Goal: Information Seeking & Learning: Learn about a topic

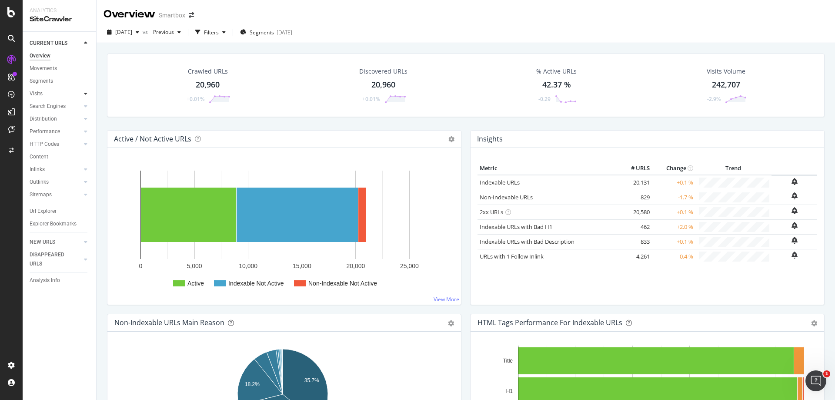
click at [84, 95] on div at bounding box center [85, 93] width 9 height 9
click at [84, 95] on icon at bounding box center [85, 93] width 3 height 5
click at [63, 127] on link "Performance" at bounding box center [56, 131] width 52 height 9
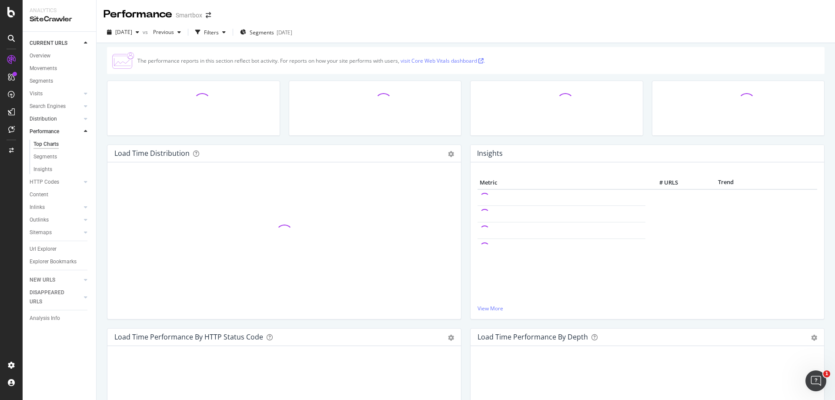
click at [63, 120] on link "Distribution" at bounding box center [56, 118] width 52 height 9
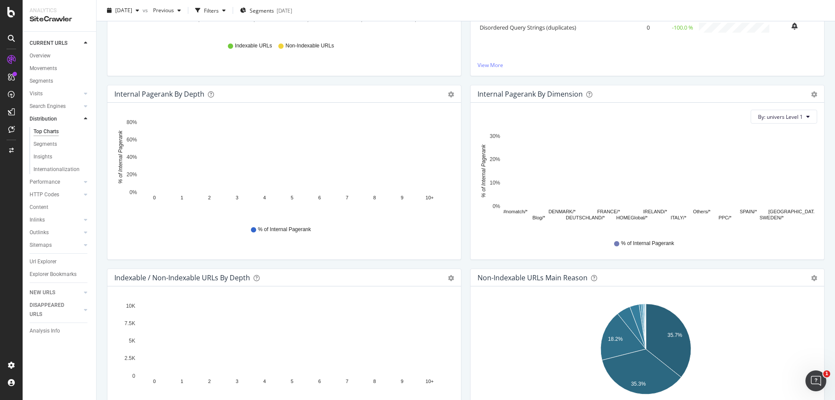
scroll to position [477, 0]
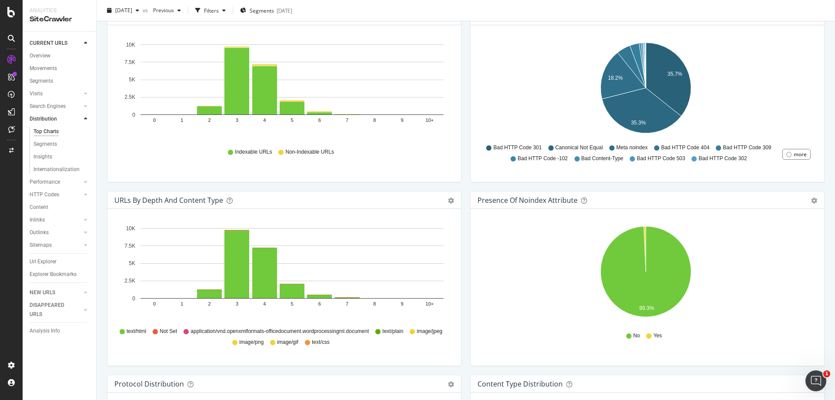
click at [515, 149] on span "Bad HTTP Code 301" at bounding box center [517, 147] width 48 height 7
click at [673, 80] on icon "A chart." at bounding box center [668, 79] width 45 height 73
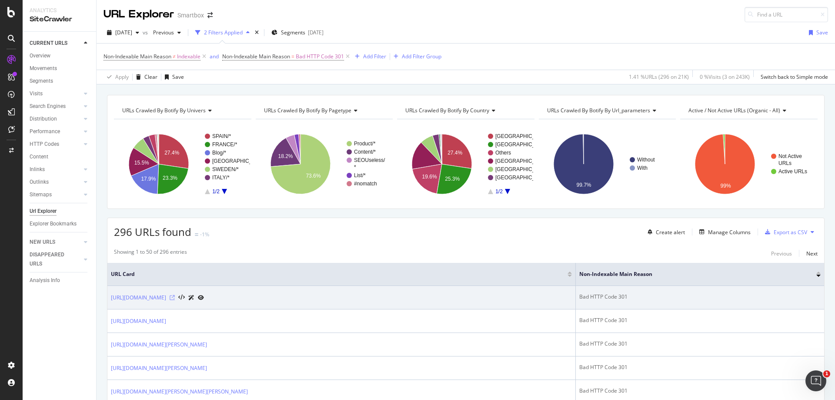
click at [175, 297] on icon at bounding box center [172, 297] width 5 height 5
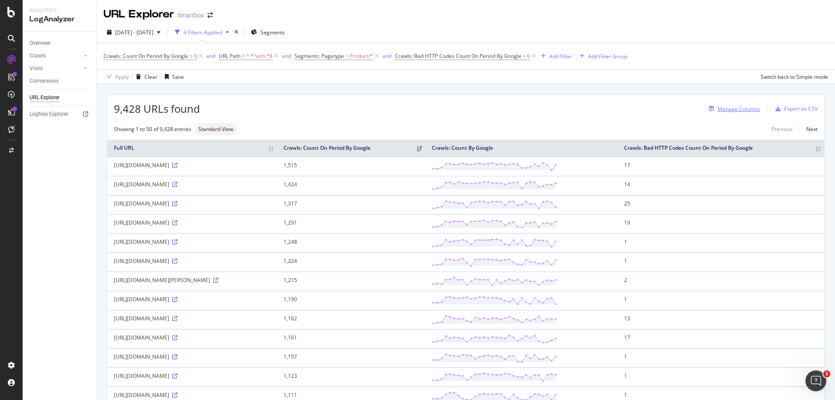
click at [725, 107] on div "Manage Columns" at bounding box center [739, 108] width 43 height 7
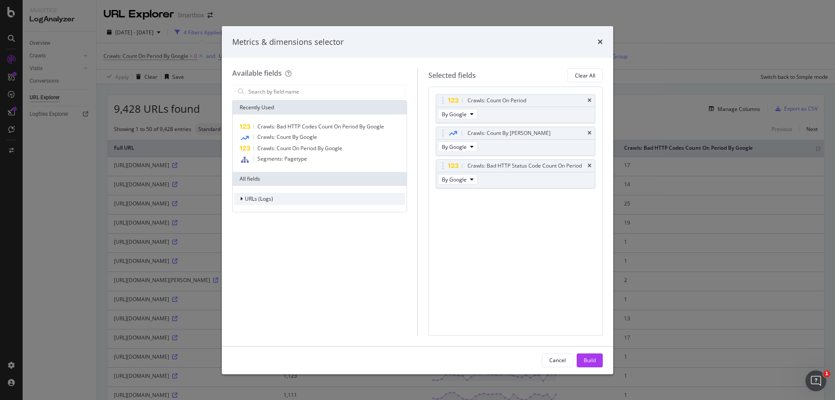
click at [303, 198] on div "URLs (Logs)" at bounding box center [319, 199] width 170 height 12
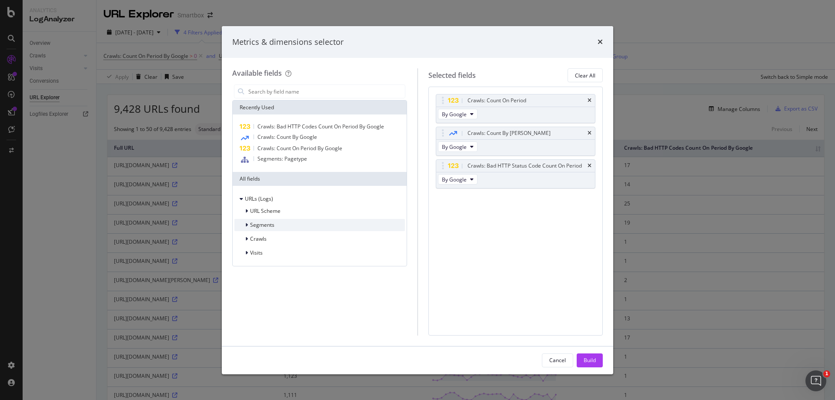
click at [297, 226] on div "Segments" at bounding box center [319, 225] width 170 height 12
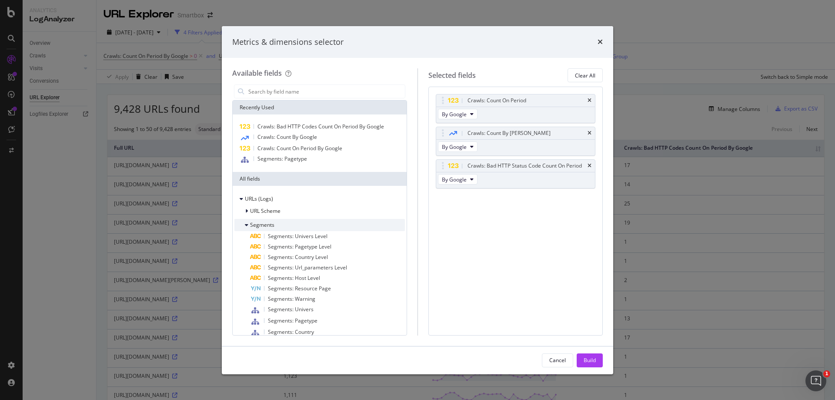
click at [299, 219] on div "Segments" at bounding box center [319, 225] width 170 height 12
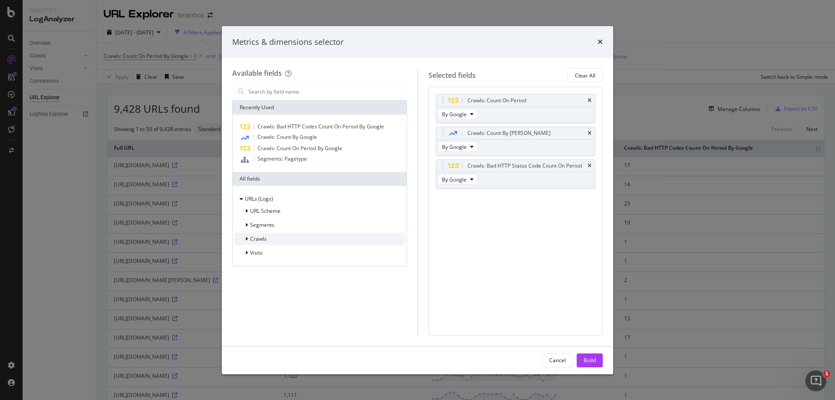
click at [299, 235] on div "Crawls" at bounding box center [319, 239] width 170 height 12
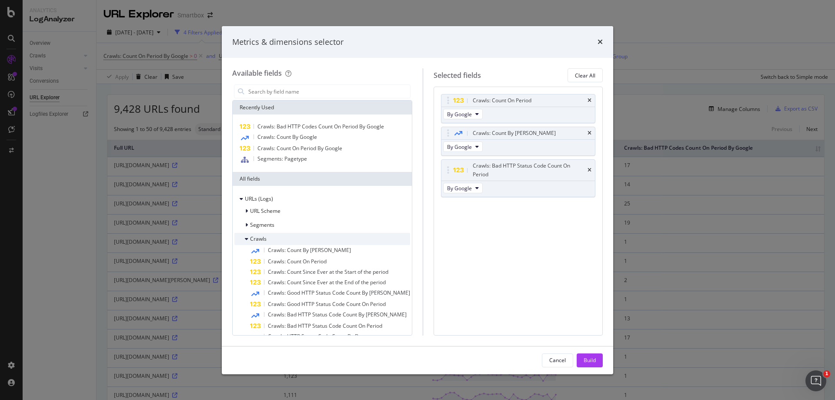
click at [299, 235] on div "Crawls" at bounding box center [322, 239] width 176 height 12
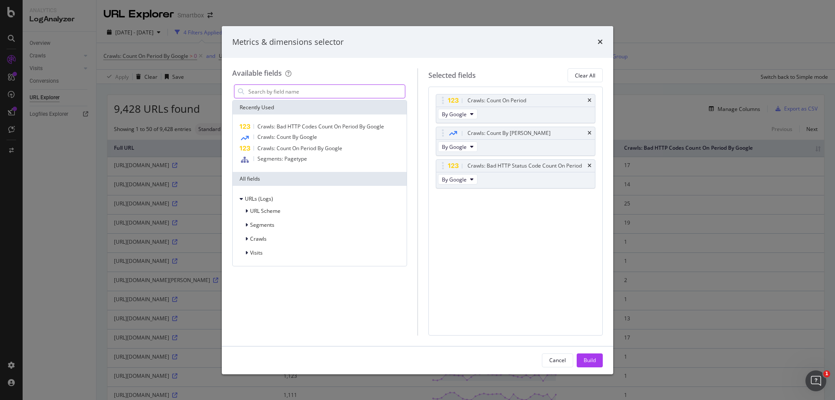
click at [299, 91] on input "modal" at bounding box center [325, 91] width 157 height 13
click at [603, 41] on div "Metrics & dimensions selector" at bounding box center [417, 42] width 391 height 32
click at [599, 43] on icon "times" at bounding box center [600, 41] width 5 height 7
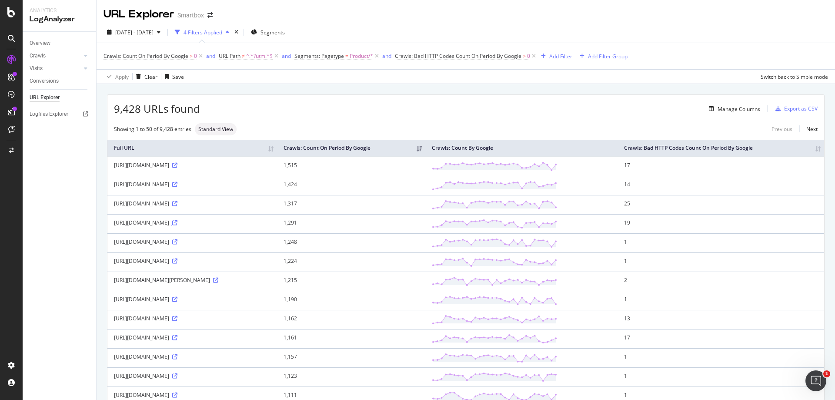
click at [177, 225] on icon at bounding box center [174, 222] width 5 height 5
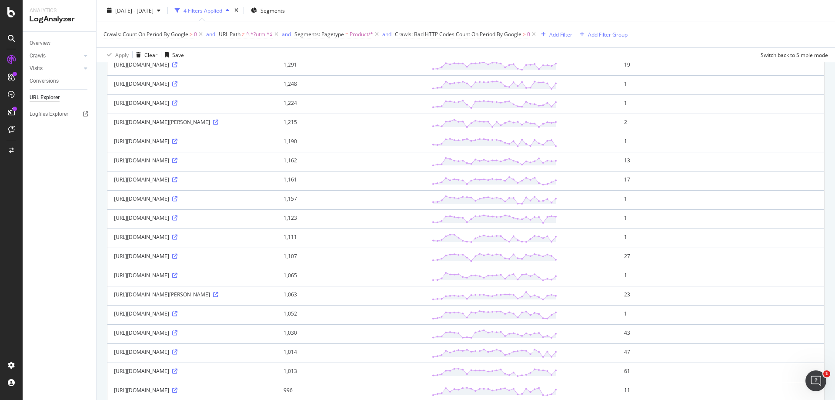
scroll to position [304, 0]
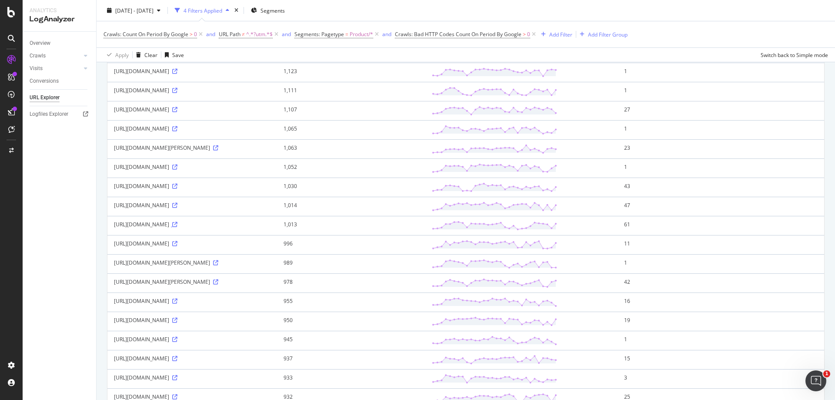
click at [177, 227] on icon at bounding box center [174, 224] width 5 height 5
click at [177, 208] on icon at bounding box center [174, 205] width 5 height 5
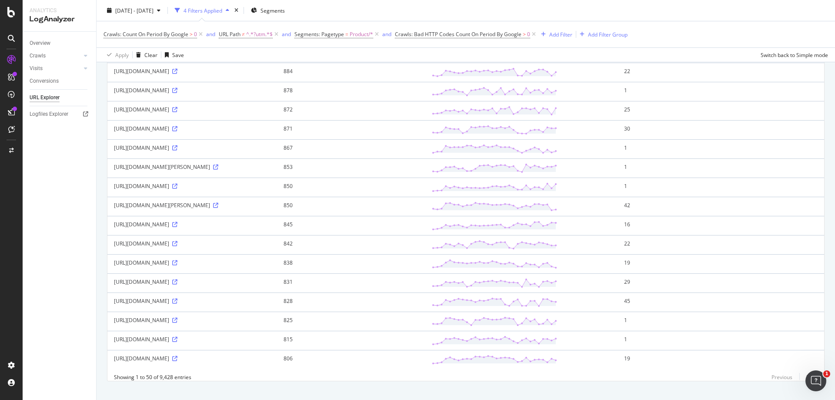
scroll to position [800, 0]
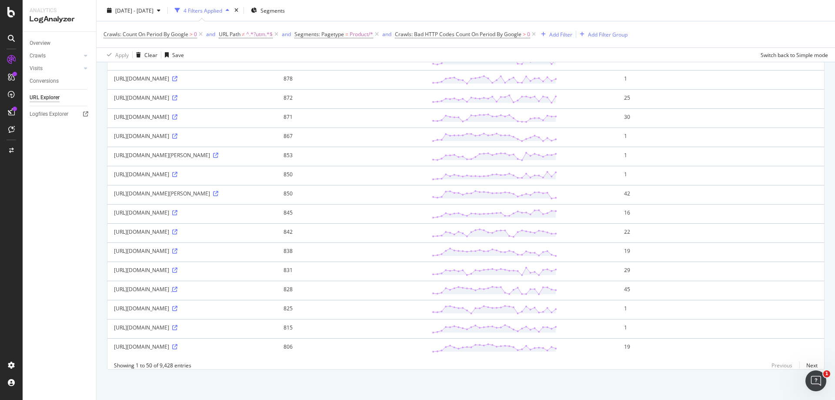
click at [177, 287] on icon at bounding box center [174, 289] width 5 height 5
click at [803, 365] on link "Next" at bounding box center [808, 365] width 18 height 13
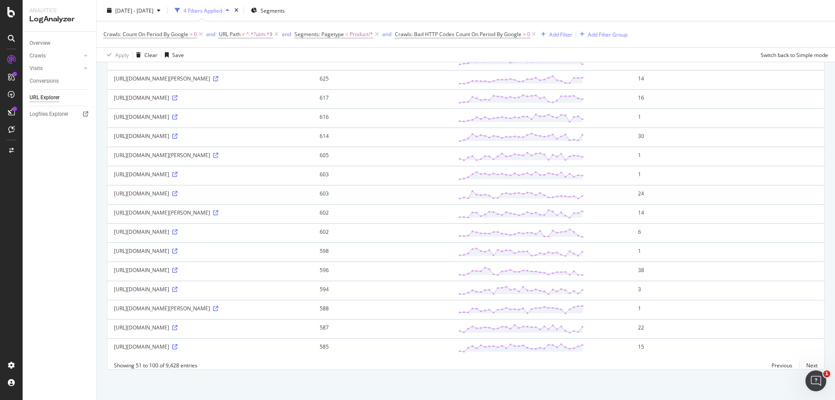
scroll to position [844, 0]
click at [177, 267] on icon at bounding box center [174, 269] width 5 height 5
click at [808, 365] on link "Next" at bounding box center [808, 365] width 18 height 13
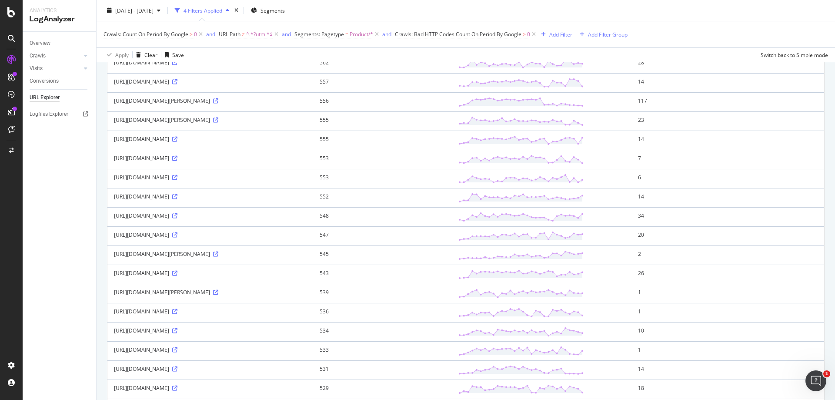
scroll to position [174, 0]
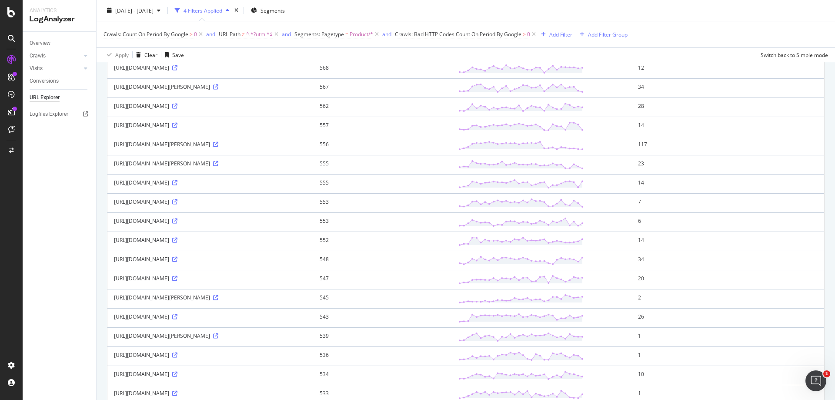
click at [218, 147] on icon at bounding box center [215, 144] width 5 height 5
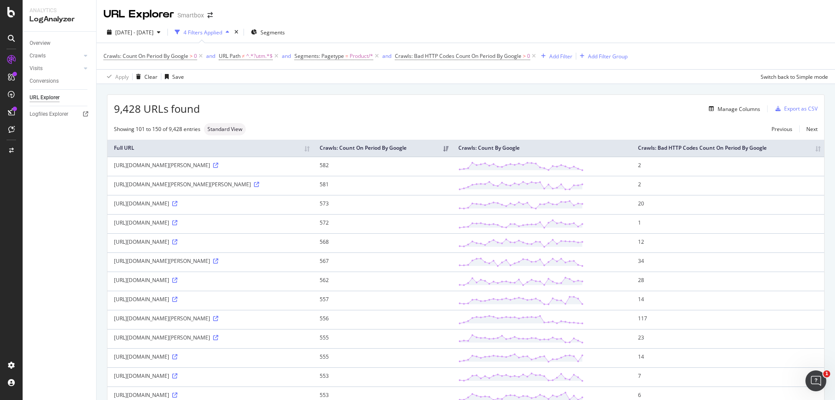
click at [809, 382] on icon "Open Intercom Messenger" at bounding box center [816, 381] width 14 height 14
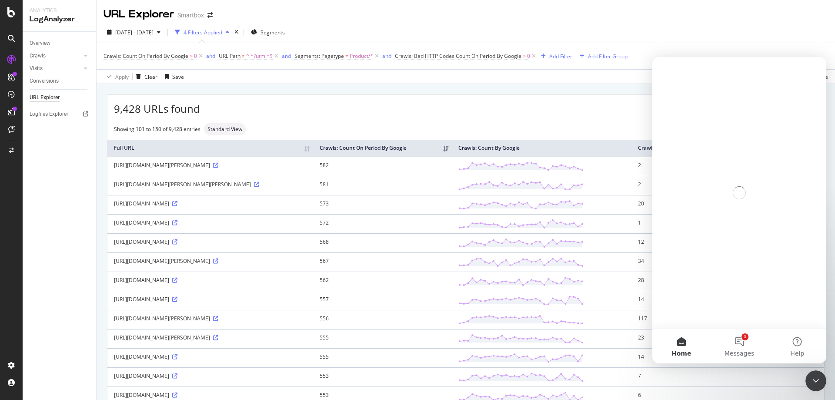
drag, startPoint x: 809, startPoint y: 382, endPoint x: 1296, endPoint y: 692, distance: 576.4
click at [809, 382] on div "Close Intercom Messenger" at bounding box center [815, 380] width 21 height 21
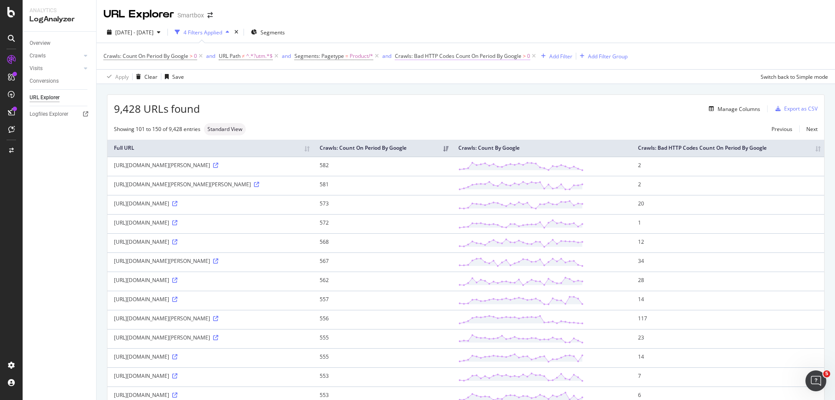
click at [519, 56] on span "Crawls: Bad HTTP Codes Count On Period By Google" at bounding box center [458, 55] width 127 height 7
click at [482, 99] on input "0" at bounding box center [464, 106] width 120 height 14
type input "100"
click at [520, 126] on div "Apply" at bounding box center [517, 124] width 13 height 7
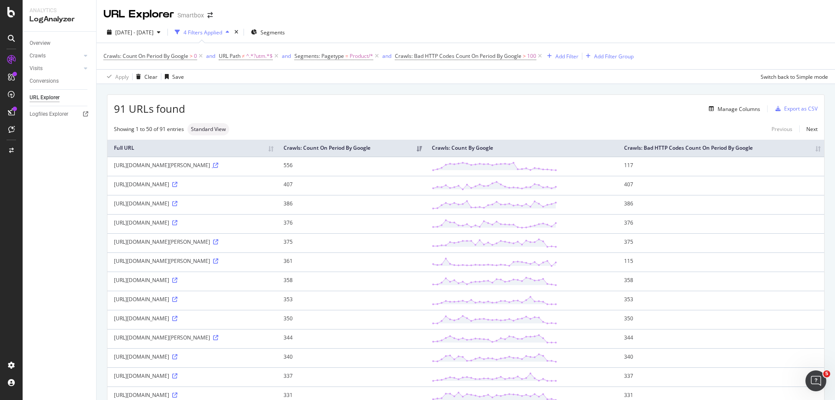
click at [218, 168] on icon at bounding box center [215, 165] width 5 height 5
click at [172, 187] on icon at bounding box center [174, 184] width 5 height 5
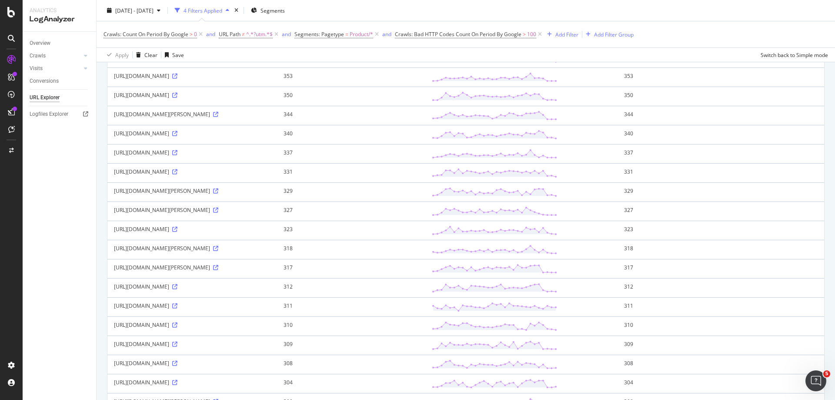
scroll to position [261, 0]
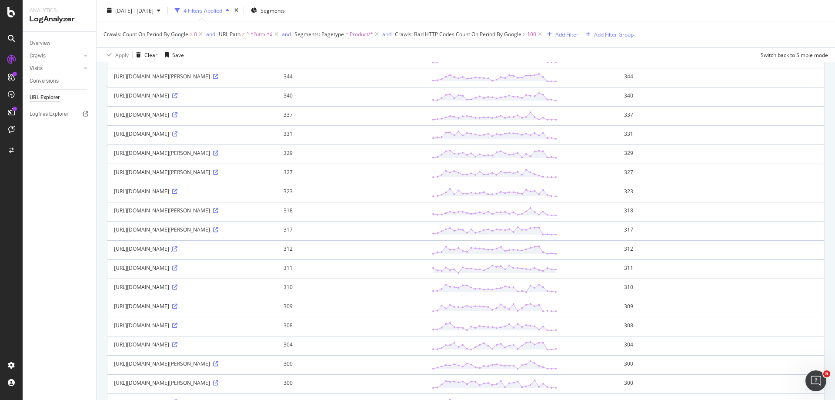
click at [177, 251] on icon at bounding box center [174, 248] width 5 height 5
click at [218, 232] on icon at bounding box center [215, 229] width 5 height 5
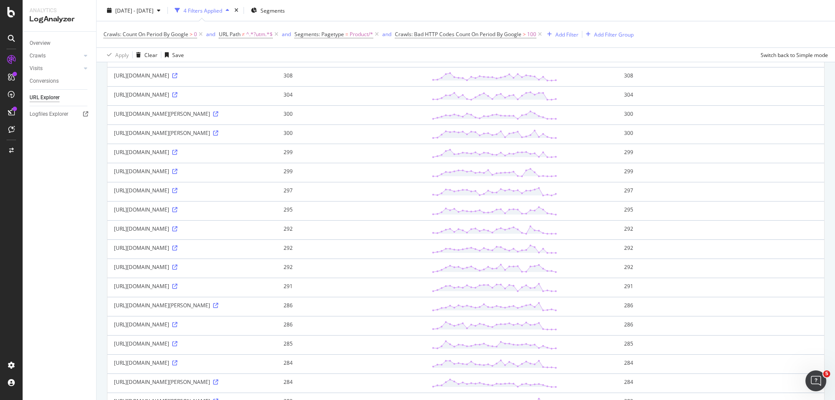
scroll to position [522, 0]
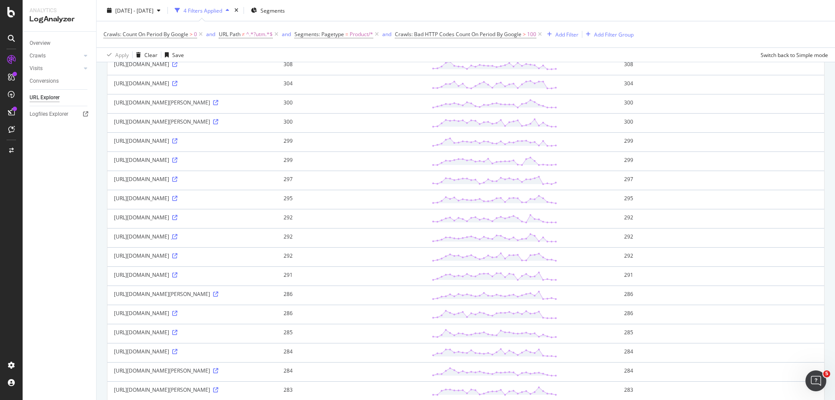
click at [177, 239] on icon at bounding box center [174, 236] width 5 height 5
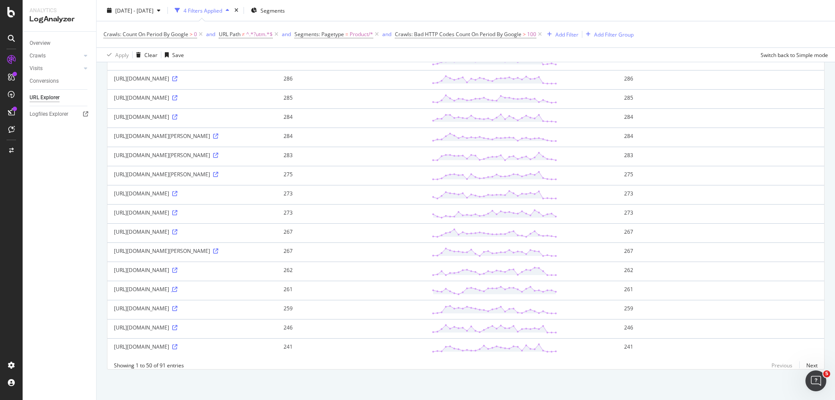
click at [177, 287] on icon at bounding box center [174, 289] width 5 height 5
click at [804, 365] on link "Next" at bounding box center [808, 365] width 18 height 13
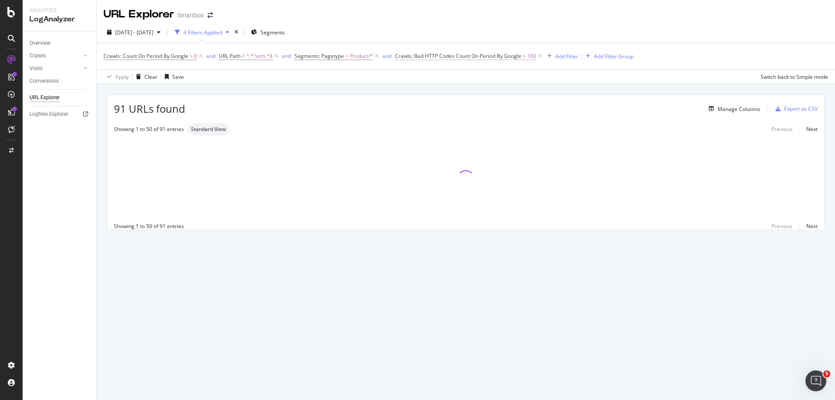
click at [500, 56] on span "Crawls: Bad HTTP Codes Count On Period By Google" at bounding box center [458, 55] width 127 height 7
click at [724, 40] on div "2025 Jul. 12th - Aug. 10th 4 Filters Applied Segments" at bounding box center [466, 33] width 738 height 17
click at [739, 109] on div "Manage Columns" at bounding box center [739, 108] width 43 height 7
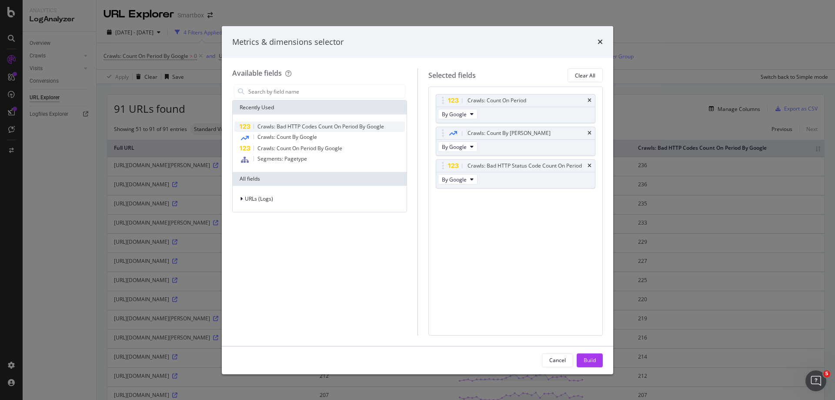
click at [349, 130] on span "Crawls: Bad HTTP Codes Count On Period By Google" at bounding box center [320, 126] width 127 height 7
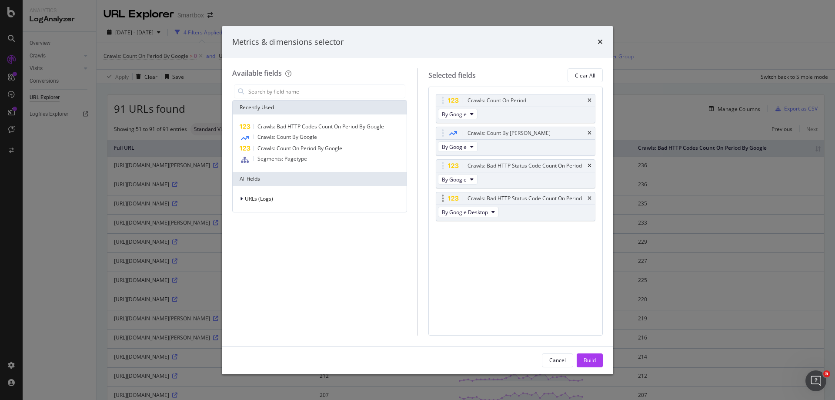
click at [440, 199] on div "modal" at bounding box center [443, 198] width 10 height 9
click at [442, 198] on icon "modal" at bounding box center [443, 198] width 2 height 9
click at [448, 200] on icon "modal" at bounding box center [453, 199] width 11 height 6
click at [484, 213] on span "By Google Desktop" at bounding box center [465, 211] width 46 height 7
click at [556, 250] on div "Crawls: Count On Period By Google Crawls: Count By Day By Google Crawls: Bad HT…" at bounding box center [515, 211] width 175 height 248
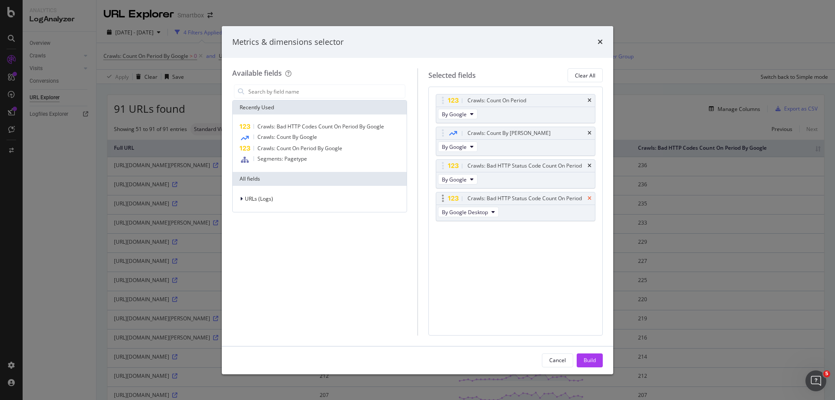
click at [588, 197] on icon "times" at bounding box center [590, 198] width 4 height 5
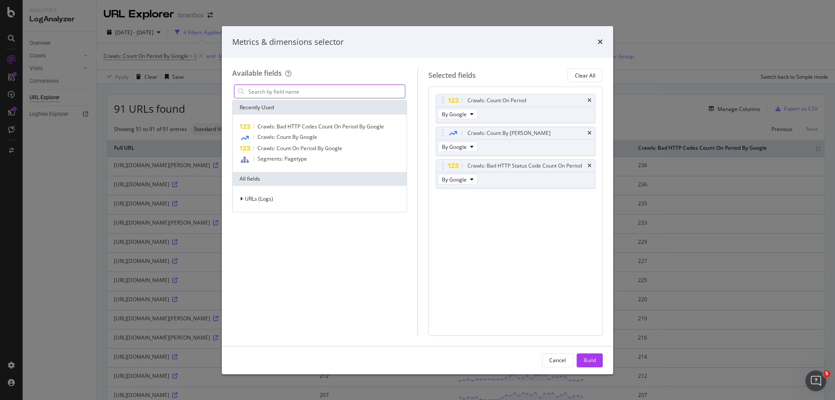
click at [292, 89] on input "modal" at bounding box center [325, 91] width 157 height 13
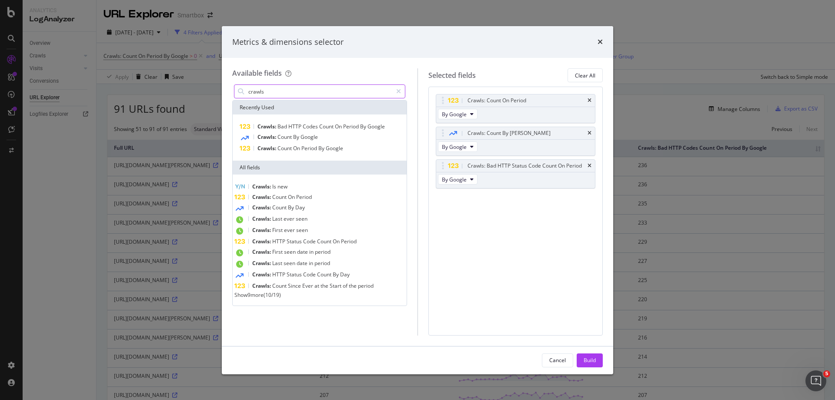
click at [301, 96] on input "crawls" at bounding box center [319, 91] width 145 height 13
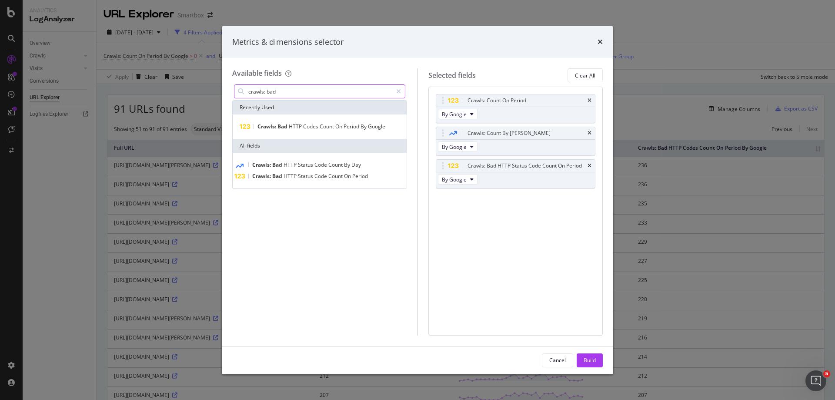
click at [310, 97] on input "crawls: bad" at bounding box center [319, 91] width 145 height 13
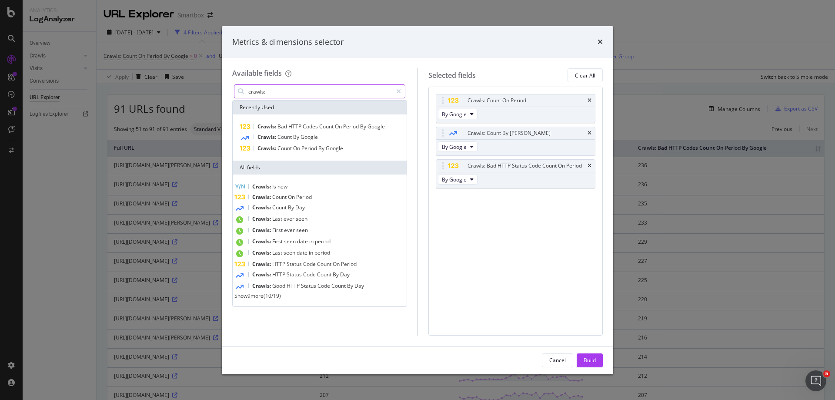
type input "crawls:"
click at [264, 299] on span "Show 9 more" at bounding box center [248, 295] width 29 height 7
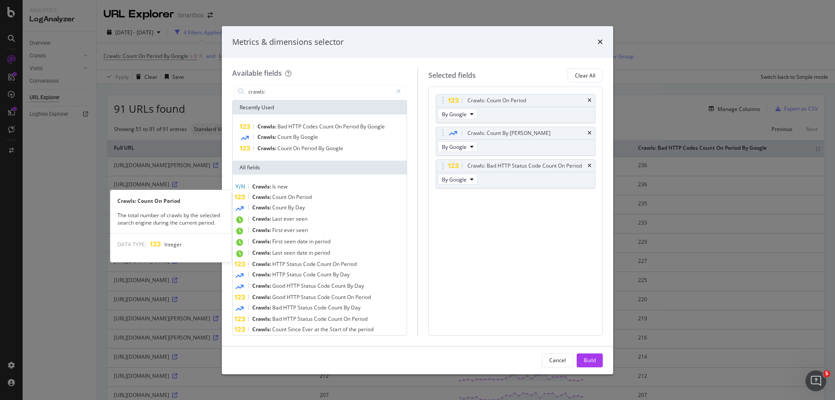
scroll to position [43, 0]
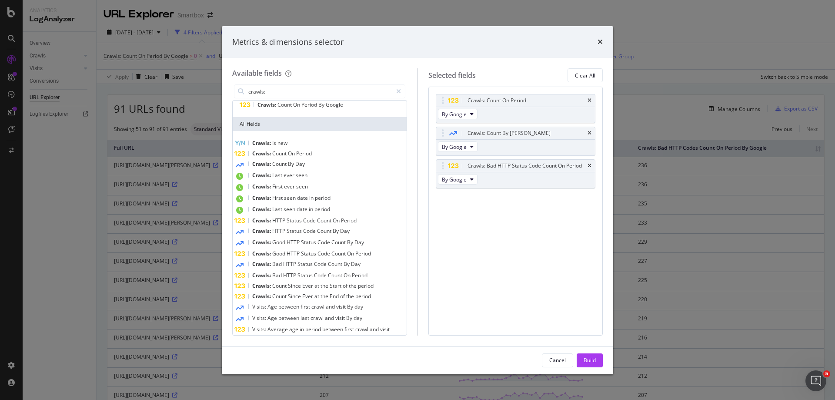
click at [705, 31] on div "Metrics & dimensions selector Available fields crawls: Recently Used Crawls: Ba…" at bounding box center [417, 200] width 835 height 400
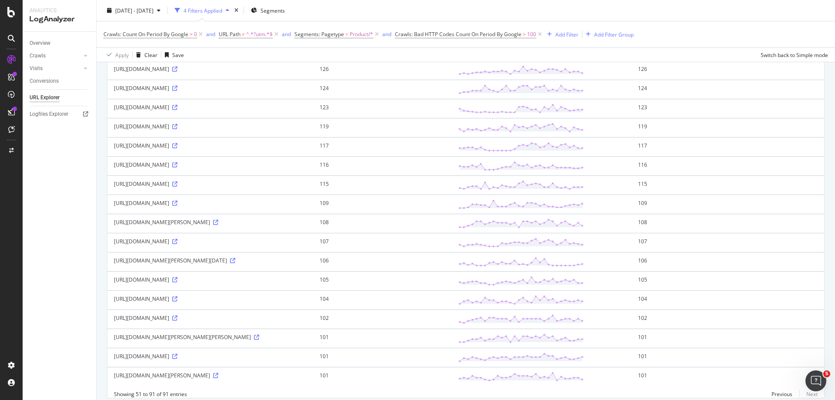
scroll to position [652, 0]
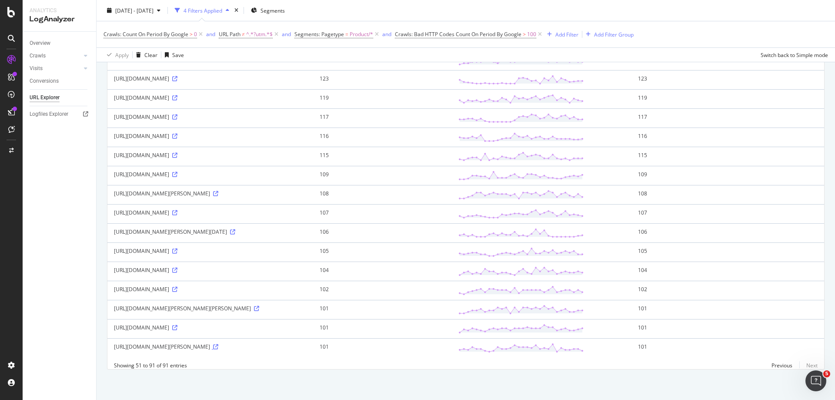
click at [213, 349] on icon at bounding box center [215, 346] width 5 height 5
click at [797, 369] on div "Previous Next" at bounding box center [791, 364] width 53 height 7
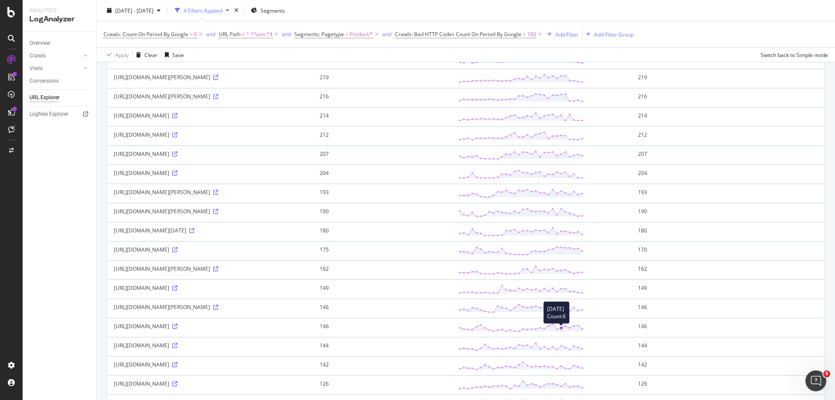
scroll to position [0, 0]
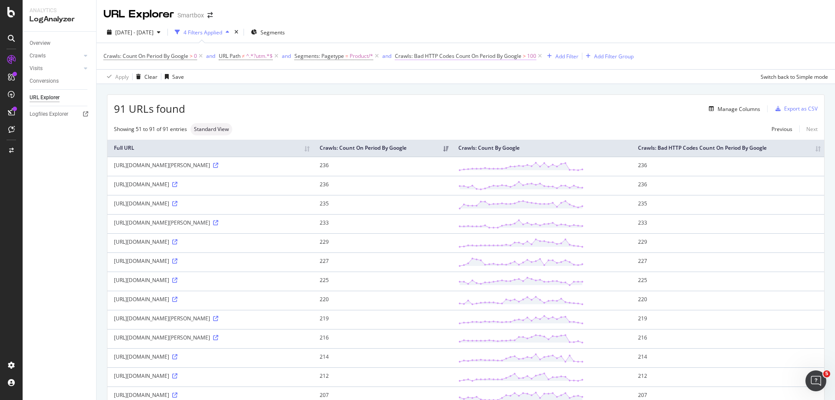
click at [536, 53] on span "100" at bounding box center [531, 56] width 9 height 12
click at [470, 107] on input "100" at bounding box center [464, 106] width 120 height 14
type input "1"
type input "80"
click at [511, 122] on div "Apply" at bounding box center [517, 124] width 13 height 7
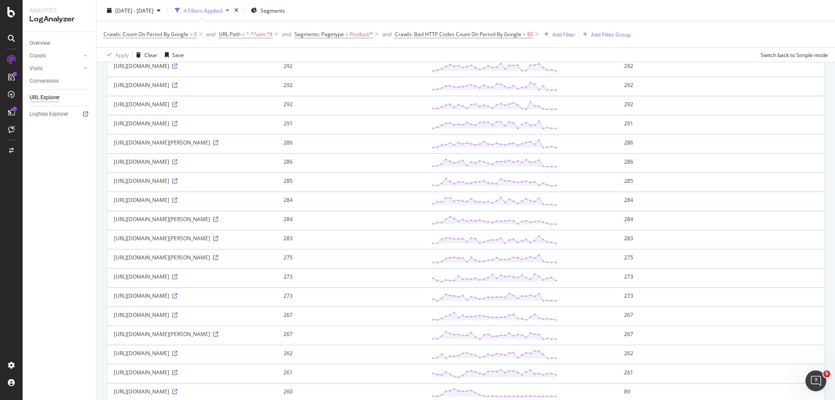
scroll to position [785, 0]
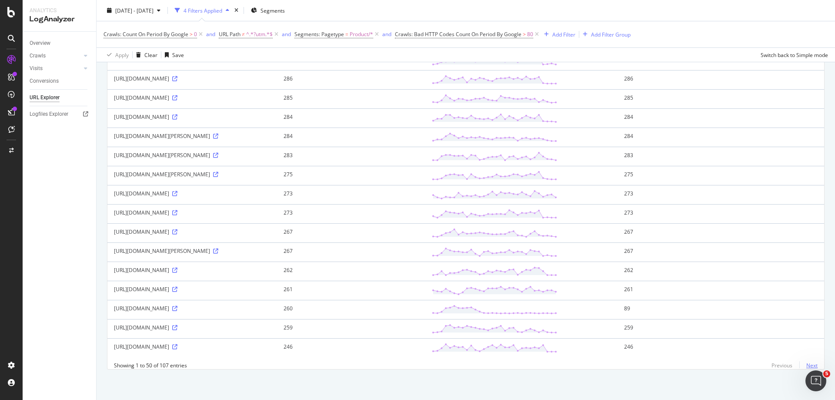
click at [803, 363] on link "Next" at bounding box center [808, 365] width 18 height 13
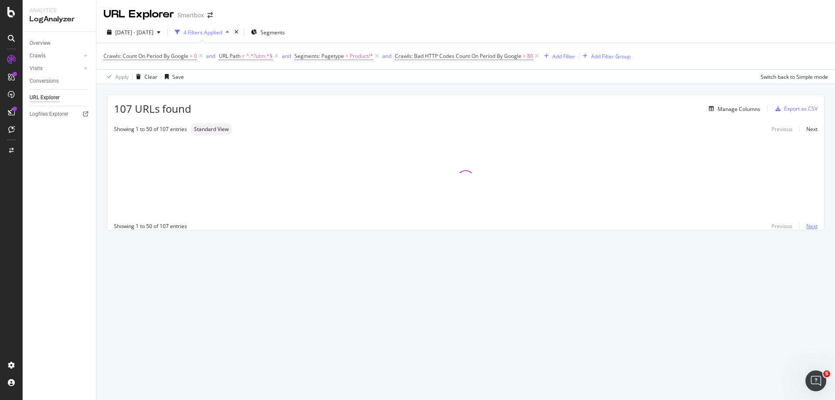
scroll to position [0, 0]
drag, startPoint x: 568, startPoint y: 322, endPoint x: 660, endPoint y: 20, distance: 316.2
click at [660, 20] on div "URL Explorer Smartbox" at bounding box center [466, 11] width 738 height 22
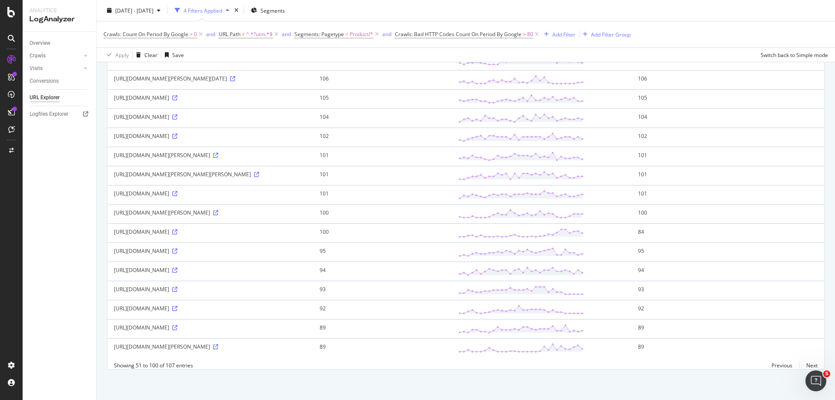
scroll to position [868, 0]
click at [805, 365] on link "Next" at bounding box center [808, 365] width 18 height 13
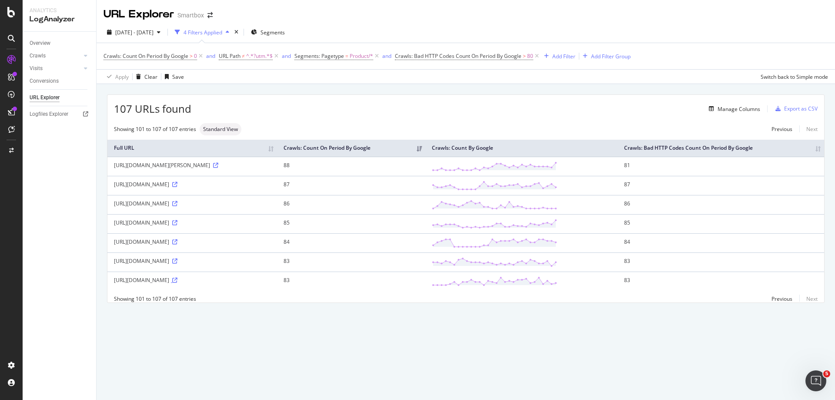
click at [177, 283] on icon at bounding box center [174, 279] width 5 height 5
click at [172, 264] on icon at bounding box center [174, 260] width 5 height 5
click at [172, 225] on icon at bounding box center [174, 222] width 5 height 5
click at [533, 58] on span "80" at bounding box center [530, 56] width 6 height 12
click at [469, 109] on input "80" at bounding box center [464, 106] width 120 height 14
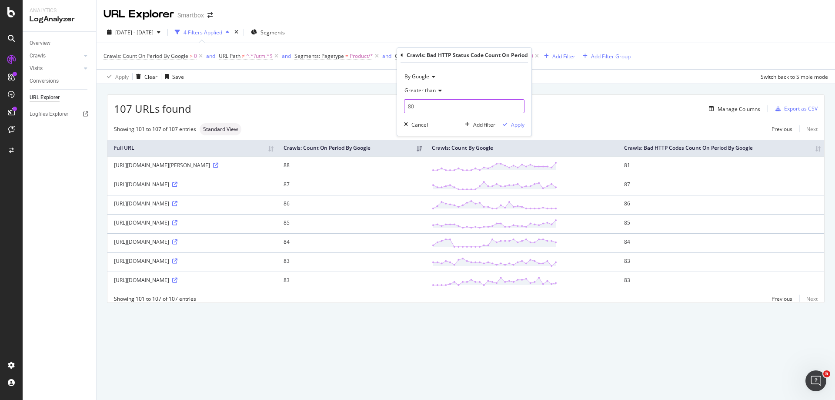
click at [469, 109] on input "80" at bounding box center [464, 106] width 120 height 14
type input "8"
type input "60"
click at [512, 127] on div "Apply" at bounding box center [517, 124] width 13 height 7
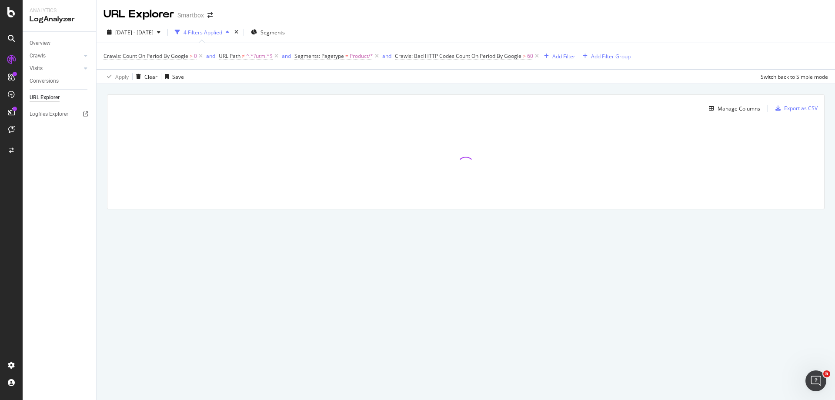
click at [387, 216] on div "Manage Columns Export as CSV Full URL Crawls: Count On Period By Google Crawls:…" at bounding box center [466, 162] width 738 height 156
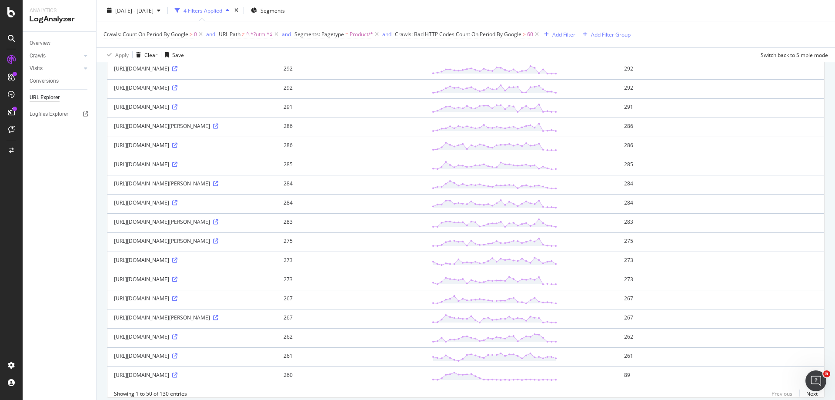
scroll to position [790, 0]
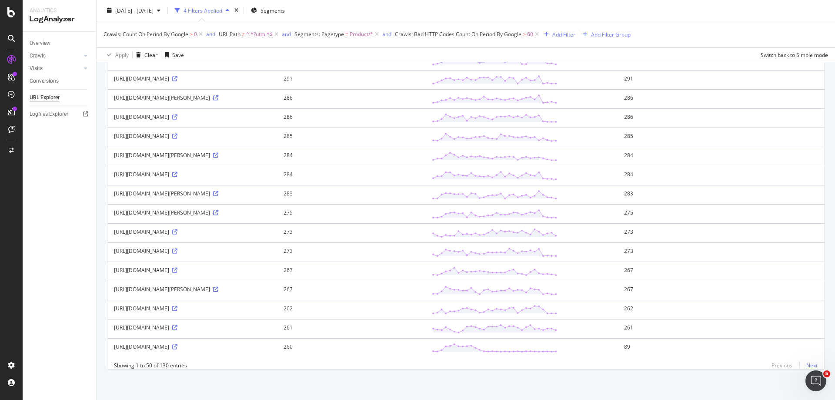
click at [803, 367] on link "Next" at bounding box center [808, 365] width 18 height 13
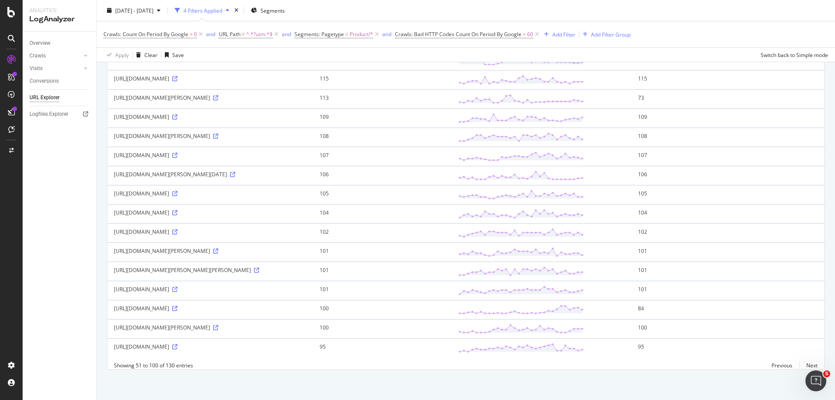
scroll to position [863, 0]
click at [806, 367] on link "Next" at bounding box center [808, 365] width 18 height 13
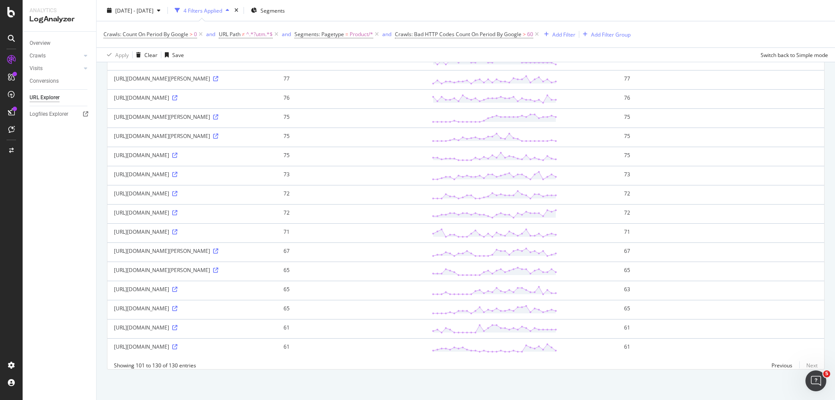
scroll to position [461, 0]
click at [177, 344] on icon at bounding box center [174, 346] width 5 height 5
click at [177, 325] on icon at bounding box center [174, 327] width 5 height 5
click at [177, 306] on icon at bounding box center [174, 308] width 5 height 5
click at [218, 248] on icon at bounding box center [215, 250] width 5 height 5
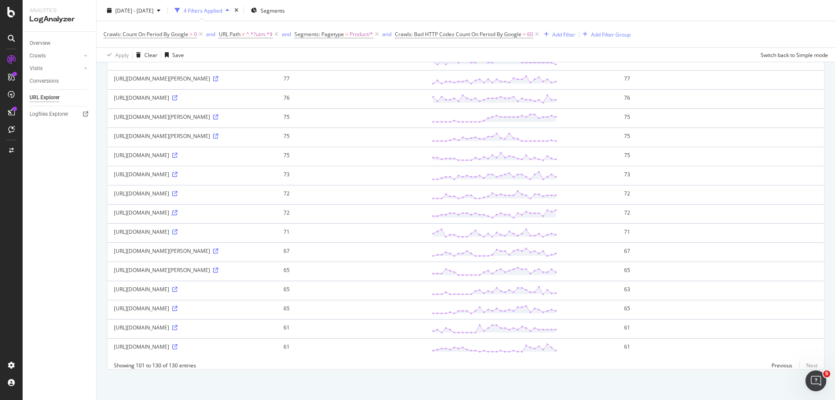
click at [177, 210] on icon at bounding box center [174, 212] width 5 height 5
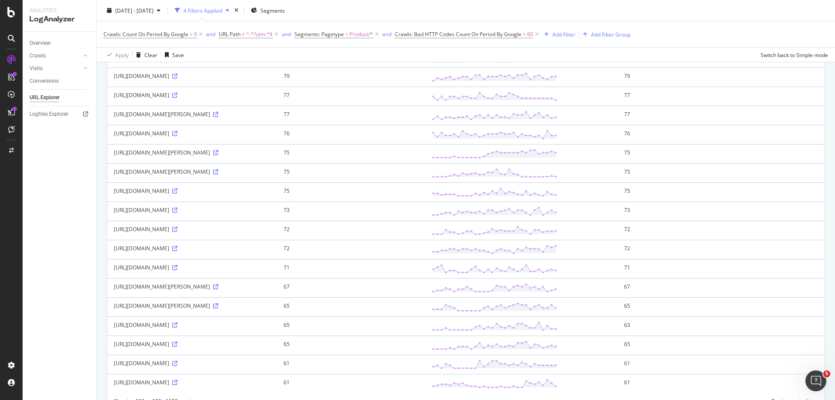
scroll to position [244, 0]
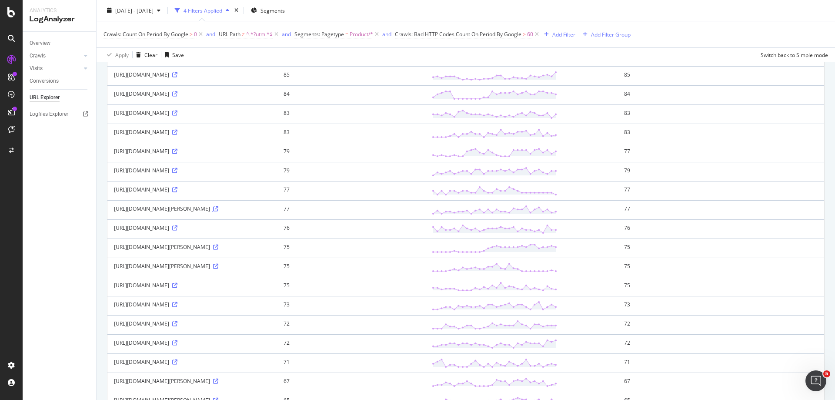
click at [213, 211] on icon at bounding box center [215, 208] width 5 height 5
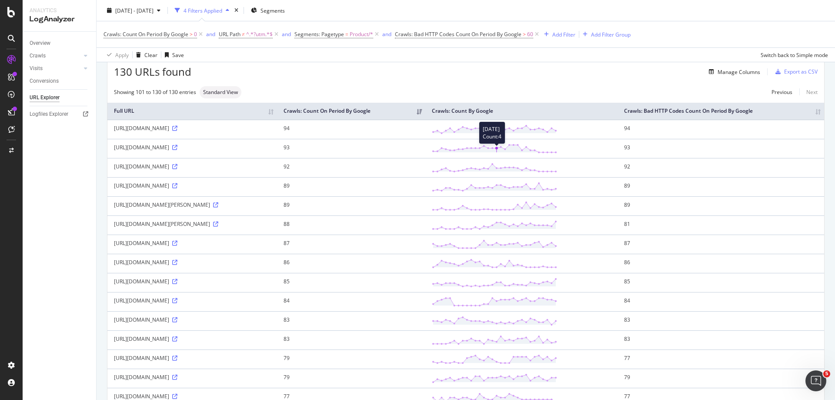
scroll to position [0, 0]
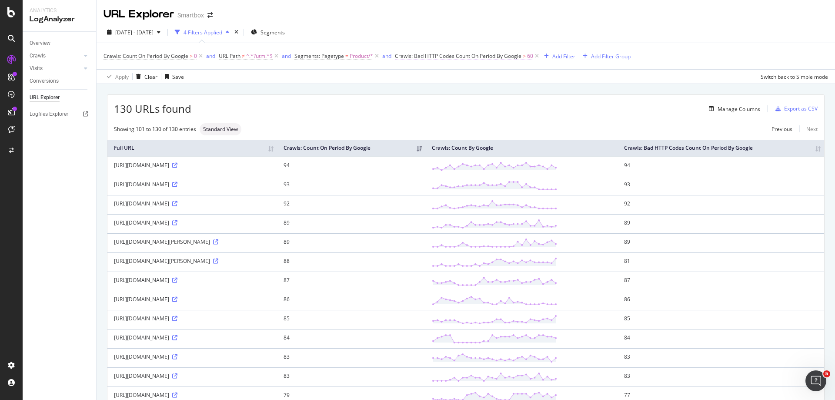
click at [526, 57] on span ">" at bounding box center [524, 55] width 3 height 7
click at [476, 107] on input "60" at bounding box center [464, 106] width 120 height 14
type input "6"
type input "50"
click at [519, 127] on div "Apply" at bounding box center [517, 124] width 13 height 7
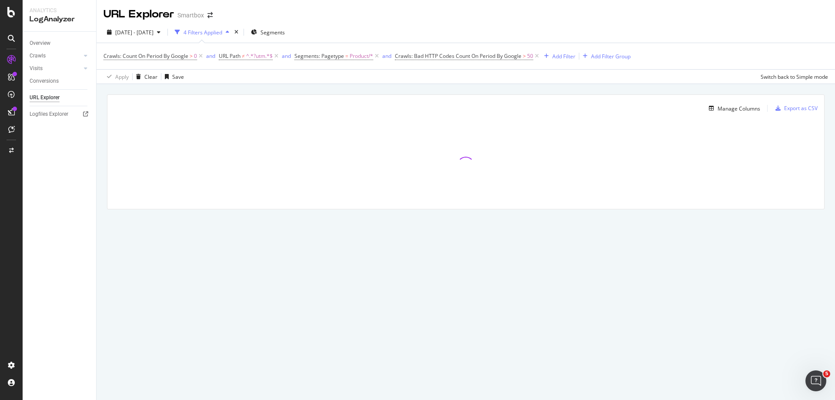
drag, startPoint x: 434, startPoint y: 63, endPoint x: 698, endPoint y: 15, distance: 268.4
click at [698, 15] on div "URL Explorer Smartbox" at bounding box center [466, 11] width 738 height 22
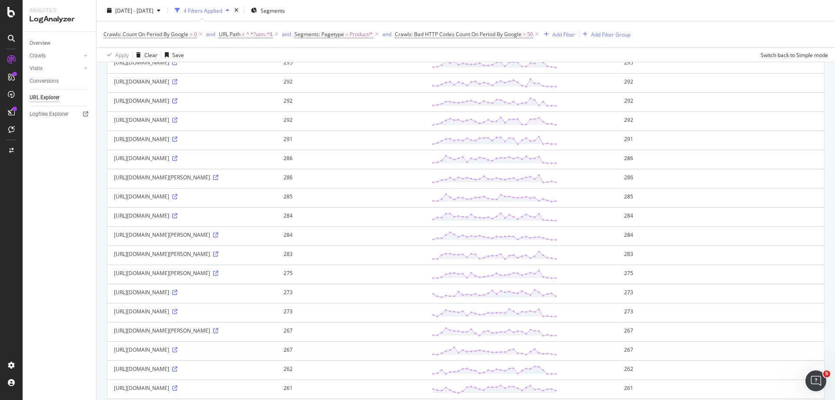
scroll to position [790, 0]
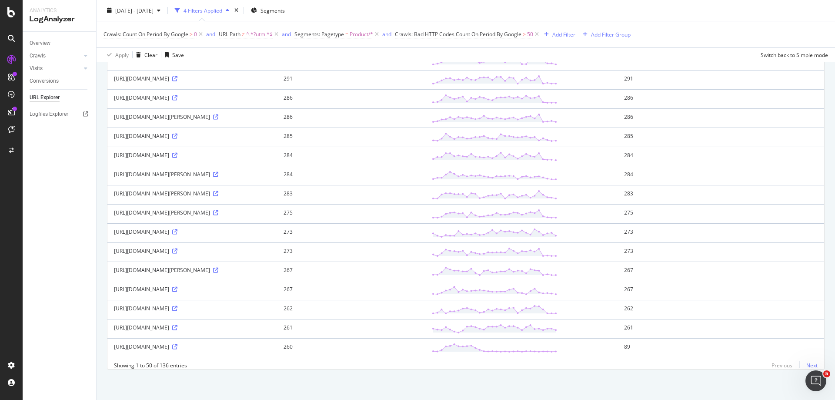
click at [800, 364] on link "Next" at bounding box center [808, 365] width 18 height 13
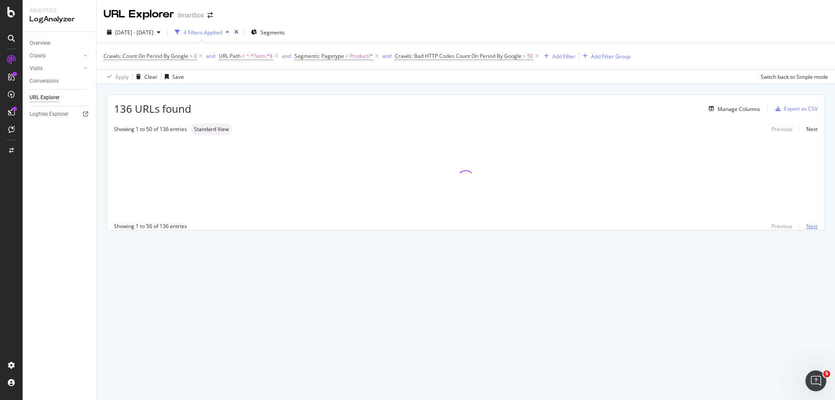
click at [810, 228] on link "Next" at bounding box center [808, 226] width 18 height 13
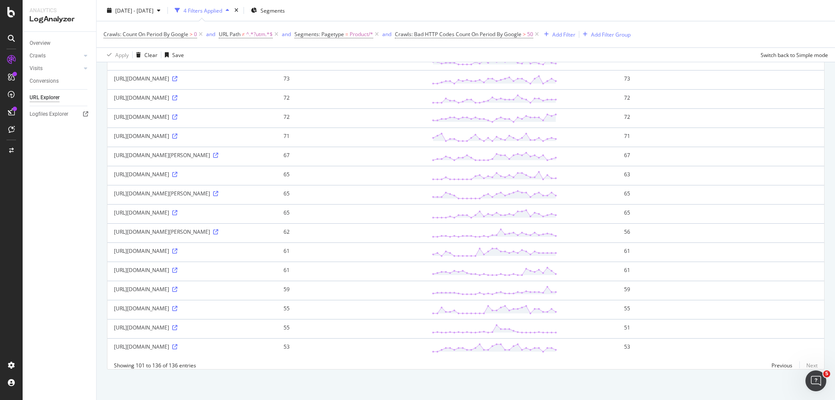
scroll to position [586, 0]
click at [177, 344] on icon at bounding box center [174, 346] width 5 height 5
click at [177, 325] on icon at bounding box center [174, 327] width 5 height 5
click at [172, 306] on icon at bounding box center [174, 308] width 5 height 5
click at [277, 281] on td "https://www.smartbox.com/it/nostri-smartbox/soggiorni/2-notti-con-colazioni-e-c…" at bounding box center [192, 290] width 170 height 19
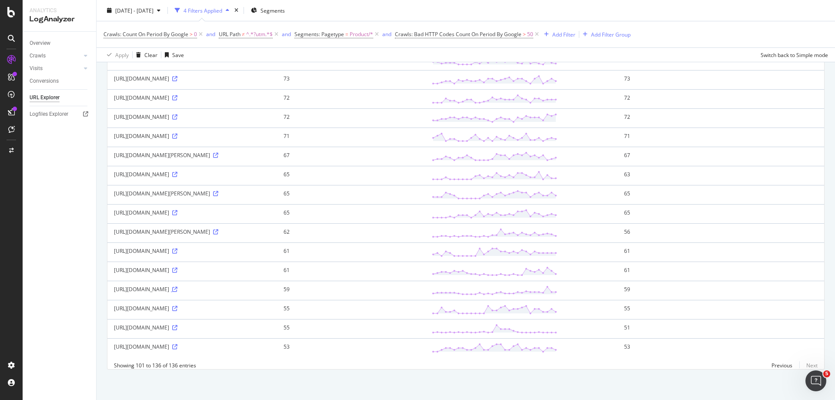
click at [177, 287] on icon at bounding box center [174, 289] width 5 height 5
click at [177, 248] on icon at bounding box center [174, 250] width 5 height 5
click at [213, 229] on icon at bounding box center [215, 231] width 5 height 5
click at [177, 344] on icon at bounding box center [174, 346] width 5 height 5
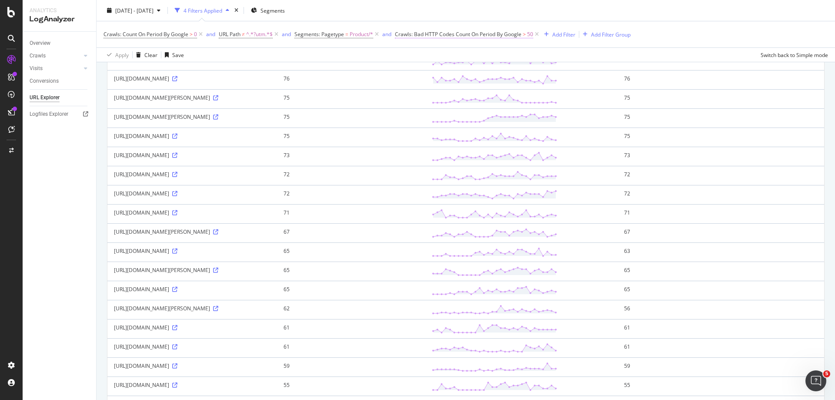
click at [531, 33] on span "50" at bounding box center [530, 34] width 6 height 12
click at [478, 83] on input "50" at bounding box center [464, 84] width 120 height 14
click at [474, 88] on input "50" at bounding box center [464, 84] width 120 height 14
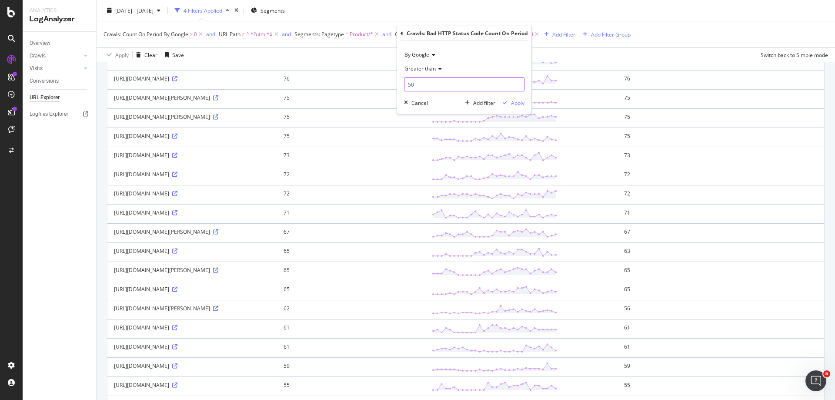
click at [474, 88] on input "50" at bounding box center [464, 84] width 120 height 14
type input "40"
click at [520, 106] on div "Apply" at bounding box center [517, 102] width 13 height 7
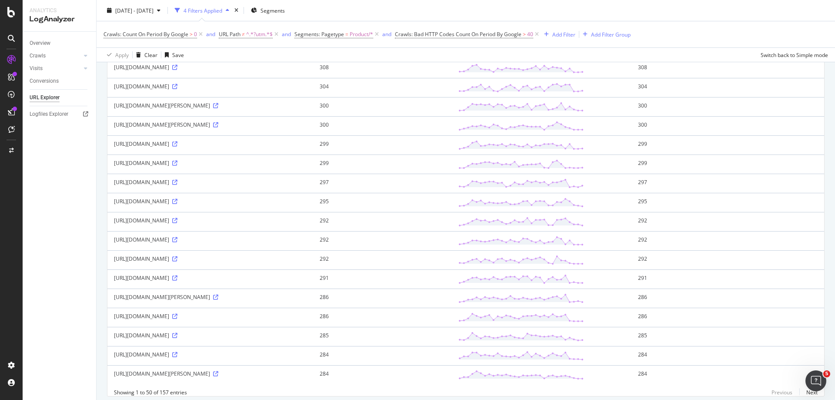
scroll to position [795, 0]
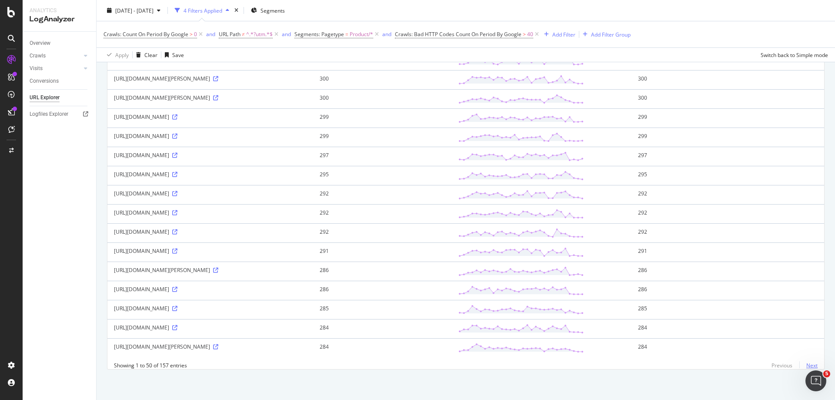
click at [803, 368] on link "Next" at bounding box center [808, 365] width 18 height 13
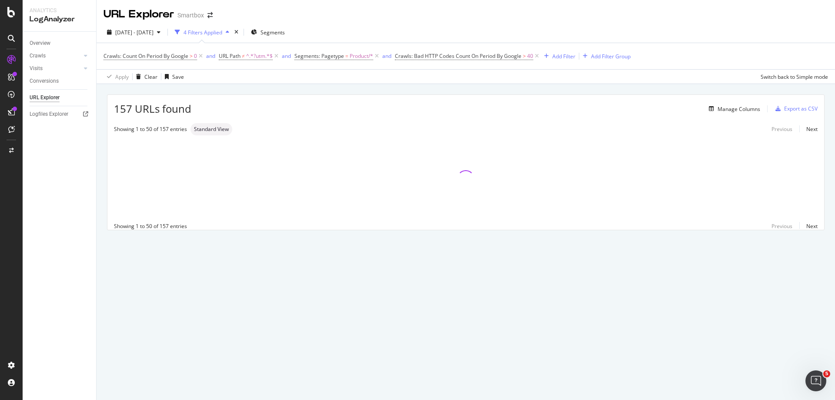
scroll to position [0, 0]
click at [812, 227] on link "Next" at bounding box center [808, 226] width 18 height 13
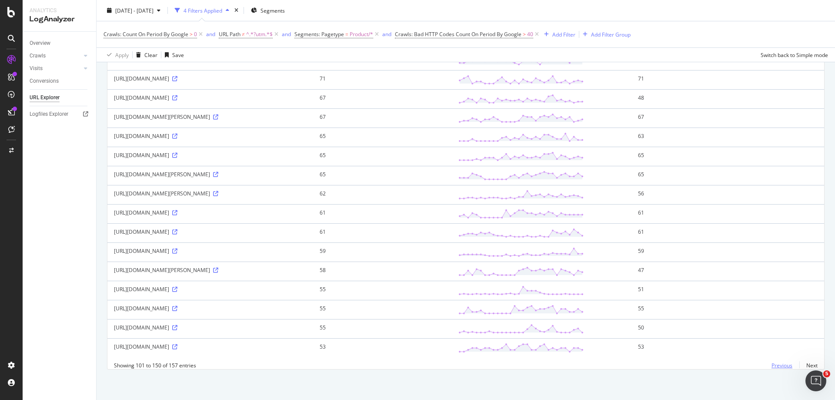
scroll to position [908, 0]
click at [807, 365] on link "Next" at bounding box center [808, 365] width 18 height 13
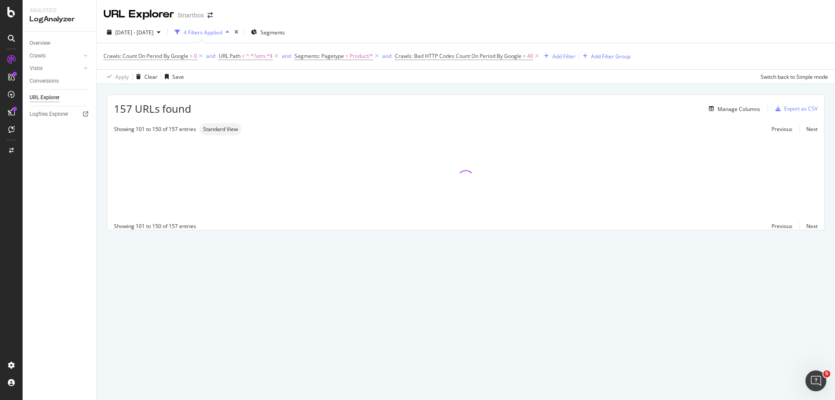
scroll to position [0, 0]
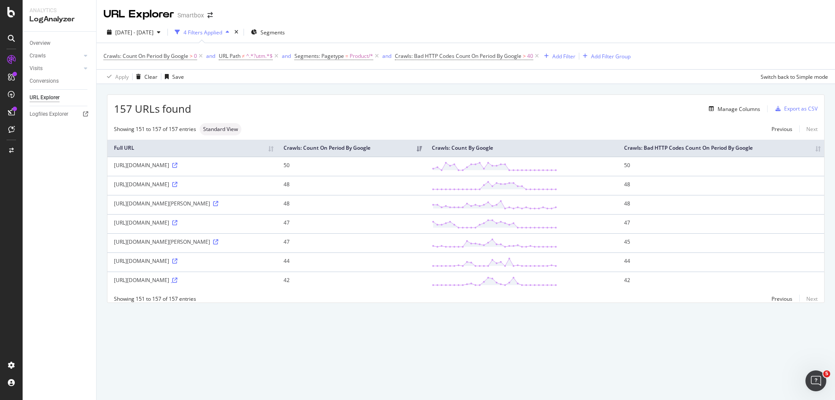
click at [172, 283] on icon at bounding box center [174, 279] width 5 height 5
click at [277, 271] on td "https://www.smartbox.com/fr/nos-smartbox/sport-aventure/journee-a-bordeaux-2-en…" at bounding box center [192, 261] width 170 height 19
click at [177, 264] on icon at bounding box center [174, 260] width 5 height 5
click at [218, 244] on icon at bounding box center [215, 241] width 5 height 5
click at [177, 225] on icon at bounding box center [174, 222] width 5 height 5
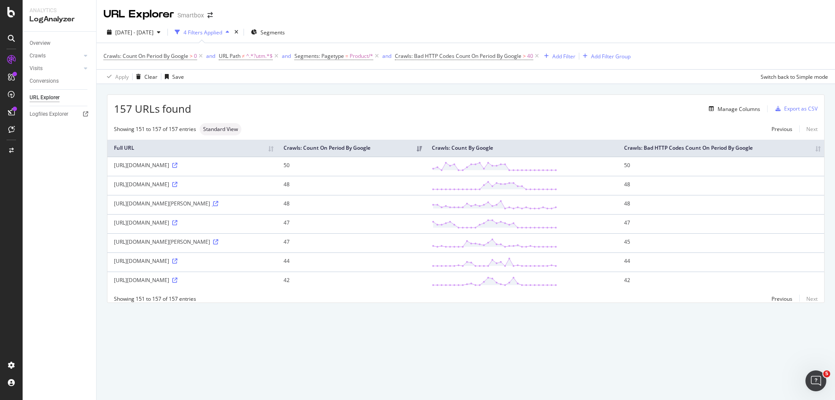
click at [218, 206] on icon at bounding box center [215, 203] width 5 height 5
click at [526, 57] on span ">" at bounding box center [524, 55] width 3 height 7
click at [479, 106] on input "40" at bounding box center [464, 106] width 120 height 14
click at [478, 106] on input "40" at bounding box center [464, 106] width 120 height 14
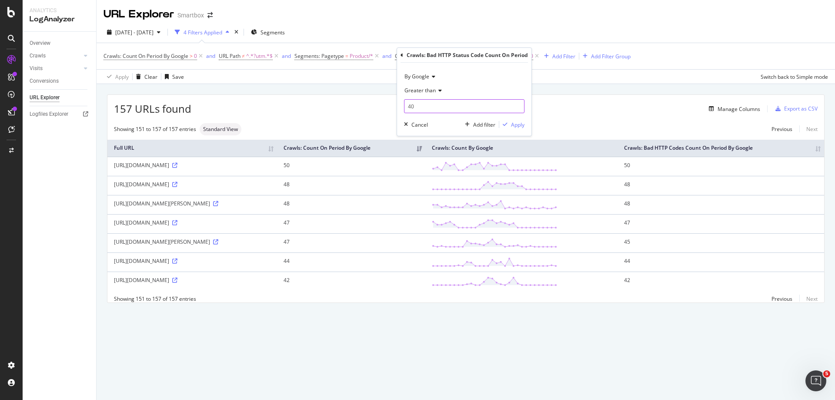
type input "4"
type input "30"
click at [524, 123] on div "Apply" at bounding box center [517, 124] width 13 height 7
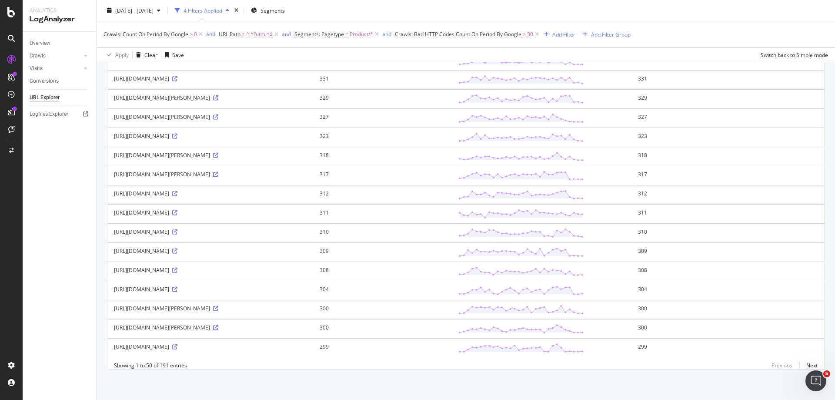
scroll to position [805, 0]
click at [805, 368] on link "Next" at bounding box center [808, 365] width 18 height 13
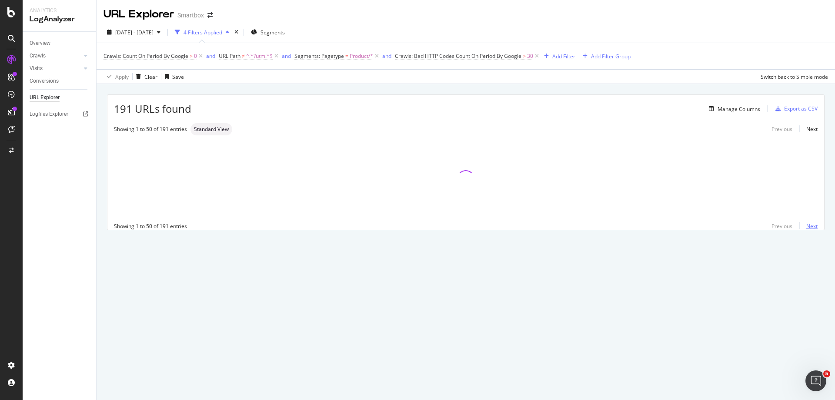
scroll to position [0, 0]
click at [811, 229] on link "Next" at bounding box center [808, 226] width 18 height 13
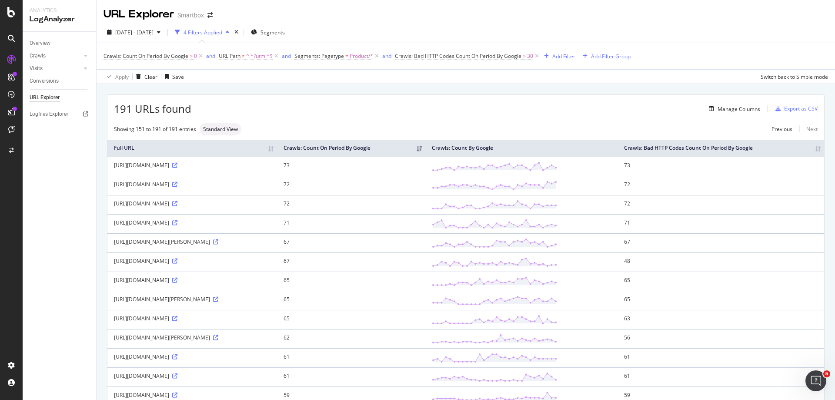
click at [806, 128] on div "Previous Next" at bounding box center [791, 128] width 53 height 7
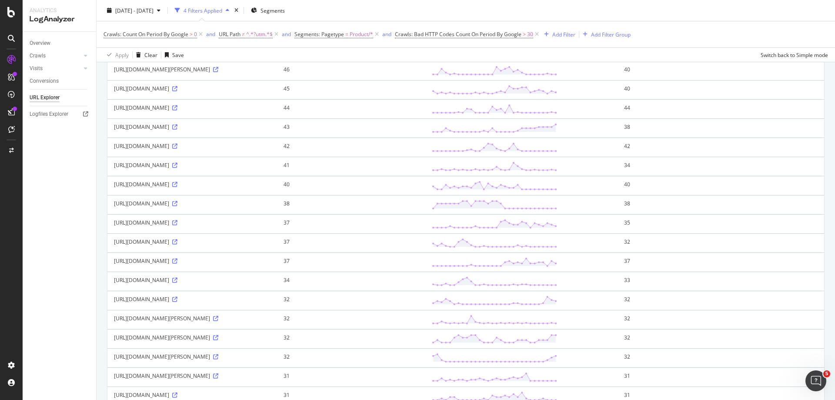
scroll to position [667, 0]
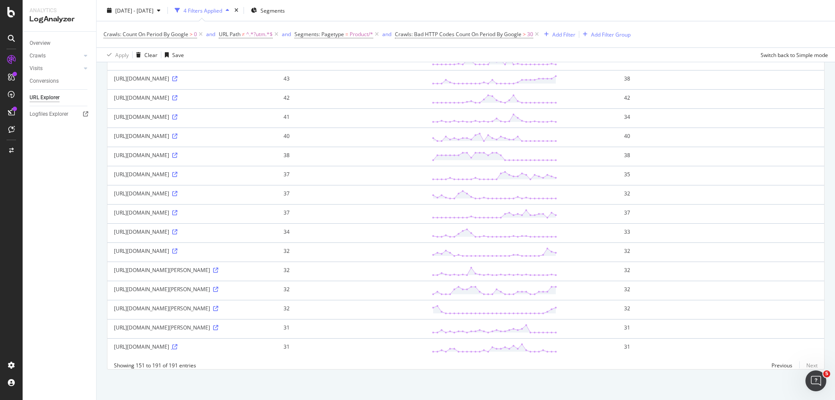
click at [172, 344] on icon at bounding box center [174, 346] width 5 height 5
click at [213, 325] on icon at bounding box center [215, 327] width 5 height 5
click at [218, 306] on icon at bounding box center [215, 308] width 5 height 5
click at [213, 287] on icon at bounding box center [215, 289] width 5 height 5
click at [177, 210] on icon at bounding box center [174, 212] width 5 height 5
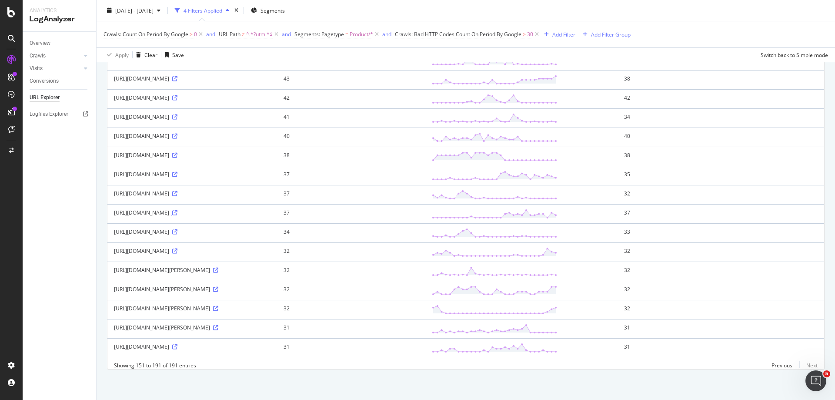
click at [177, 210] on icon at bounding box center [174, 212] width 5 height 5
click at [177, 191] on icon at bounding box center [174, 193] width 5 height 5
click at [213, 325] on icon at bounding box center [215, 327] width 5 height 5
click at [532, 35] on span "30" at bounding box center [530, 34] width 6 height 12
click at [445, 83] on input "30" at bounding box center [464, 84] width 120 height 14
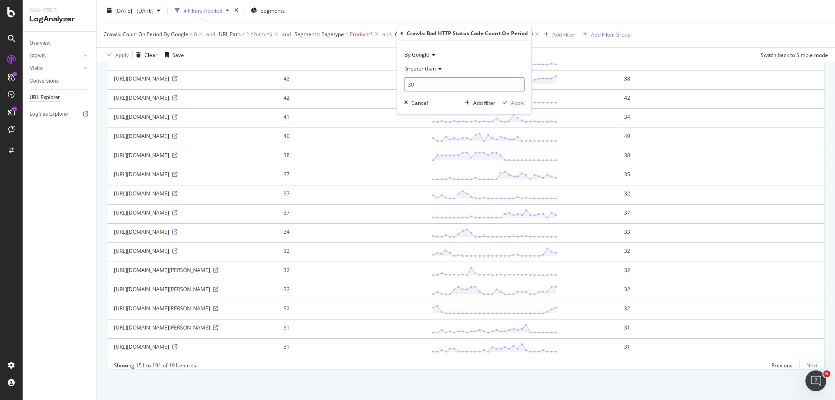
click at [445, 83] on input "30" at bounding box center [464, 84] width 120 height 14
type input "20"
click at [518, 100] on div "Apply" at bounding box center [517, 102] width 13 height 7
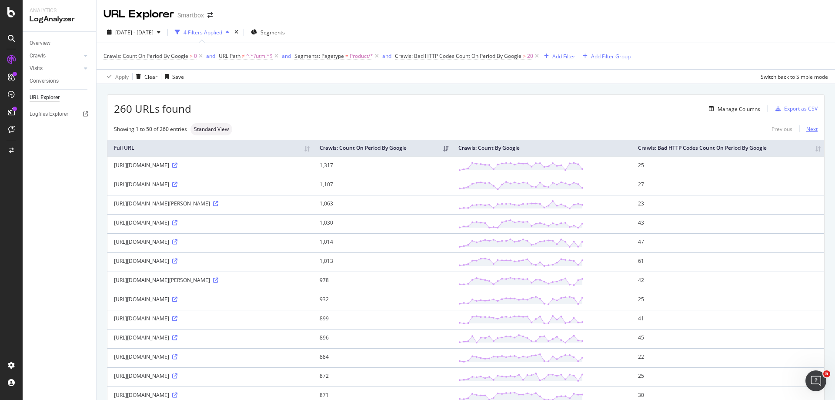
click at [805, 130] on link "Next" at bounding box center [808, 129] width 18 height 13
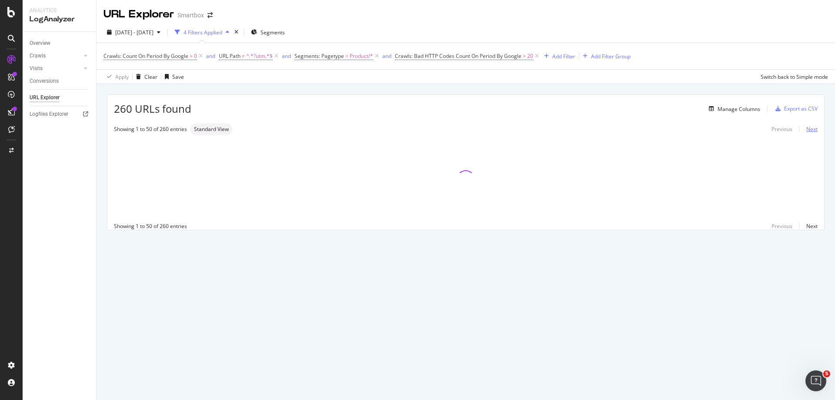
click at [813, 131] on link "Next" at bounding box center [808, 129] width 18 height 13
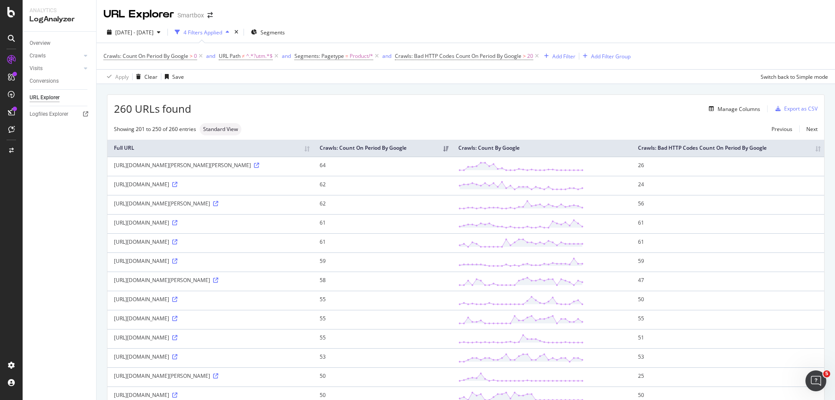
click at [811, 129] on div "Showing 201 to 250 of 260 entries Standard View Previous Next" at bounding box center [465, 129] width 717 height 12
click at [811, 129] on link "Next" at bounding box center [808, 129] width 18 height 13
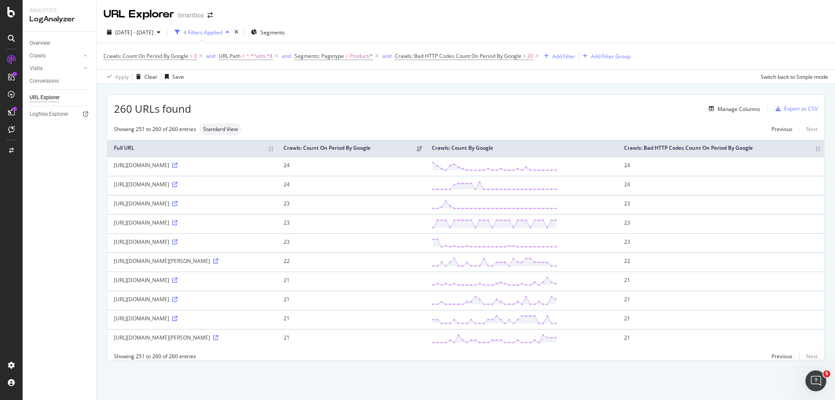
click at [803, 126] on div "Previous Next" at bounding box center [791, 128] width 53 height 7
click at [218, 338] on icon at bounding box center [215, 337] width 5 height 5
click at [172, 321] on icon at bounding box center [174, 318] width 5 height 5
click at [177, 297] on icon at bounding box center [174, 299] width 5 height 5
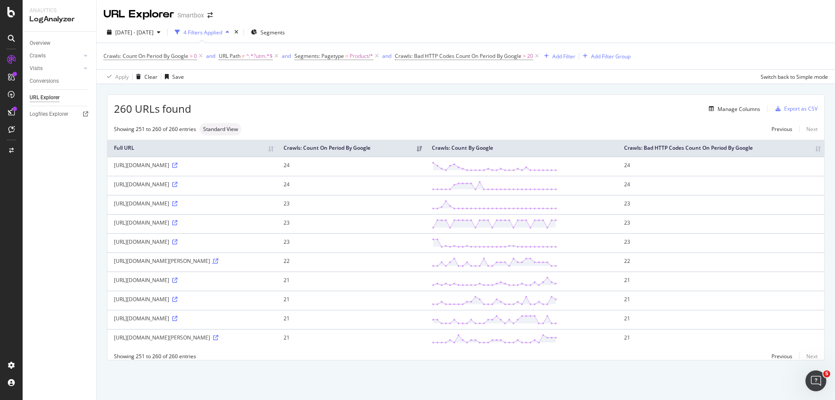
click at [213, 258] on icon at bounding box center [215, 260] width 5 height 5
click at [177, 239] on icon at bounding box center [174, 241] width 5 height 5
click at [153, 219] on div "https://www.smartbox.com/es/nuestras-smartbox/estancias/cabana-en-alannia-els-p…" at bounding box center [192, 222] width 157 height 7
click at [172, 220] on icon at bounding box center [174, 222] width 5 height 5
click at [177, 182] on icon at bounding box center [174, 184] width 5 height 5
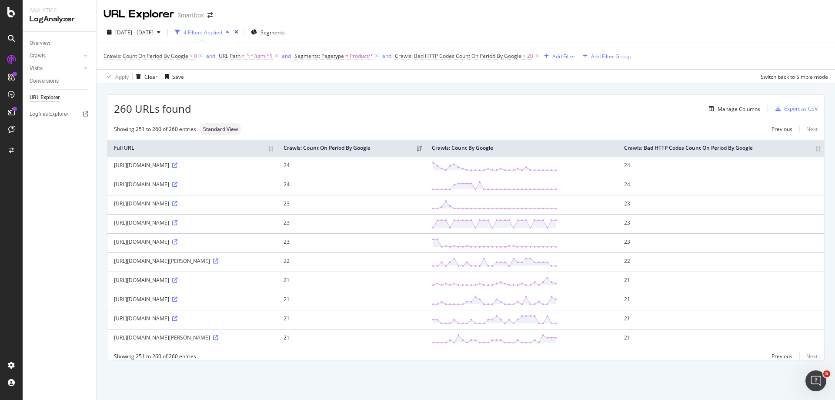
scroll to position [0, 0]
click at [520, 56] on span "Crawls: Bad HTTP Codes Count On Period By Google" at bounding box center [458, 55] width 127 height 7
click at [460, 103] on input "20" at bounding box center [464, 106] width 120 height 14
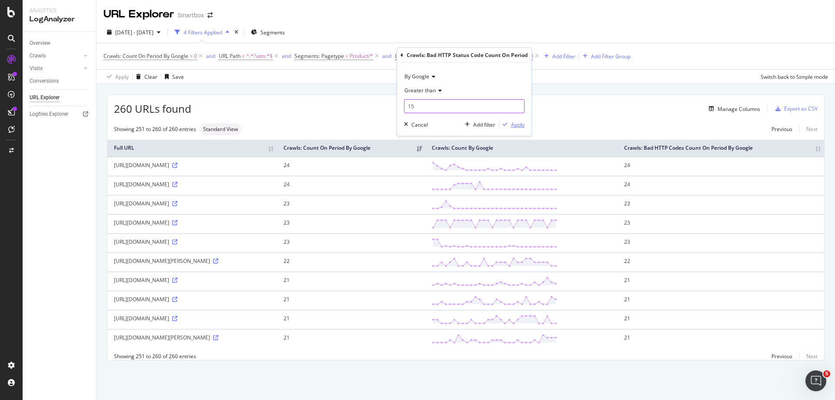
type input "15"
click at [523, 124] on div "Apply" at bounding box center [517, 124] width 13 height 7
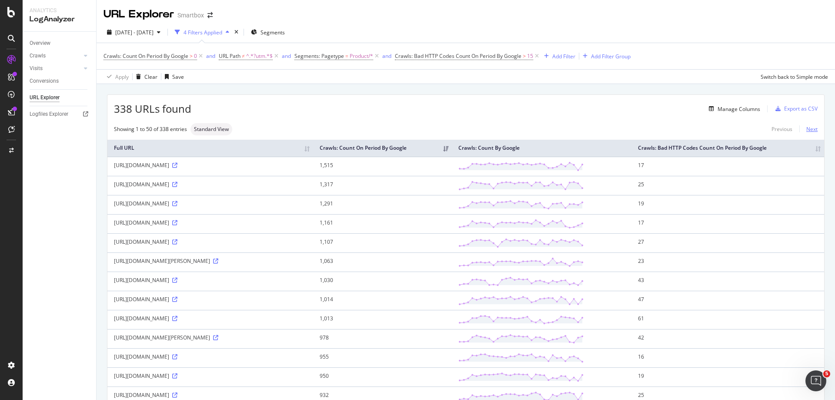
click at [806, 129] on link "Next" at bounding box center [808, 129] width 18 height 13
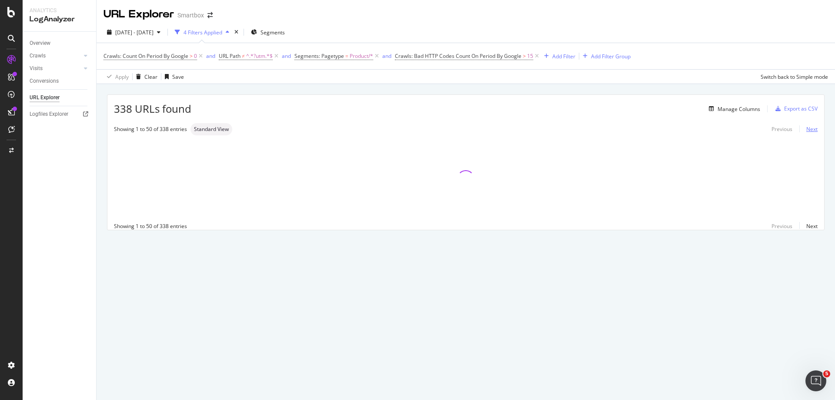
click at [806, 129] on link "Next" at bounding box center [808, 129] width 18 height 13
click at [811, 129] on link "Next" at bounding box center [808, 129] width 18 height 13
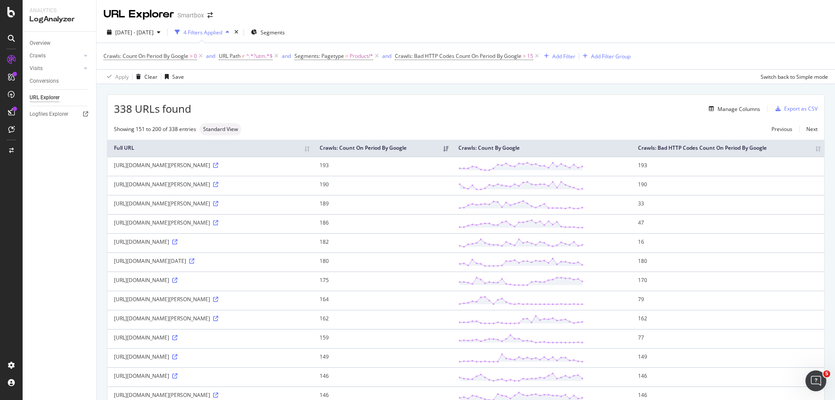
click at [811, 128] on div "Showing 151 to 200 of 338 entries Standard View Previous Next" at bounding box center [465, 129] width 717 height 12
click at [804, 131] on link "Next" at bounding box center [808, 129] width 18 height 13
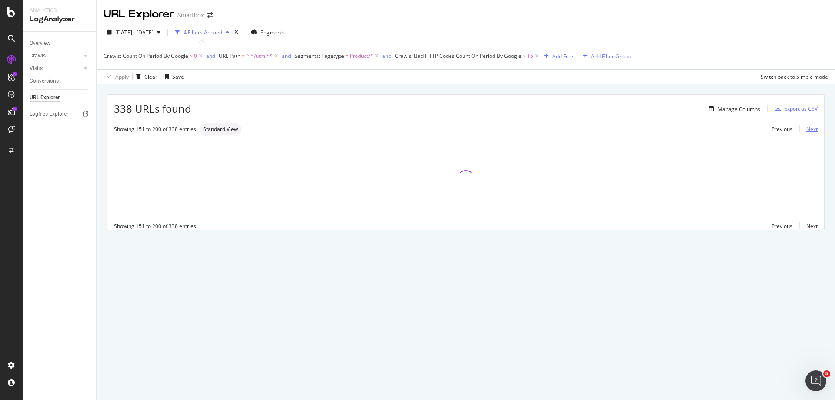
click at [807, 127] on link "Next" at bounding box center [808, 129] width 18 height 13
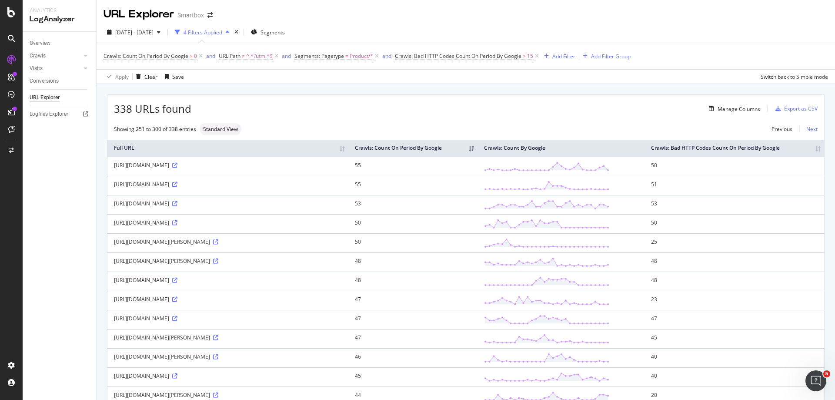
click at [810, 129] on link "Next" at bounding box center [808, 129] width 18 height 13
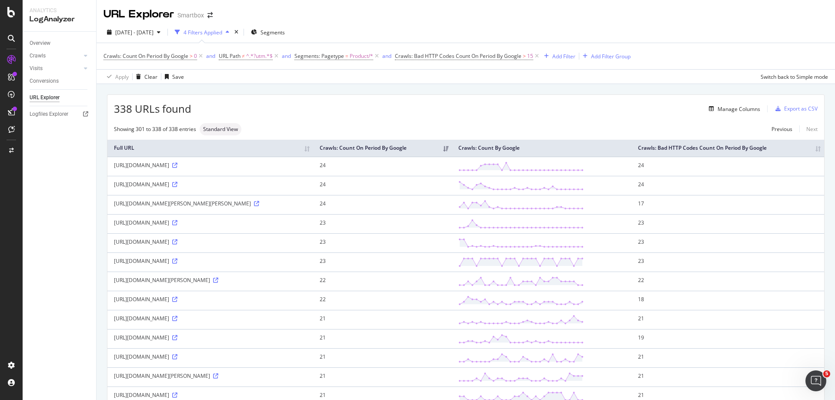
click at [810, 129] on div "Previous Next" at bounding box center [791, 128] width 53 height 7
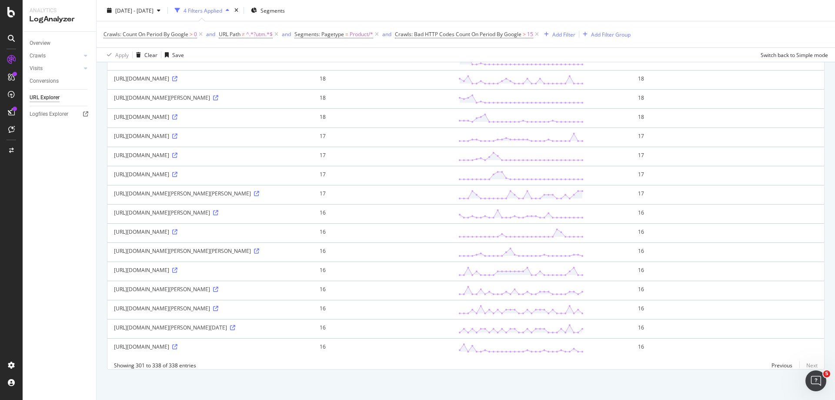
scroll to position [629, 0]
click at [174, 343] on link at bounding box center [174, 346] width 7 height 7
click at [235, 325] on icon at bounding box center [232, 327] width 5 height 5
click at [213, 306] on icon at bounding box center [215, 308] width 5 height 5
click at [259, 248] on icon at bounding box center [256, 250] width 5 height 5
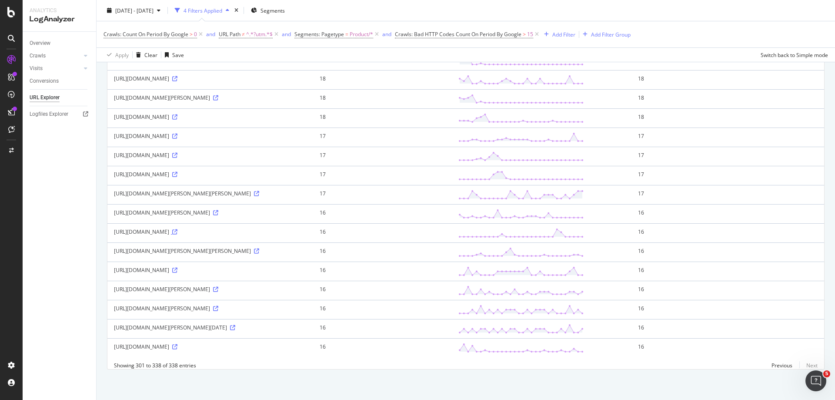
click at [177, 229] on icon at bounding box center [174, 231] width 5 height 5
click at [174, 344] on icon at bounding box center [174, 346] width 5 height 5
click at [235, 325] on icon at bounding box center [232, 327] width 5 height 5
click at [213, 306] on icon at bounding box center [215, 308] width 5 height 5
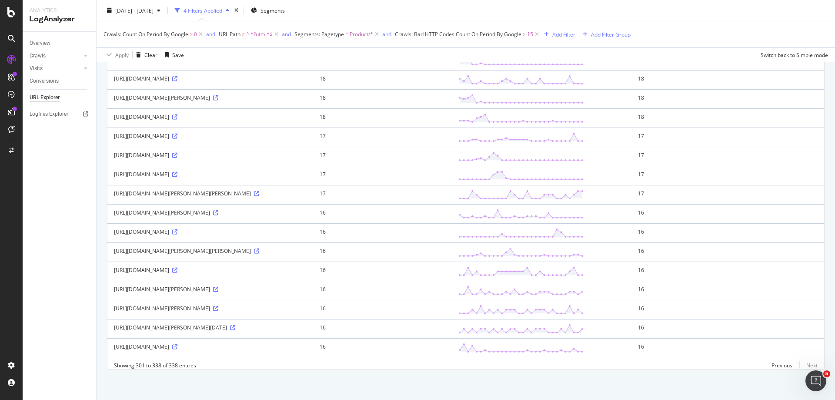
click at [307, 266] on div "https://www.smartbox.com/fr//nos-smartbox/sport-et-aventure/vol-en-parapente-ou…" at bounding box center [210, 269] width 193 height 7
click at [177, 267] on icon at bounding box center [174, 269] width 5 height 5
click at [177, 229] on icon at bounding box center [174, 231] width 5 height 5
click at [218, 210] on icon at bounding box center [215, 212] width 5 height 5
click at [259, 191] on icon at bounding box center [256, 193] width 5 height 5
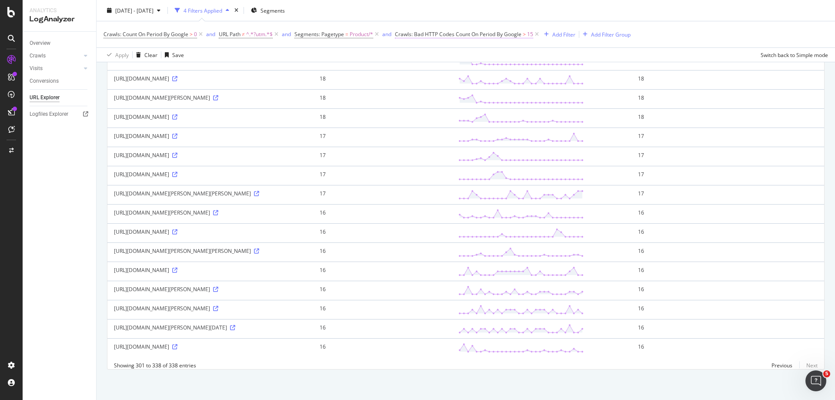
click at [530, 34] on span "15" at bounding box center [530, 34] width 6 height 12
click at [478, 94] on div "By Google Greater than 15 Cancel Add filter Apply" at bounding box center [464, 77] width 134 height 73
click at [481, 88] on input "15" at bounding box center [464, 84] width 120 height 14
type input "10"
click at [513, 101] on div "Apply" at bounding box center [517, 102] width 13 height 7
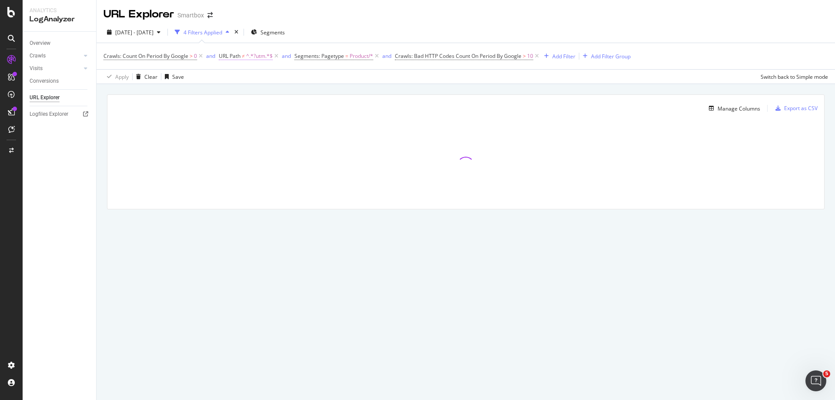
click at [248, 55] on span "^.*?utm.*$" at bounding box center [259, 56] width 27 height 12
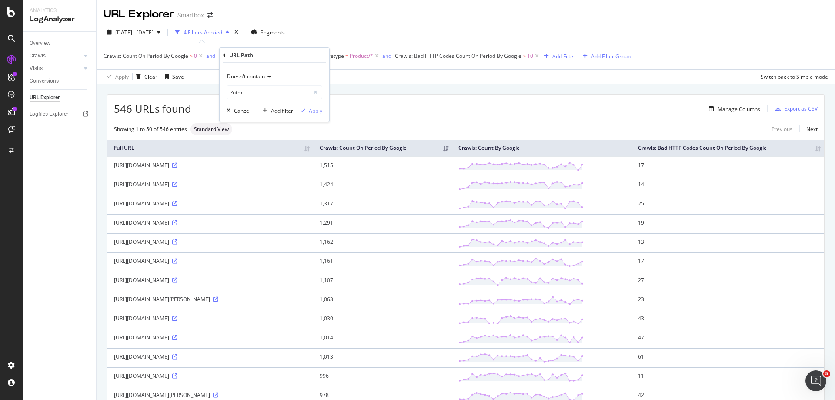
click at [257, 77] on span "Doesn't contain" at bounding box center [246, 76] width 38 height 7
click at [299, 76] on div "Doesn't contain" at bounding box center [275, 77] width 96 height 14
click at [559, 105] on div "Manage Columns" at bounding box center [475, 109] width 569 height 10
click at [804, 130] on link "Next" at bounding box center [808, 129] width 18 height 13
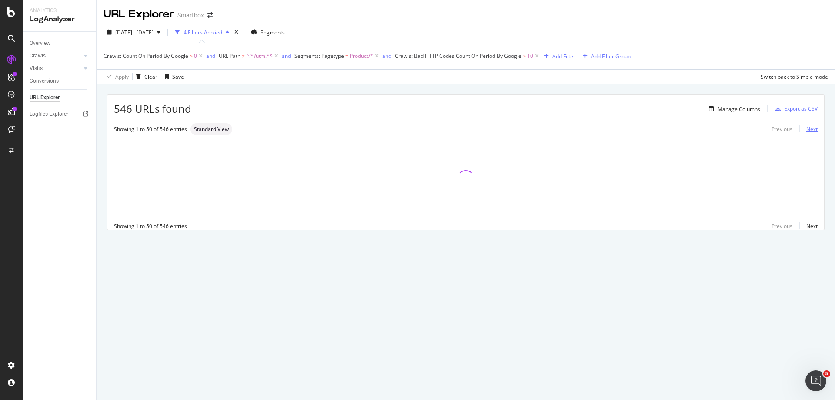
click at [808, 130] on link "Next" at bounding box center [808, 129] width 18 height 13
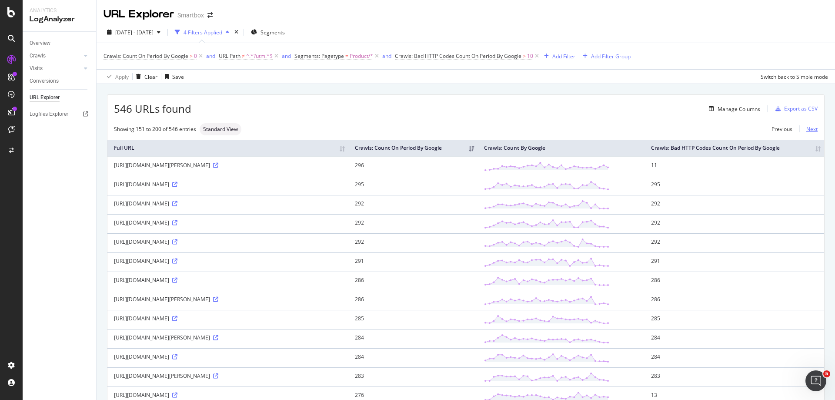
click at [804, 130] on link "Next" at bounding box center [808, 129] width 18 height 13
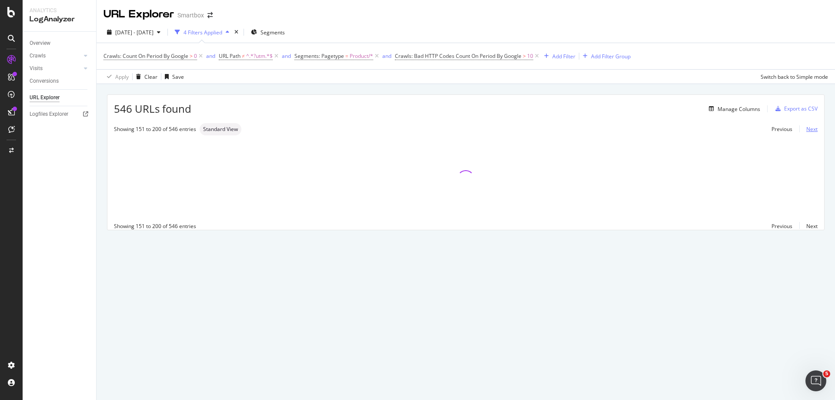
click at [810, 130] on link "Next" at bounding box center [808, 129] width 18 height 13
click at [814, 128] on link "Next" at bounding box center [808, 129] width 18 height 13
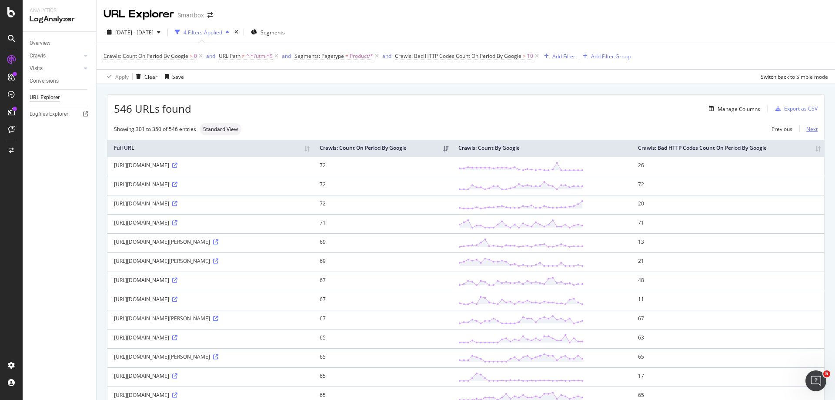
drag, startPoint x: 811, startPoint y: 130, endPoint x: 806, endPoint y: 130, distance: 4.8
click at [809, 130] on div "Showing 301 to 350 of 546 entries Standard View Previous Next" at bounding box center [465, 129] width 717 height 12
click at [802, 131] on link "Next" at bounding box center [808, 129] width 18 height 13
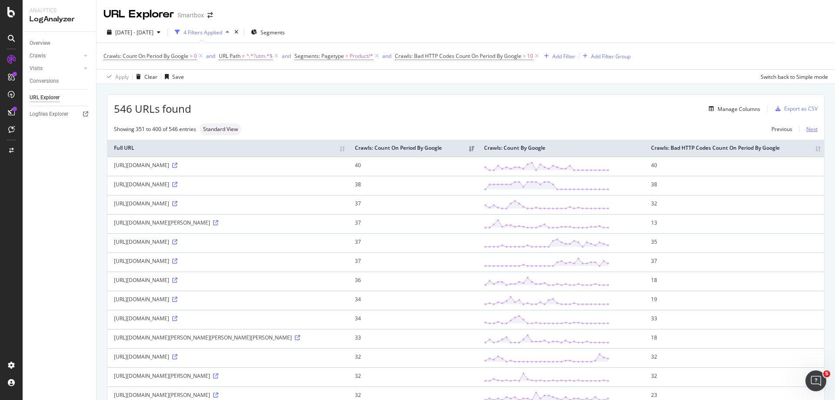
click at [811, 129] on link "Next" at bounding box center [808, 129] width 18 height 13
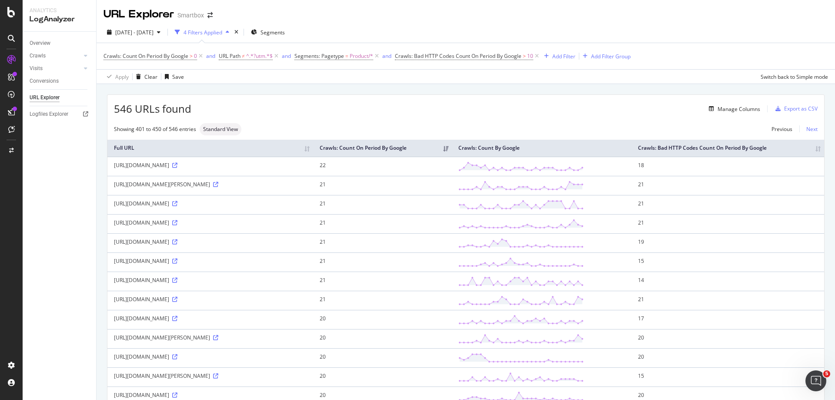
click at [809, 129] on link "Next" at bounding box center [808, 129] width 18 height 13
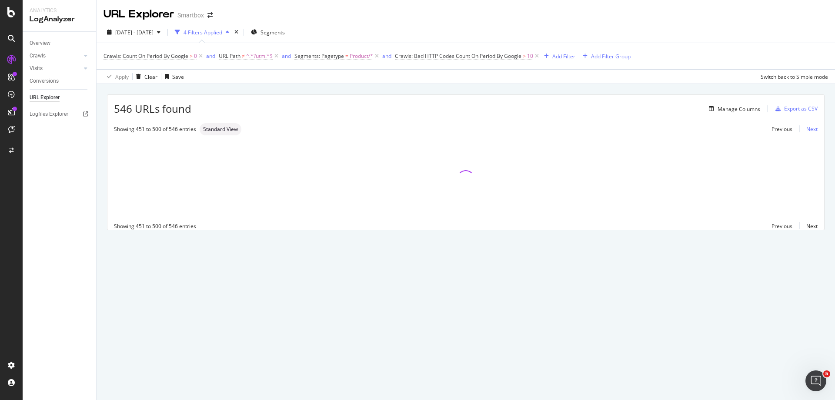
click at [809, 129] on link "Next" at bounding box center [808, 129] width 18 height 13
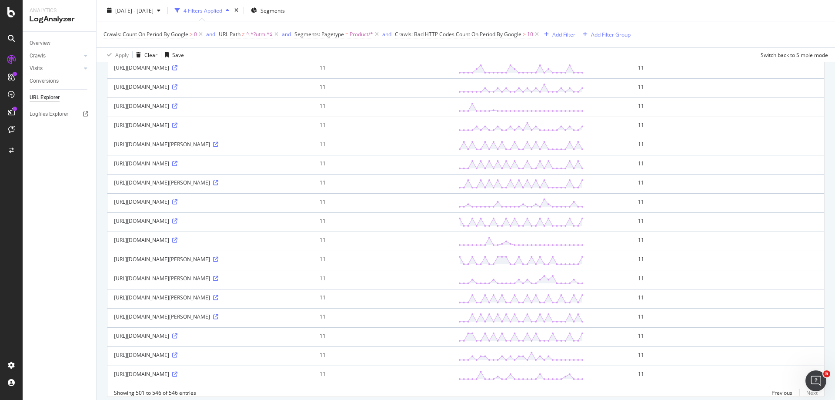
scroll to position [846, 0]
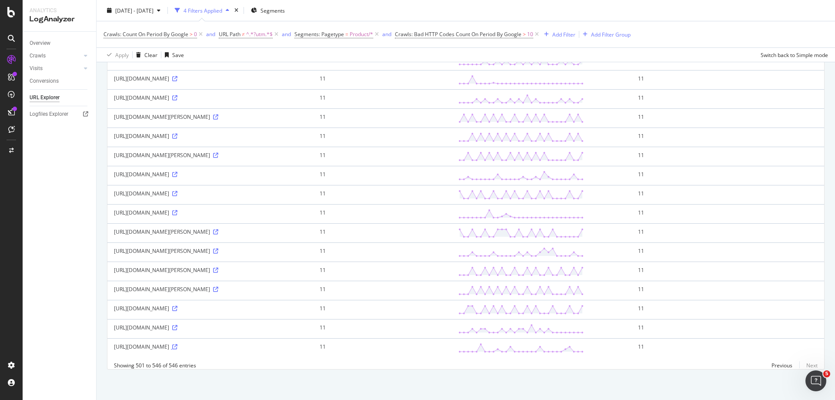
click at [177, 344] on icon at bounding box center [174, 346] width 5 height 5
click at [172, 325] on icon at bounding box center [174, 327] width 5 height 5
click at [172, 306] on icon at bounding box center [174, 308] width 5 height 5
click at [218, 287] on icon at bounding box center [215, 289] width 5 height 5
click at [213, 248] on icon at bounding box center [215, 250] width 5 height 5
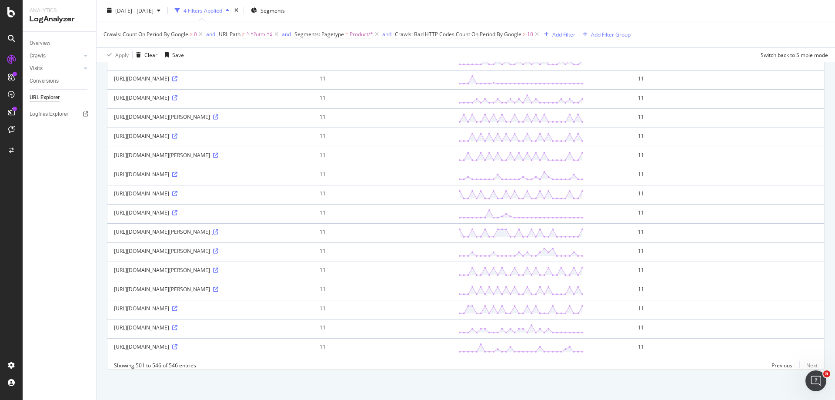
click at [218, 229] on icon at bounding box center [215, 231] width 5 height 5
click at [177, 210] on icon at bounding box center [174, 212] width 5 height 5
click at [218, 267] on icon at bounding box center [215, 269] width 5 height 5
click at [172, 325] on icon at bounding box center [174, 327] width 5 height 5
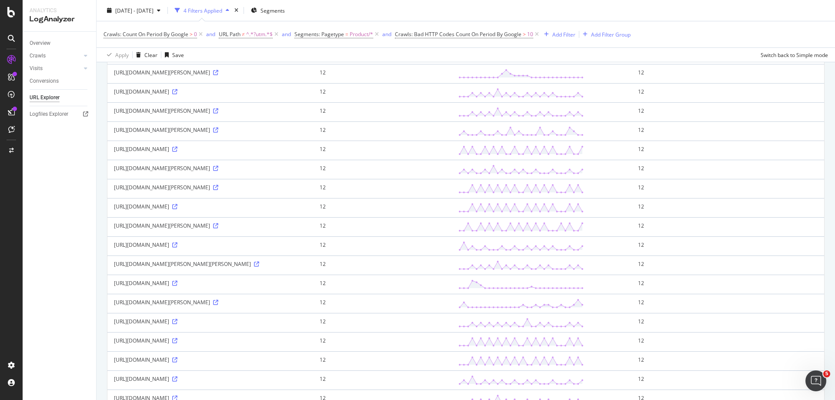
scroll to position [0, 0]
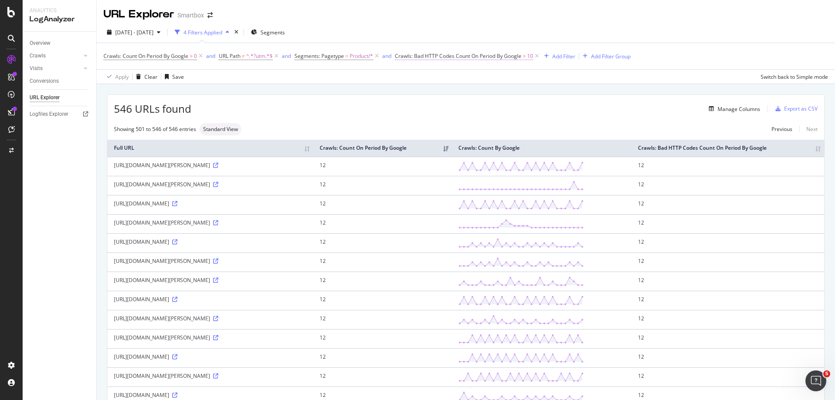
click at [526, 58] on span ">" at bounding box center [524, 55] width 3 height 7
click at [488, 106] on input "10" at bounding box center [464, 106] width 120 height 14
type input "1"
type input "8"
click at [514, 123] on div "Apply" at bounding box center [517, 124] width 13 height 7
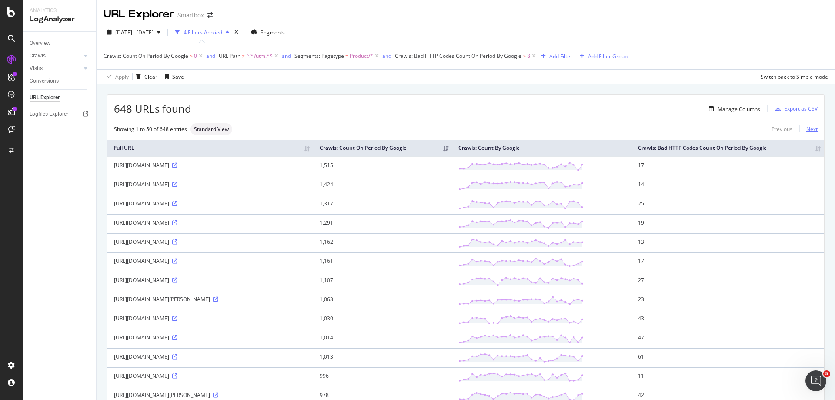
click at [808, 125] on link "Next" at bounding box center [808, 129] width 18 height 13
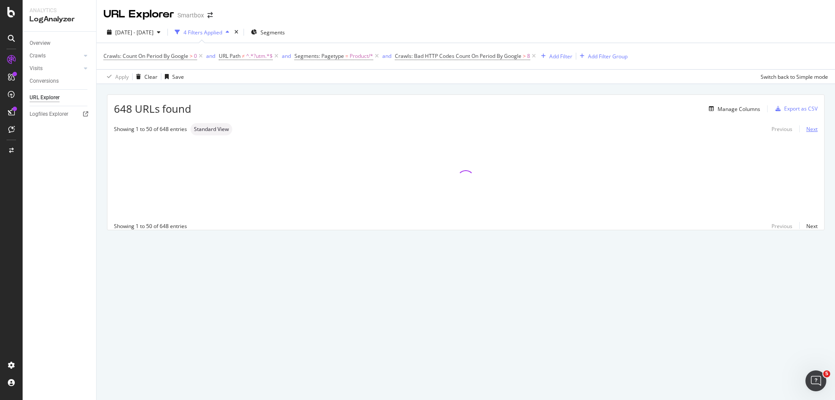
click at [808, 130] on link "Next" at bounding box center [808, 129] width 18 height 13
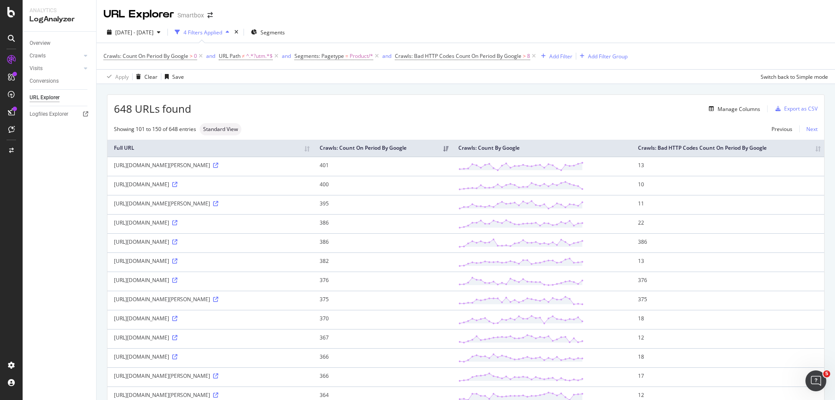
click at [808, 130] on link "Next" at bounding box center [808, 129] width 18 height 13
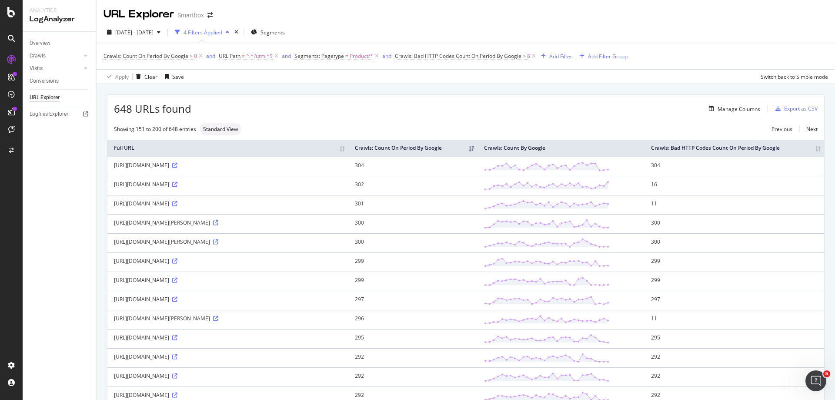
click at [172, 187] on icon at bounding box center [174, 184] width 5 height 5
click at [177, 206] on icon at bounding box center [174, 203] width 5 height 5
click at [738, 110] on div "Manage Columns" at bounding box center [739, 108] width 43 height 7
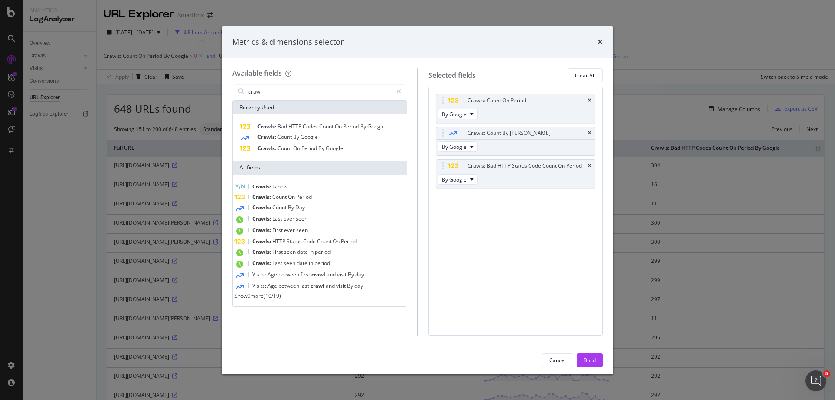
type input "crawl"
click at [255, 298] on span "Show 9 more" at bounding box center [248, 295] width 29 height 7
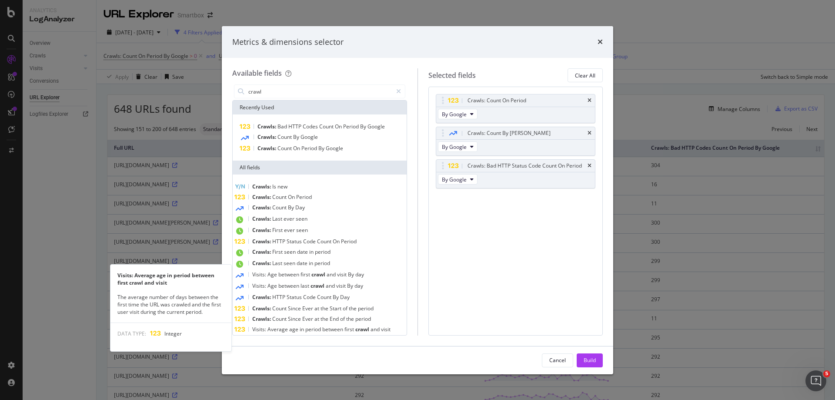
scroll to position [60, 0]
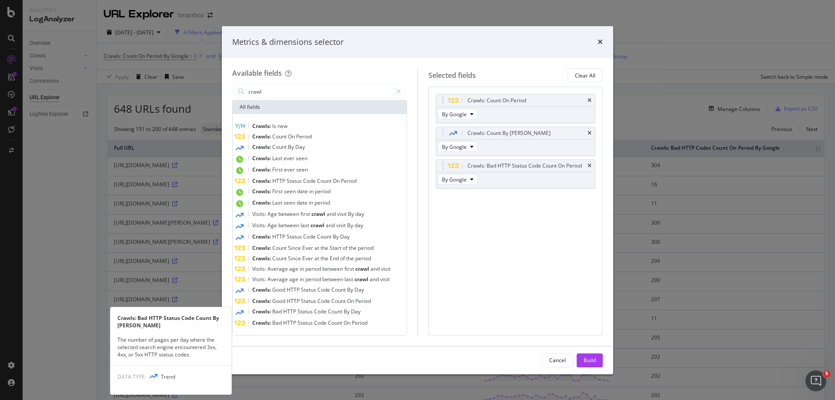
click at [314, 313] on span "Status" at bounding box center [305, 310] width 17 height 7
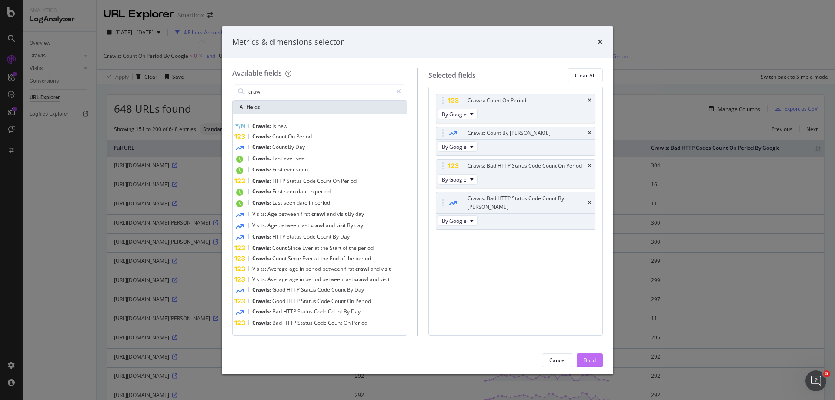
click at [597, 361] on button "Build" at bounding box center [590, 360] width 26 height 14
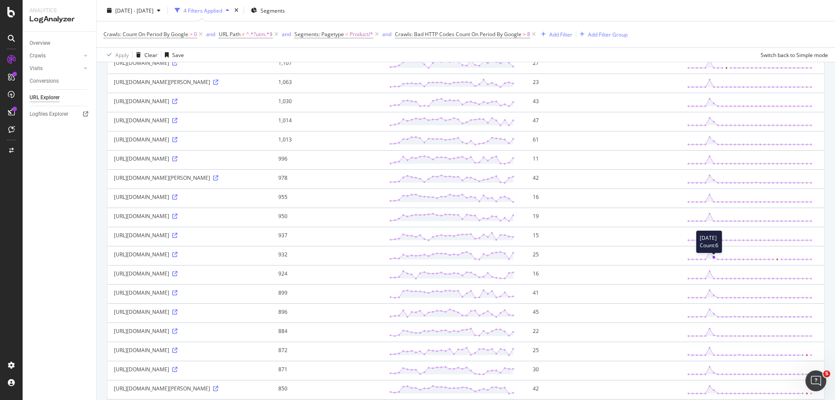
scroll to position [217, 0]
click at [172, 276] on icon at bounding box center [174, 273] width 5 height 5
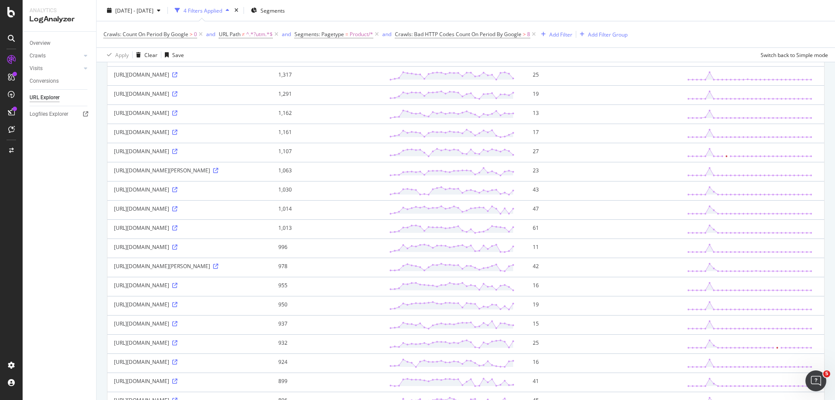
scroll to position [125, 0]
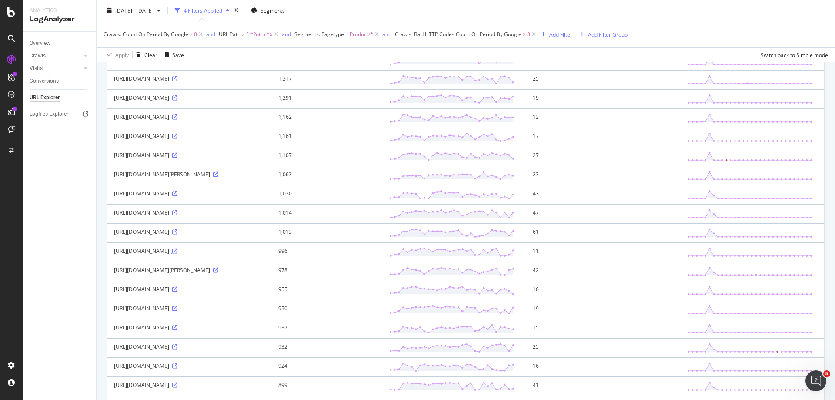
click at [177, 254] on icon at bounding box center [174, 250] width 5 height 5
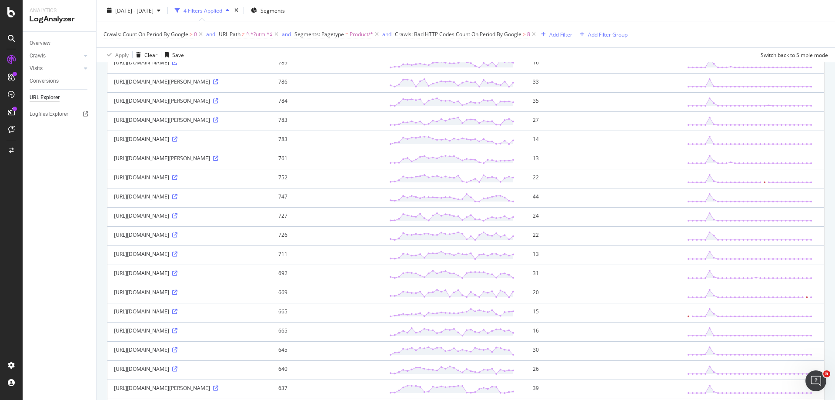
scroll to position [908, 0]
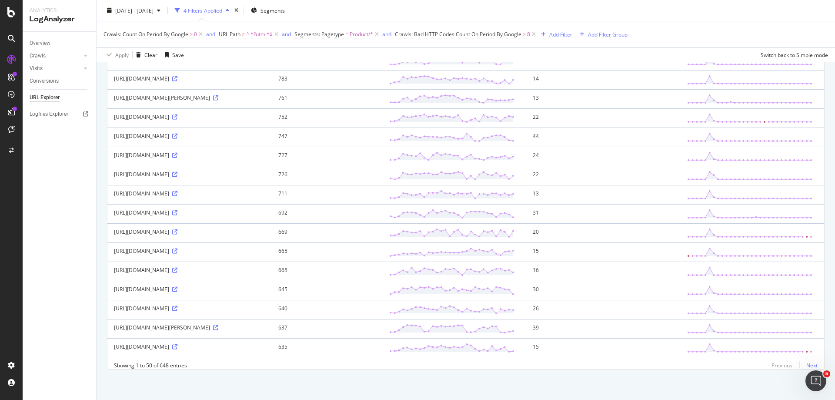
click at [803, 364] on link "Next" at bounding box center [808, 365] width 18 height 13
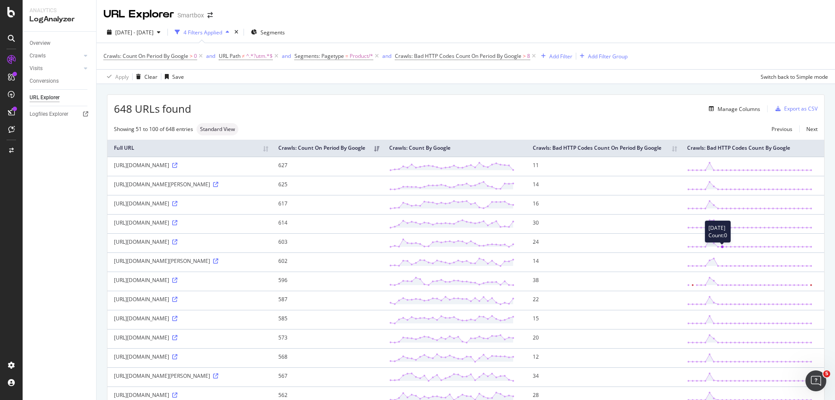
scroll to position [43, 0]
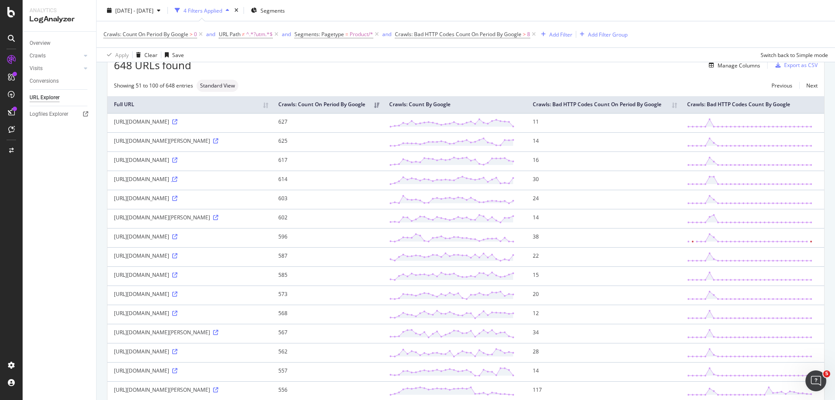
click at [177, 182] on icon at bounding box center [174, 179] width 5 height 5
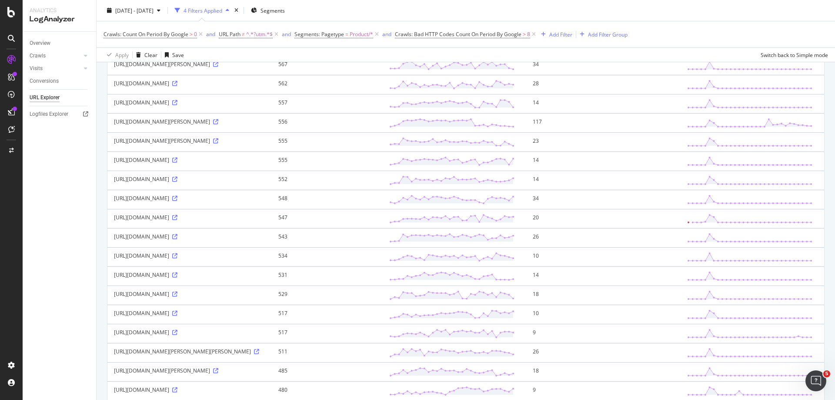
scroll to position [304, 0]
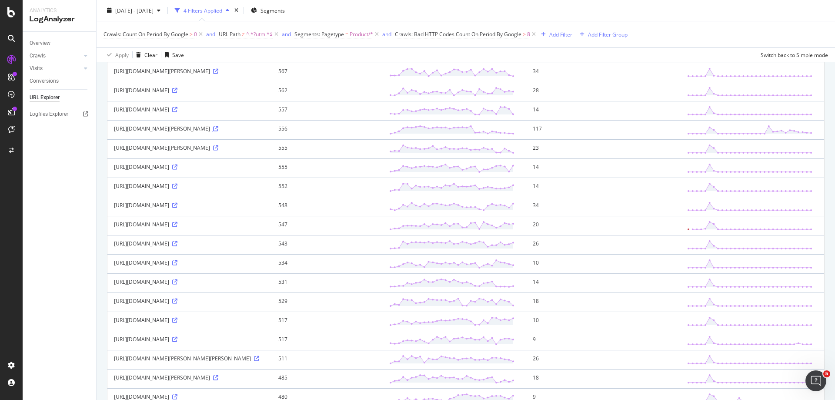
click at [213, 131] on icon at bounding box center [215, 128] width 5 height 5
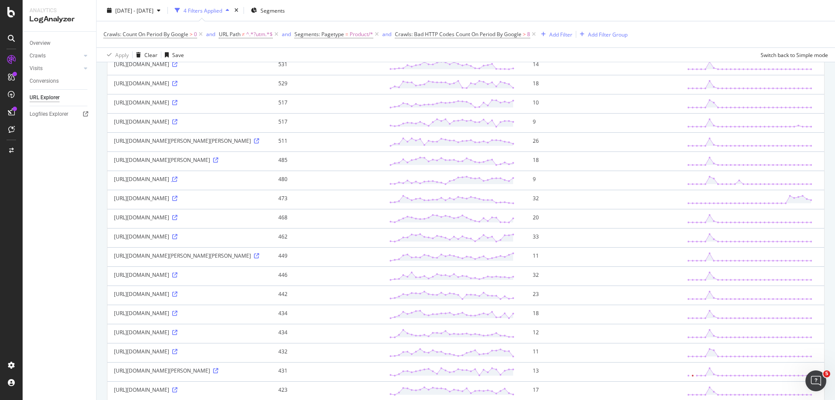
click at [177, 182] on icon at bounding box center [174, 179] width 5 height 5
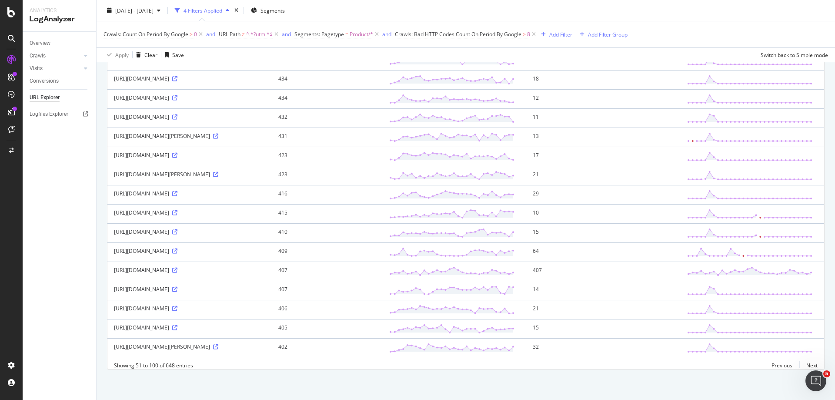
scroll to position [932, 0]
click at [177, 267] on icon at bounding box center [174, 269] width 5 height 5
click at [264, 247] on div "https://www.smartbox.com/it/nostri-smartbox/soggiorni/originale-soggiorno-in-to…" at bounding box center [189, 250] width 151 height 7
click at [177, 248] on icon at bounding box center [174, 250] width 5 height 5
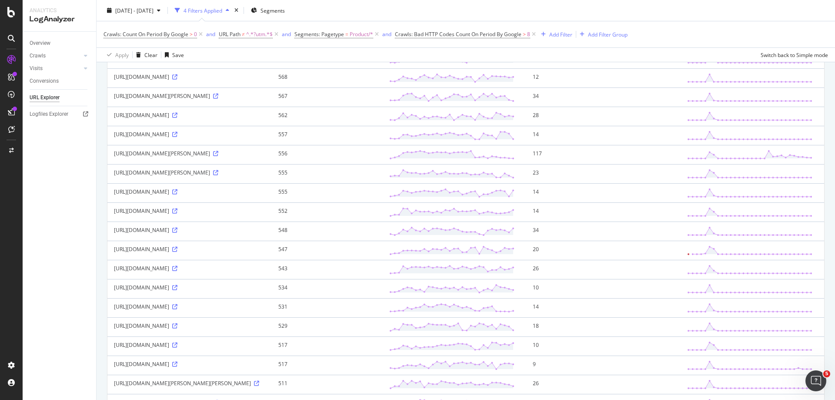
scroll to position [0, 0]
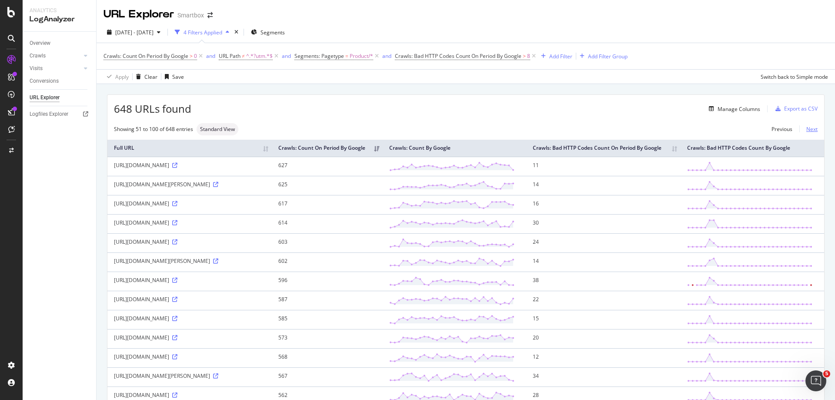
click at [808, 131] on link "Next" at bounding box center [808, 129] width 18 height 13
click at [218, 206] on icon at bounding box center [215, 203] width 5 height 5
click at [177, 244] on icon at bounding box center [174, 241] width 5 height 5
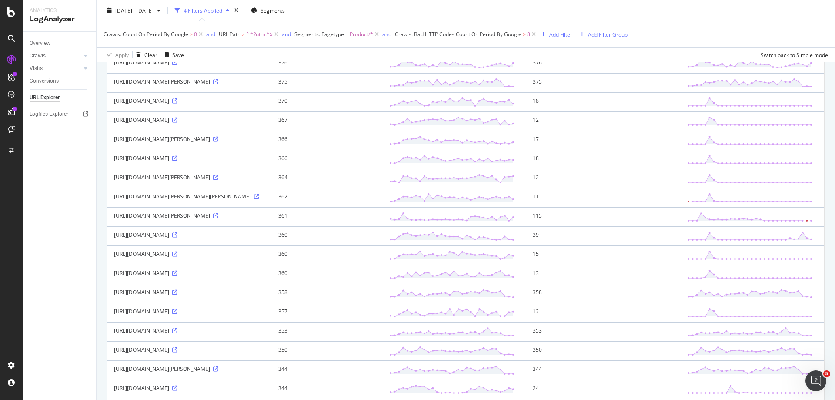
scroll to position [348, 0]
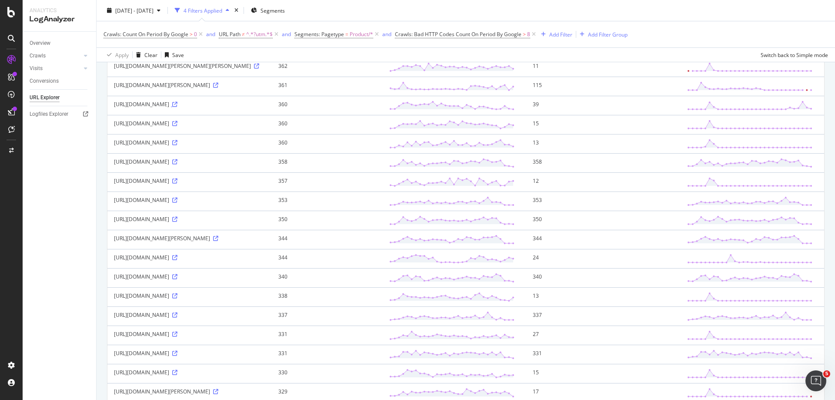
click at [177, 107] on icon at bounding box center [174, 104] width 5 height 5
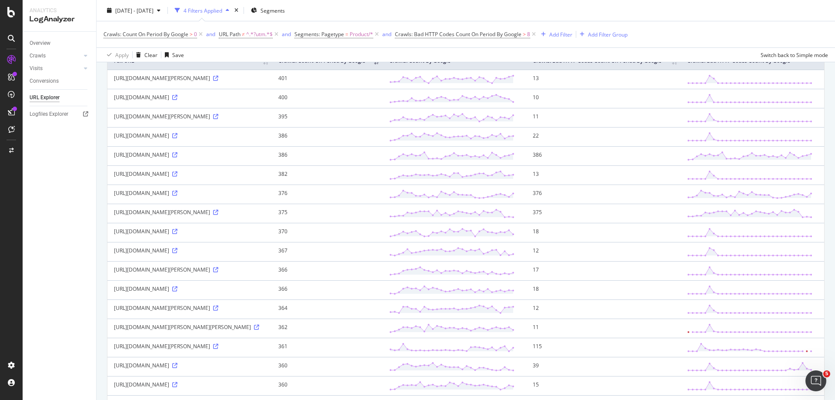
scroll to position [0, 0]
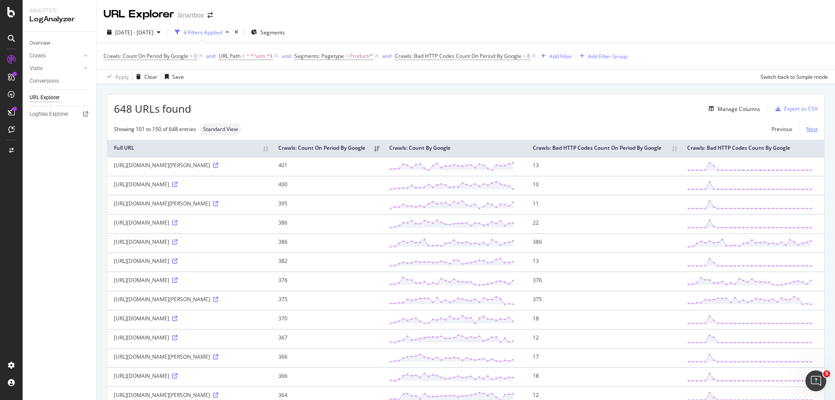
click at [801, 131] on link "Next" at bounding box center [808, 129] width 18 height 13
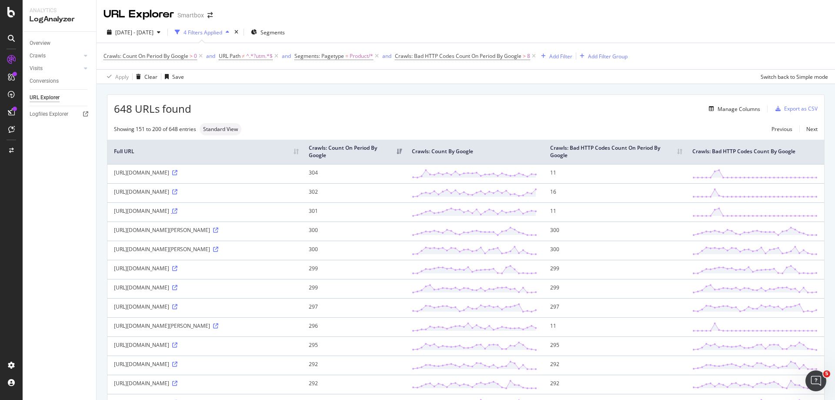
click at [177, 214] on icon at bounding box center [174, 210] width 5 height 5
click at [177, 194] on icon at bounding box center [174, 191] width 5 height 5
click at [555, 58] on div "Add Filter" at bounding box center [560, 56] width 23 height 7
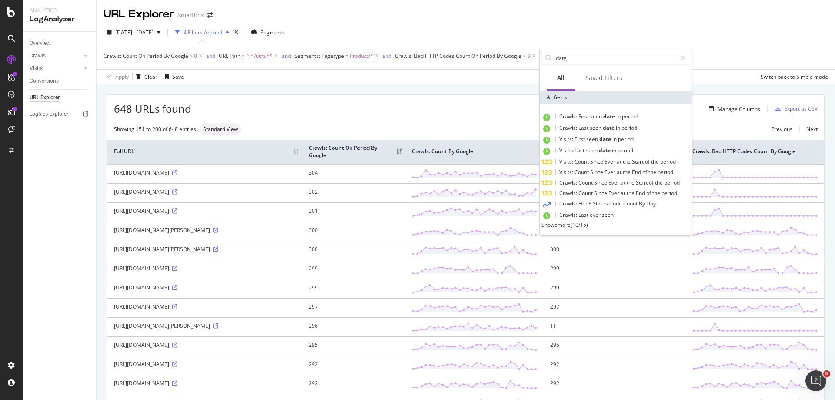
type input "date"
click at [545, 228] on div "Show 5 more ( 10 / 15 )" at bounding box center [615, 224] width 149 height 7
click at [559, 228] on span "Show 5 more" at bounding box center [555, 224] width 29 height 7
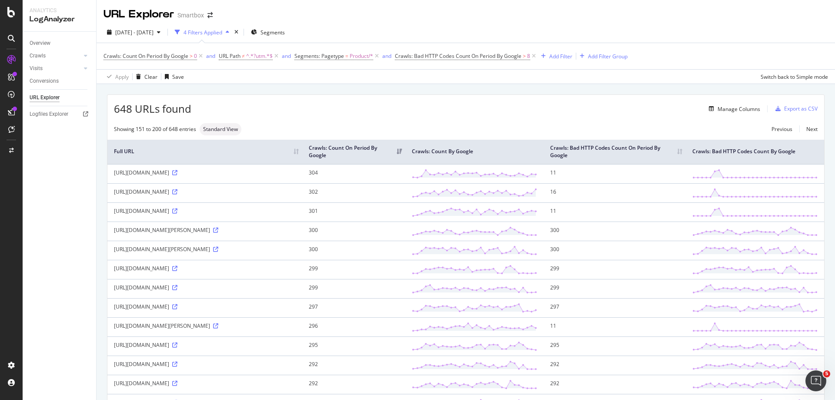
click at [649, 13] on div "URL Explorer Smartbox" at bounding box center [466, 11] width 738 height 22
click at [491, 55] on span "Crawls: Bad HTTP Codes Count On Period By Google" at bounding box center [458, 55] width 127 height 7
click at [435, 75] on div "By Google" at bounding box center [464, 77] width 120 height 14
click at [675, 45] on div "Crawls: Count On Period By Google > 0 and URL Path ≠ ^.*?utm.*$ and Segments: P…" at bounding box center [466, 56] width 725 height 26
click at [163, 56] on span "Crawls: Count On Period By Google" at bounding box center [146, 55] width 85 height 7
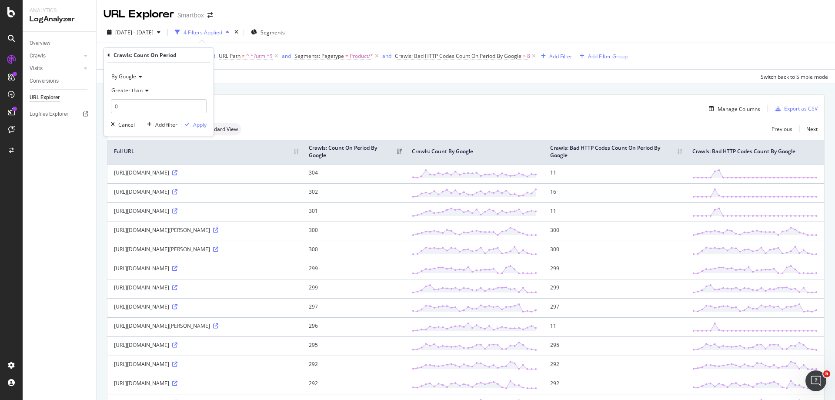
click at [147, 75] on div "By Google" at bounding box center [159, 77] width 96 height 14
click at [550, 21] on div "URL Explorer Smartbox" at bounding box center [466, 11] width 738 height 22
click at [213, 252] on icon at bounding box center [215, 249] width 5 height 5
click at [802, 113] on div "Export as CSV" at bounding box center [795, 108] width 46 height 13
click at [789, 110] on div "Export as CSV" at bounding box center [800, 108] width 33 height 7
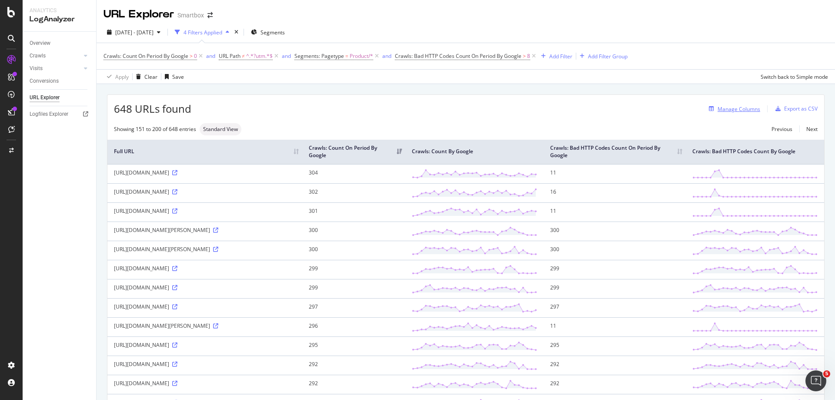
click at [721, 112] on div "Manage Columns" at bounding box center [739, 108] width 43 height 7
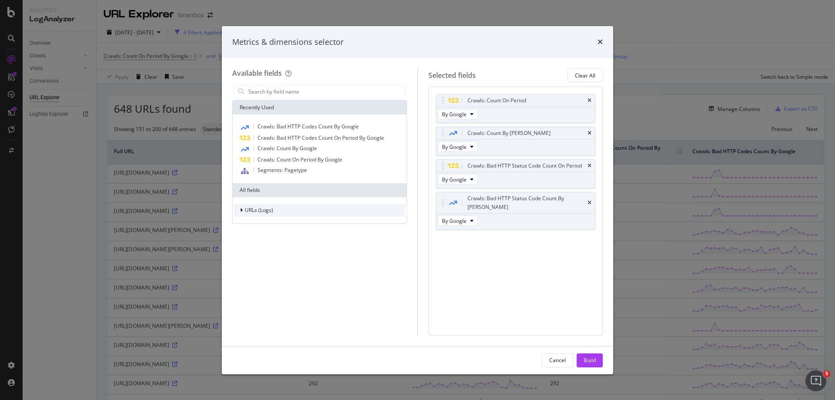
click at [249, 207] on span "URLs (Logs)" at bounding box center [259, 209] width 28 height 7
click at [258, 266] on span "Visits" at bounding box center [256, 263] width 13 height 7
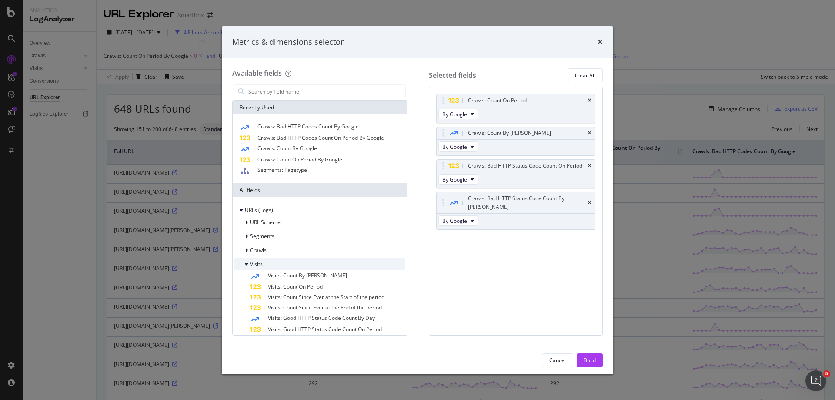
click at [247, 265] on icon "modal" at bounding box center [246, 263] width 3 height 5
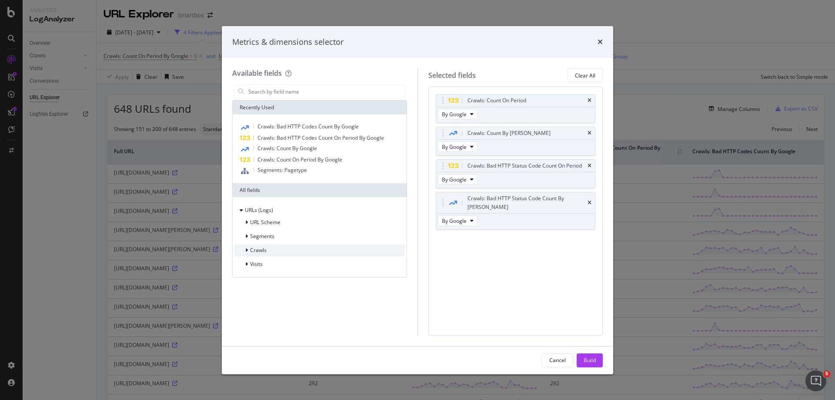
click at [247, 251] on icon "modal" at bounding box center [246, 249] width 3 height 5
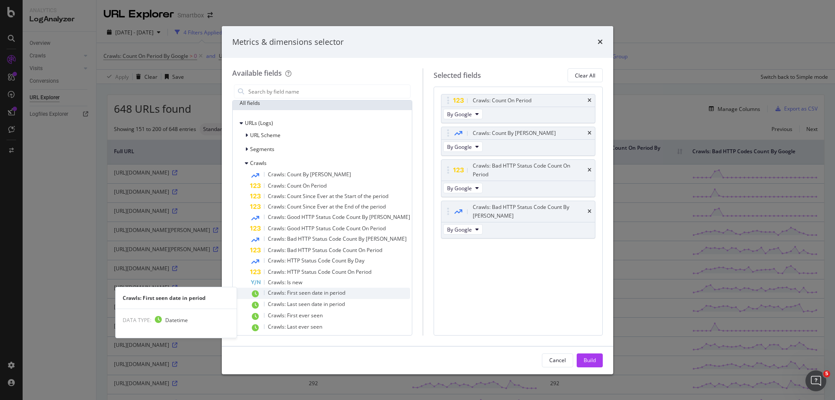
scroll to position [106, 0]
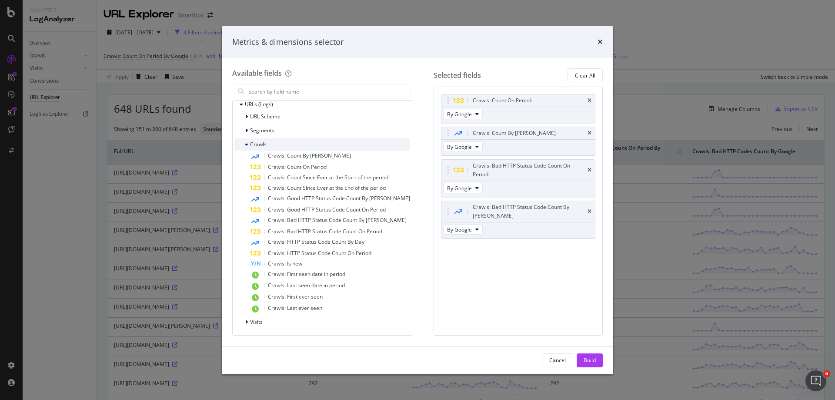
click at [247, 147] on icon "modal" at bounding box center [246, 144] width 3 height 5
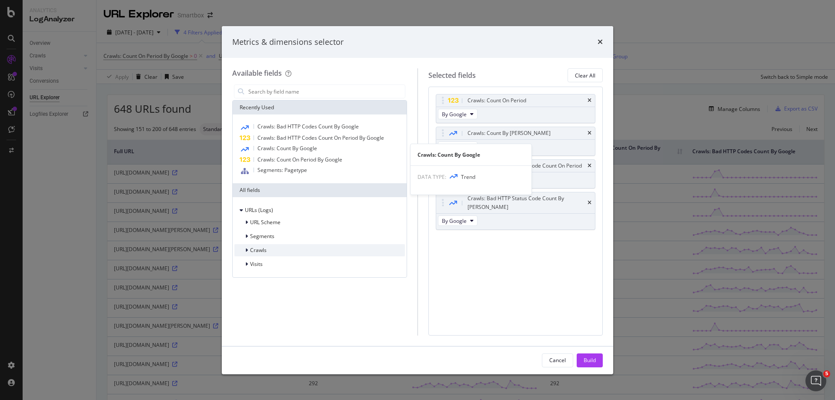
scroll to position [0, 0]
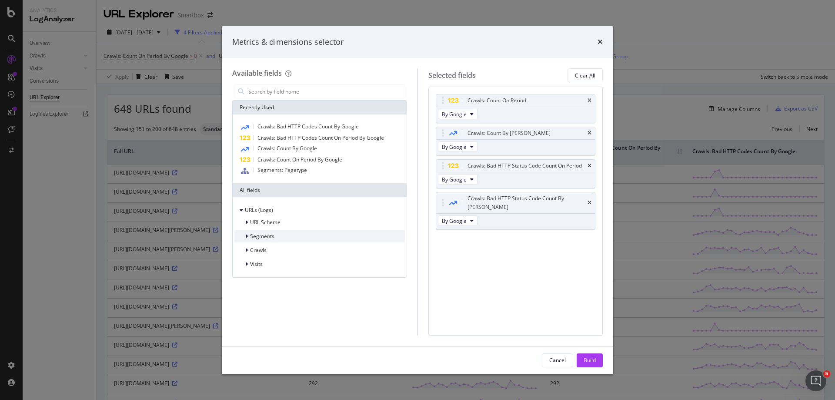
click at [244, 232] on div "Segments" at bounding box center [254, 236] width 40 height 9
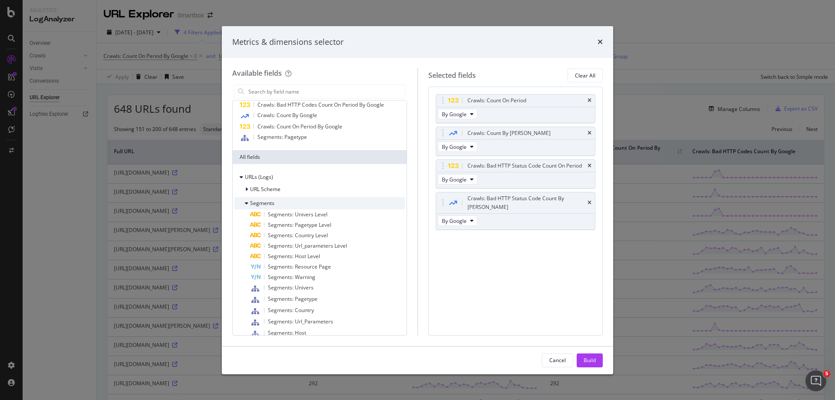
scroll to position [72, 0]
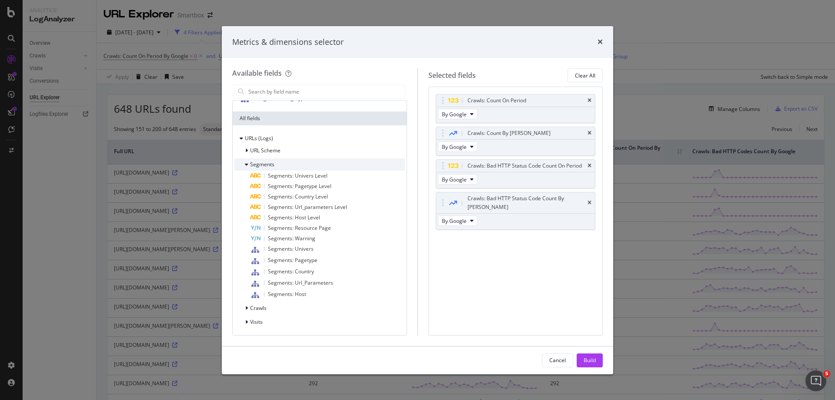
click at [248, 164] on div "modal" at bounding box center [247, 164] width 5 height 9
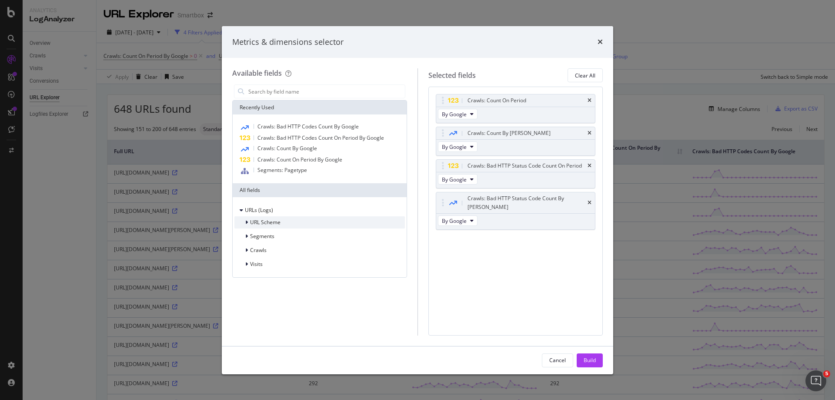
click at [244, 220] on div "URL Scheme" at bounding box center [257, 222] width 46 height 9
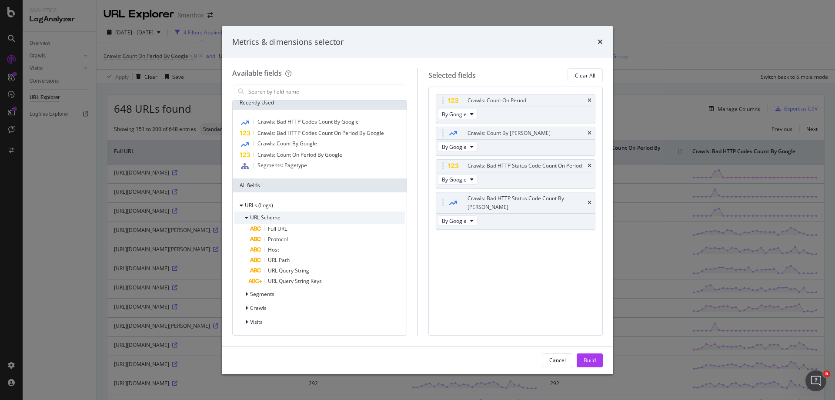
click at [244, 217] on div "URL Scheme" at bounding box center [257, 217] width 46 height 9
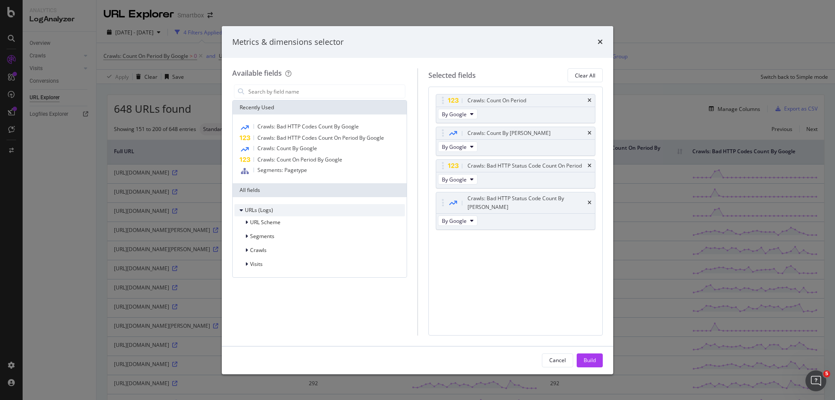
scroll to position [0, 0]
click at [244, 209] on div "modal" at bounding box center [242, 210] width 5 height 9
click at [243, 263] on div "Visits" at bounding box center [248, 264] width 28 height 9
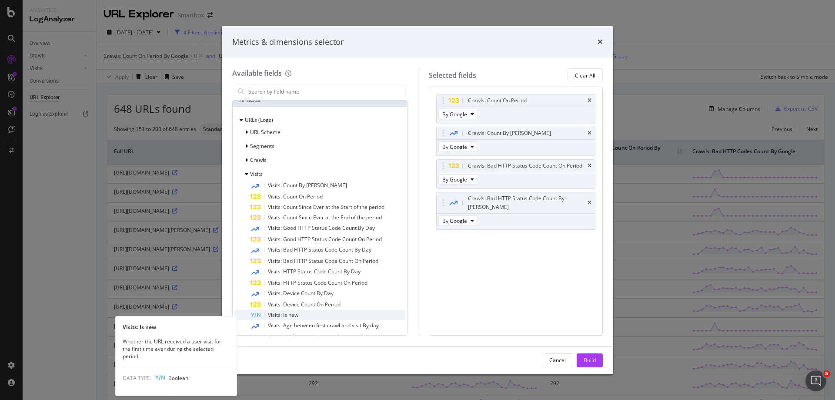
scroll to position [84, 0]
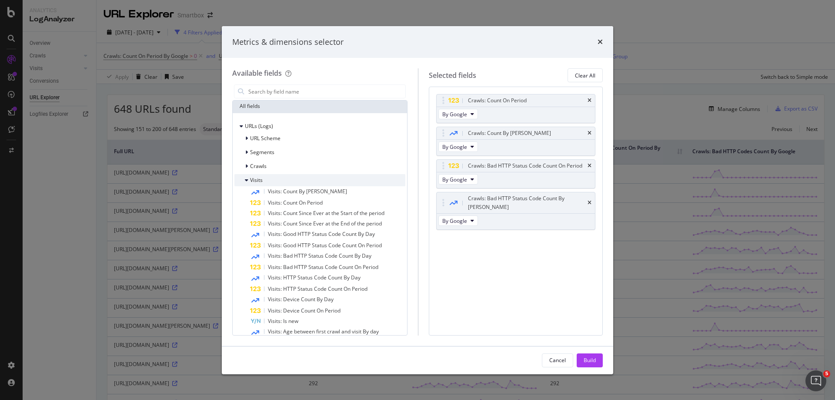
click at [241, 179] on div "Visits" at bounding box center [248, 180] width 28 height 9
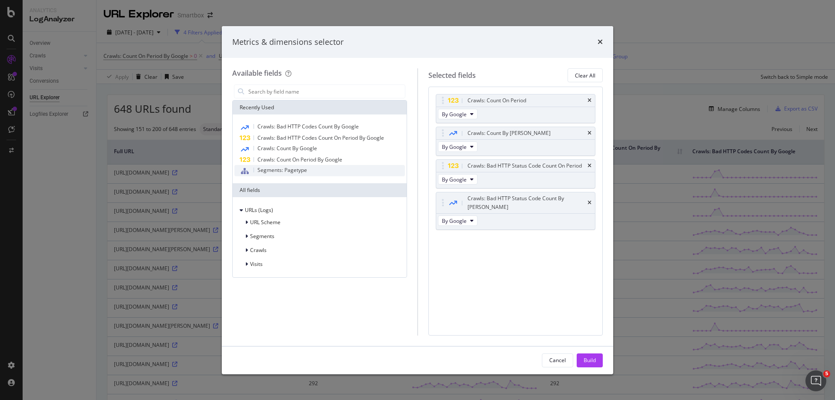
scroll to position [0, 0]
click at [244, 252] on div "Crawls" at bounding box center [250, 250] width 32 height 9
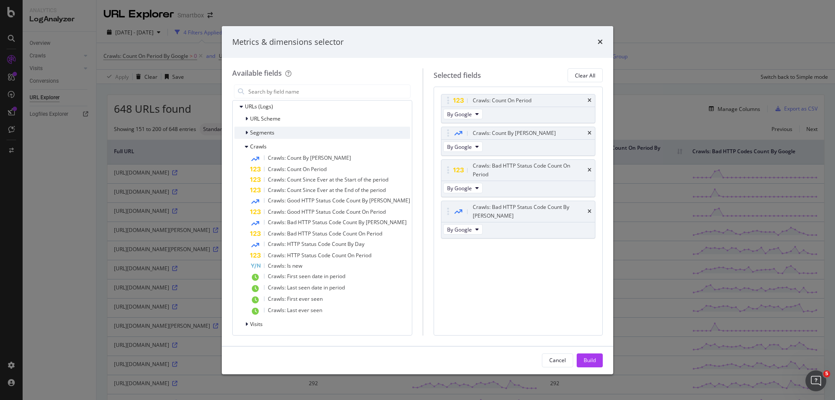
scroll to position [106, 0]
click at [244, 143] on div "Crawls" at bounding box center [250, 144] width 32 height 9
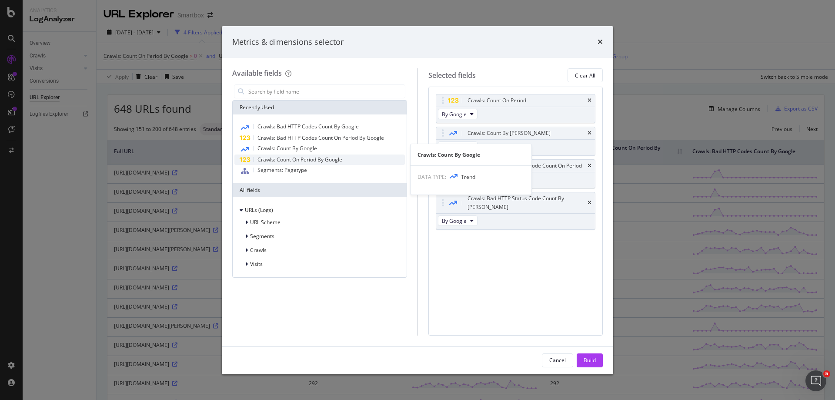
scroll to position [0, 0]
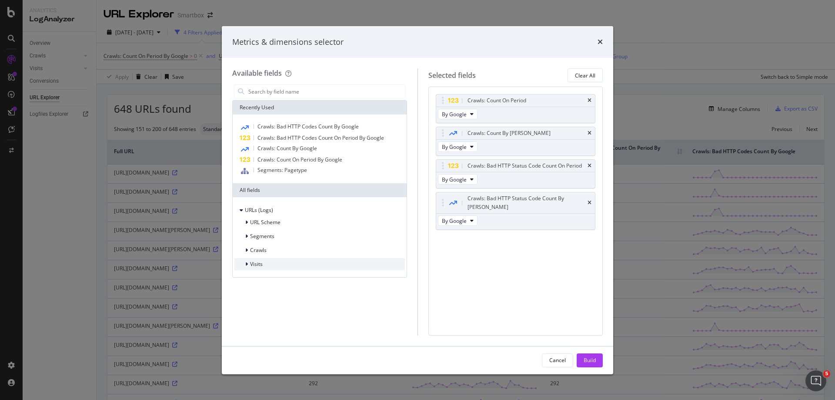
click at [247, 264] on icon "modal" at bounding box center [246, 263] width 3 height 5
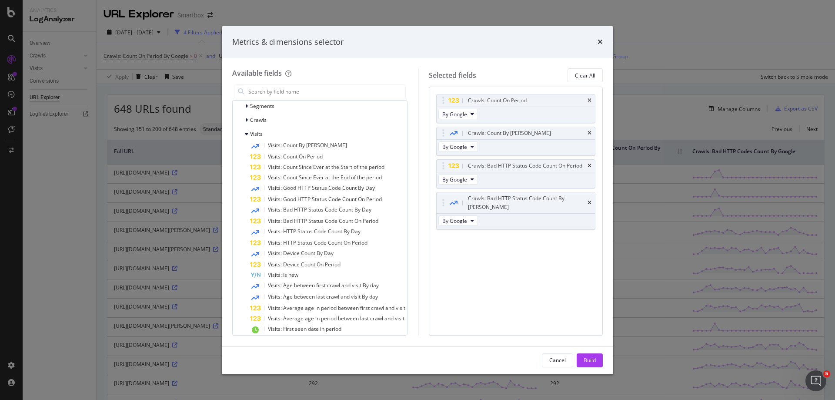
scroll to position [171, 0]
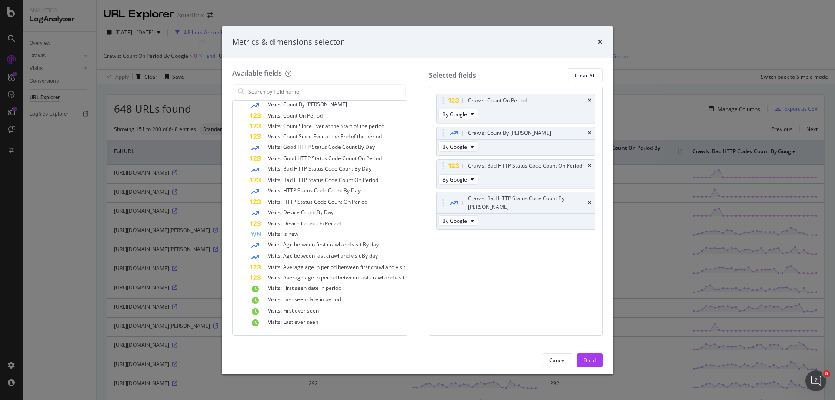
click at [705, 50] on div "Metrics & dimensions selector Available fields Recently Used Crawls: Bad HTTP C…" at bounding box center [417, 200] width 835 height 400
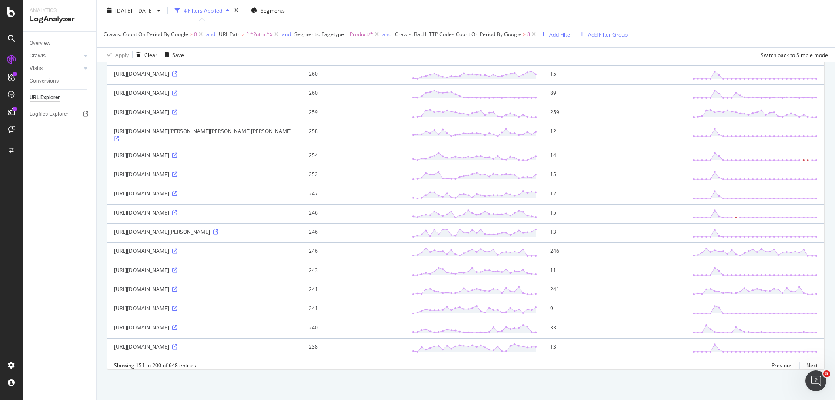
scroll to position [981, 0]
click at [770, 365] on link "Previous" at bounding box center [782, 365] width 35 height 13
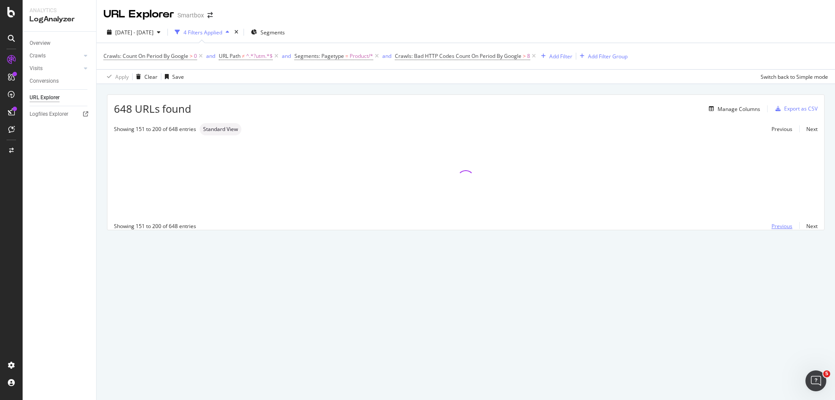
scroll to position [0, 0]
click at [778, 128] on link "Previous" at bounding box center [782, 129] width 35 height 13
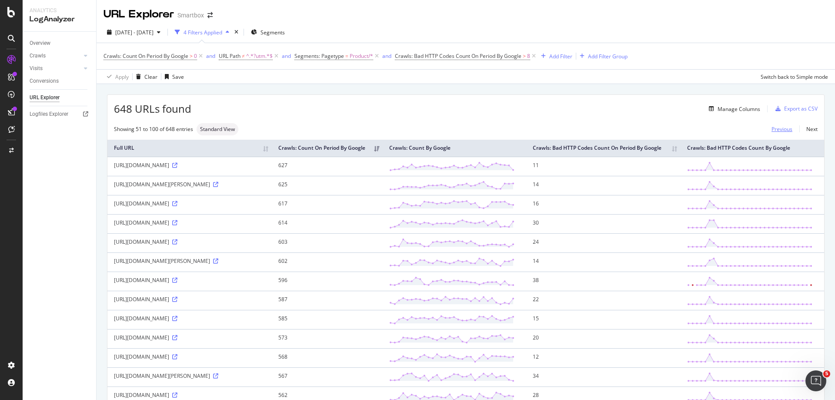
click at [767, 127] on link "Previous" at bounding box center [782, 129] width 35 height 13
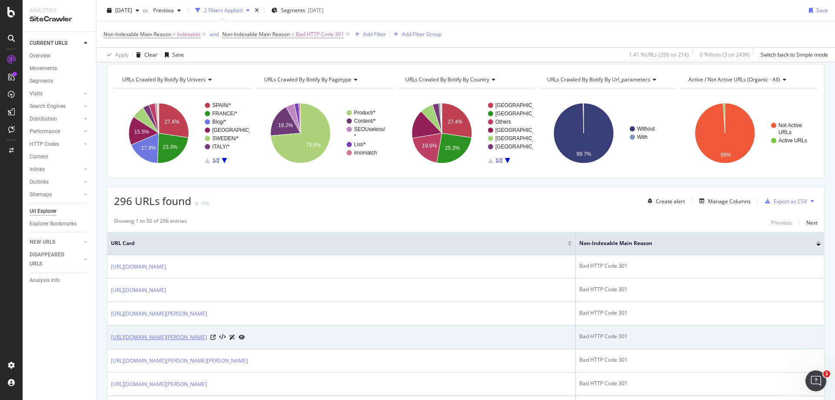
scroll to position [87, 0]
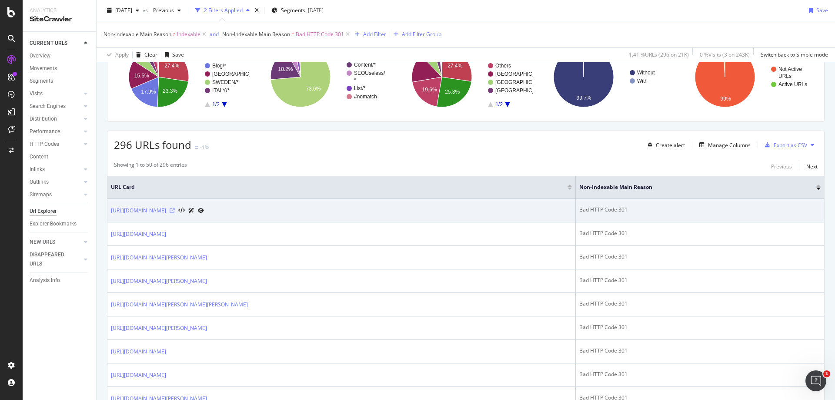
click at [175, 212] on icon at bounding box center [172, 210] width 5 height 5
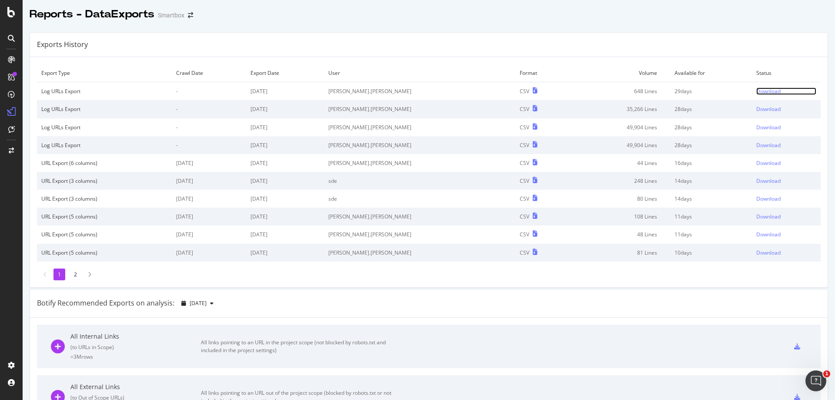
click at [756, 88] on div "Download" at bounding box center [768, 90] width 24 height 7
click at [288, 283] on div "Export Type Crawl Date Export Date User Format Volume Available for Status Log …" at bounding box center [429, 172] width 798 height 230
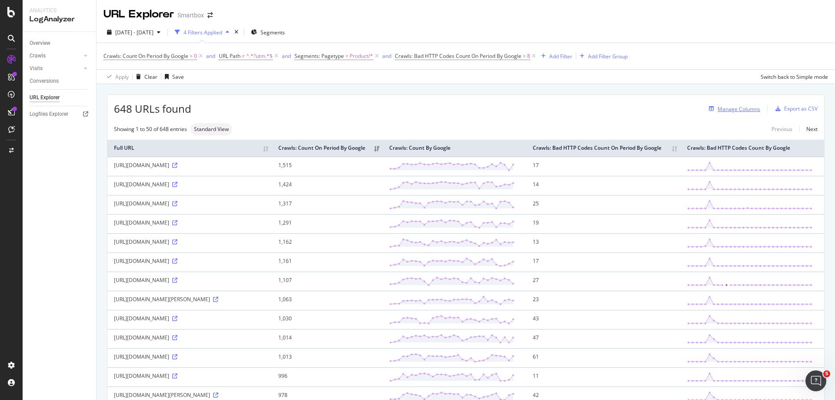
click at [733, 112] on div "648 URLs found Manage Columns Export as CSV" at bounding box center [465, 105] width 717 height 21
click at [722, 100] on div "648 URLs found Manage Columns Export as CSV" at bounding box center [465, 105] width 717 height 21
click at [722, 109] on div "Manage Columns" at bounding box center [739, 108] width 43 height 7
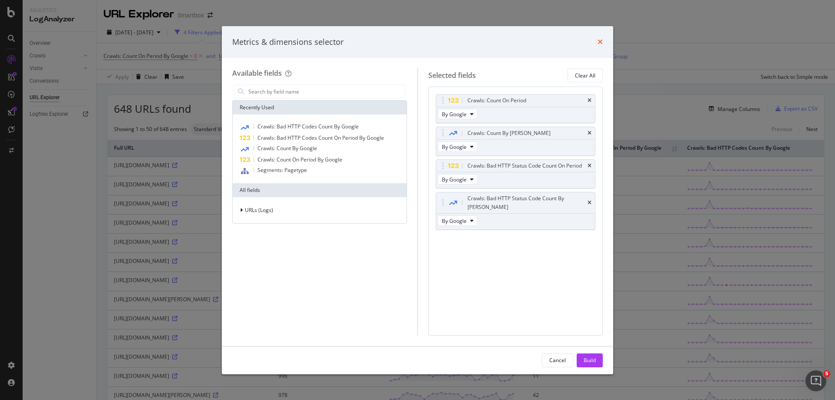
click at [599, 45] on icon "times" at bounding box center [600, 41] width 5 height 7
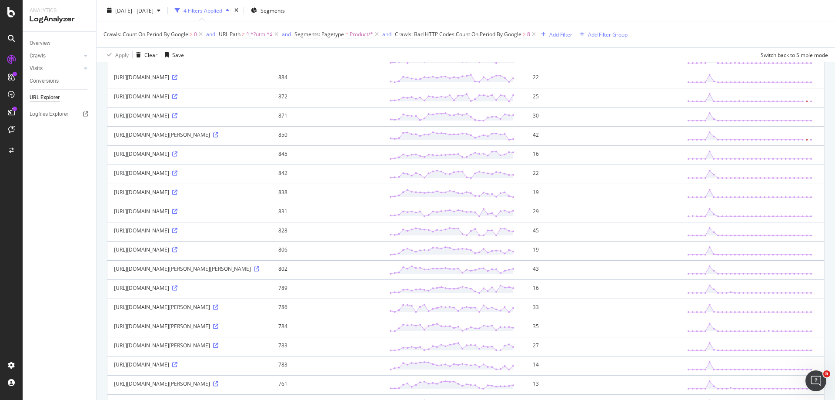
scroll to position [478, 0]
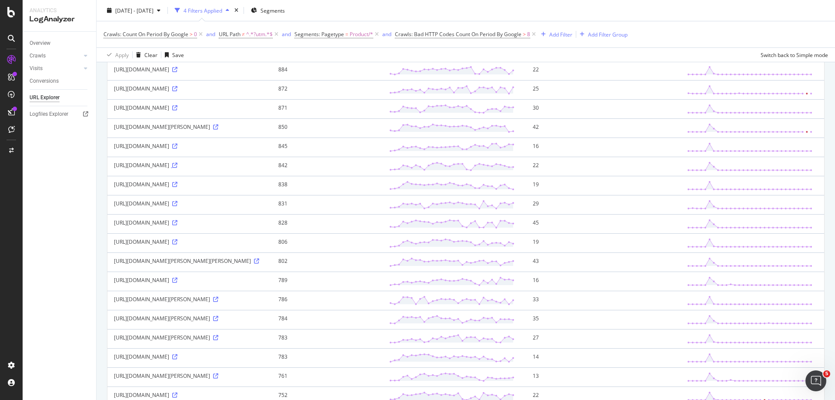
click at [171, 169] on link at bounding box center [174, 164] width 7 height 7
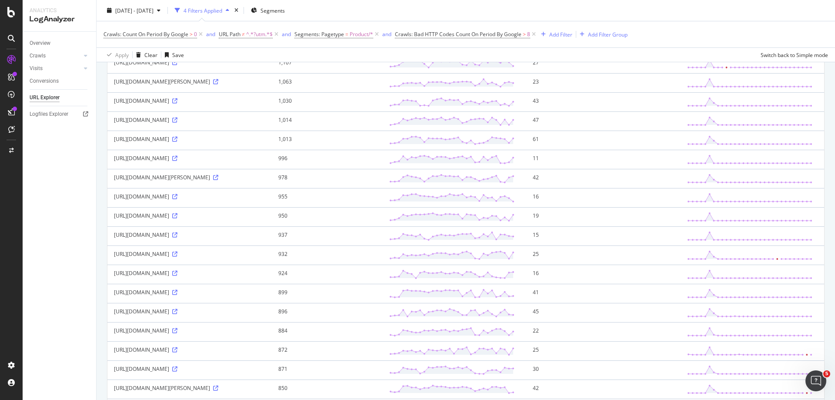
scroll to position [0, 0]
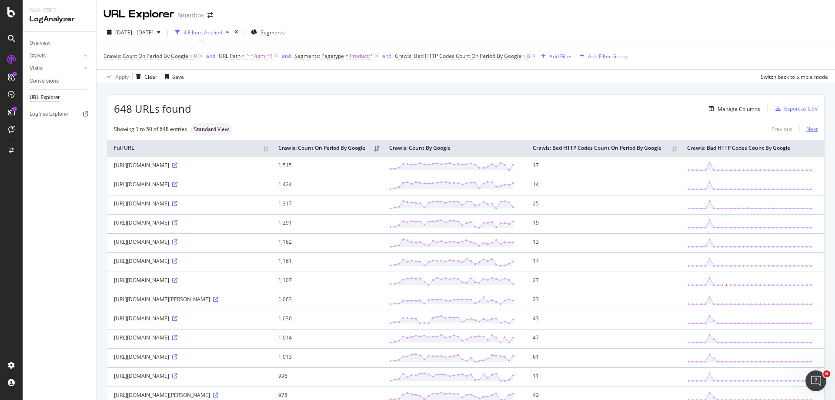
click at [804, 130] on link "Next" at bounding box center [808, 129] width 18 height 13
click at [177, 225] on icon at bounding box center [174, 222] width 5 height 5
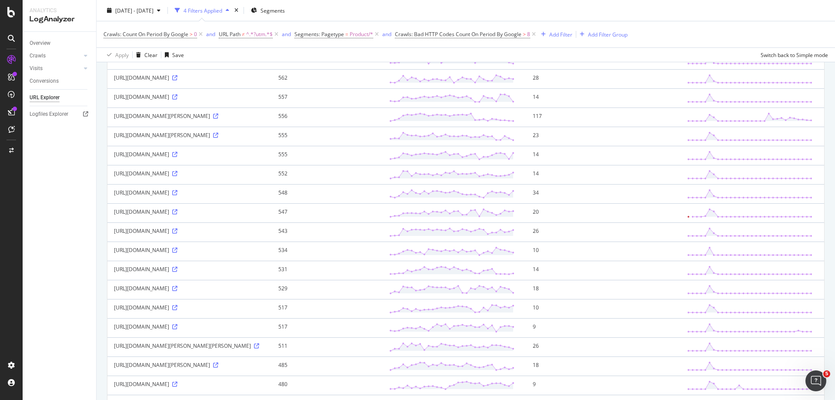
scroll to position [217, 0]
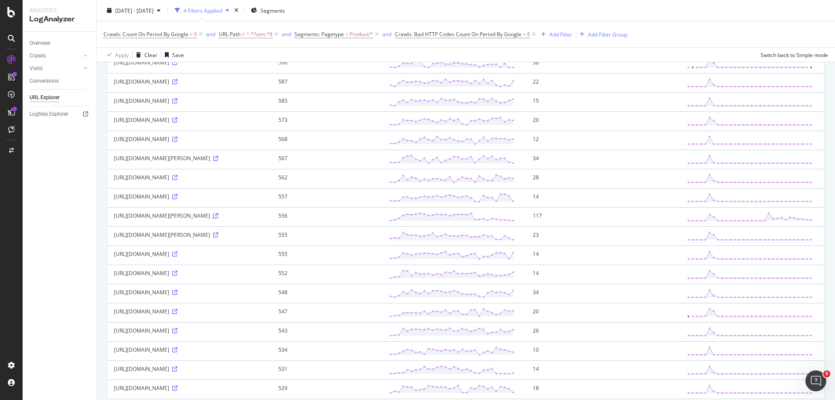
click at [213, 218] on icon at bounding box center [215, 215] width 5 height 5
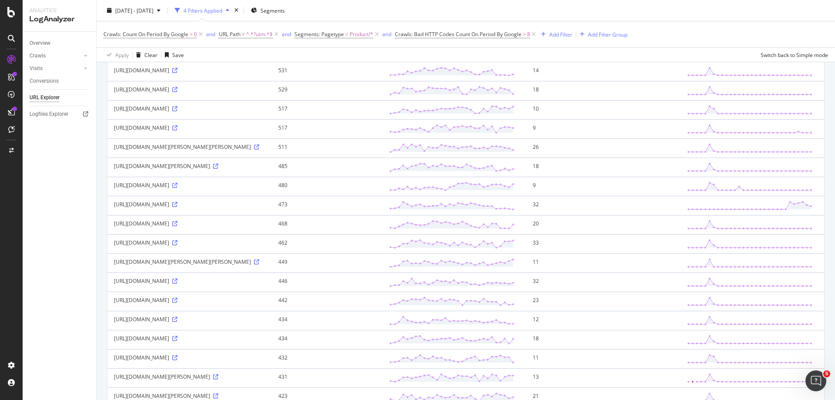
scroll to position [522, 0]
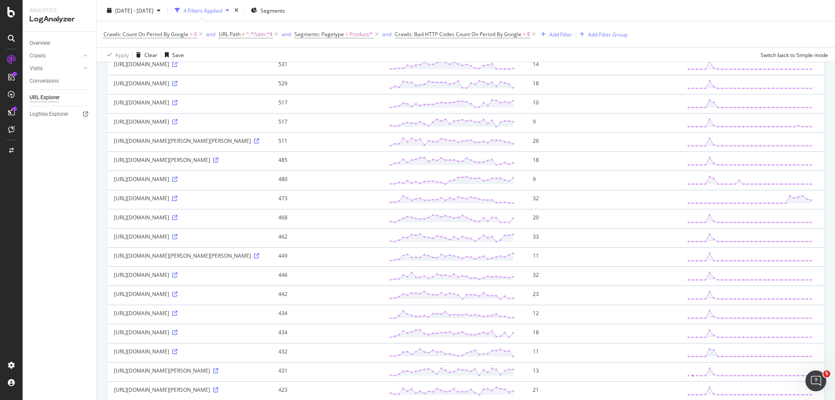
click at [172, 201] on icon at bounding box center [174, 198] width 5 height 5
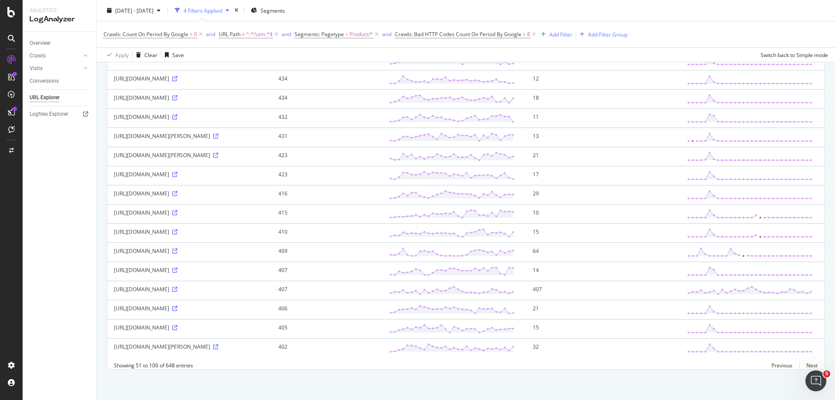
scroll to position [913, 0]
click at [177, 252] on icon at bounding box center [174, 250] width 5 height 5
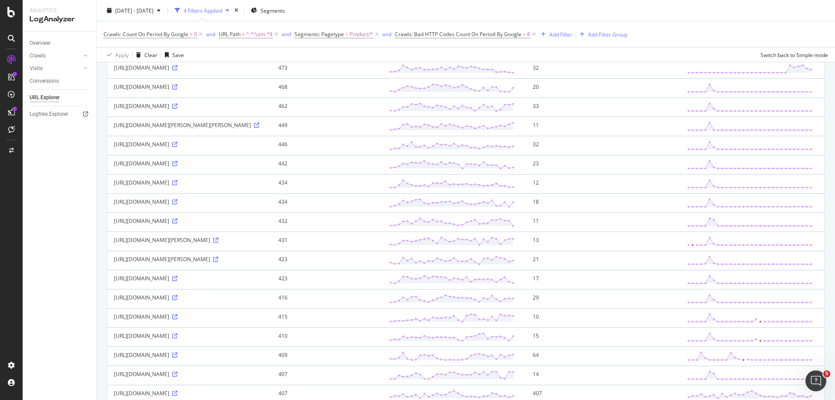
scroll to position [932, 0]
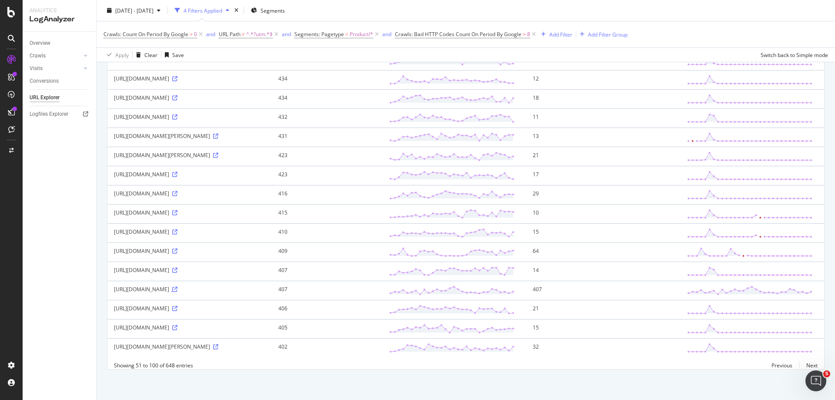
click at [177, 287] on icon at bounding box center [174, 289] width 5 height 5
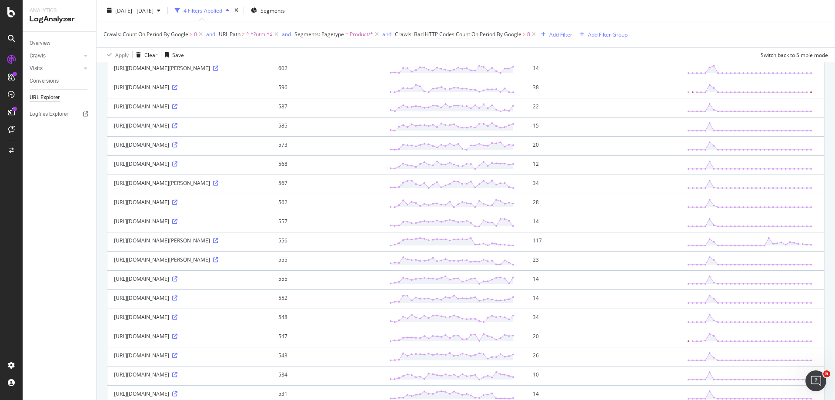
scroll to position [0, 0]
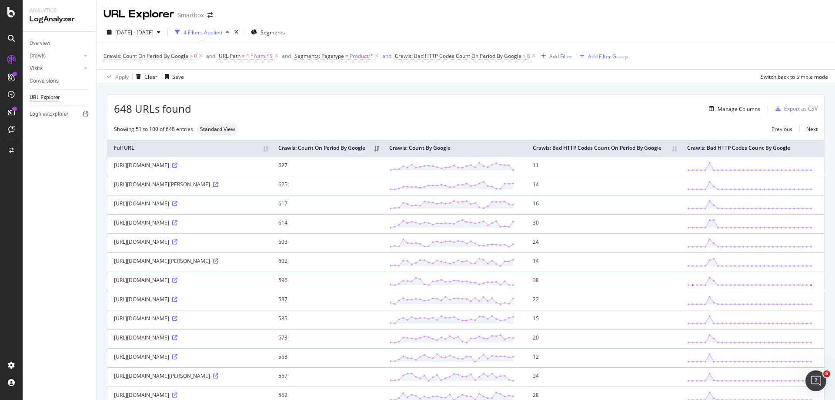
click at [142, 55] on span "Crawls: Count On Period By Google" at bounding box center [146, 55] width 85 height 7
click at [140, 73] on div "By Google" at bounding box center [159, 77] width 96 height 14
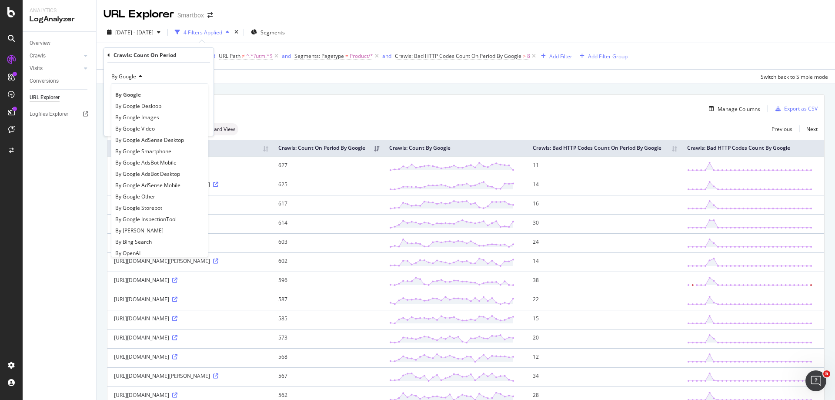
click at [700, 73] on div "Apply Clear Save Switch back to Simple mode" at bounding box center [466, 76] width 738 height 14
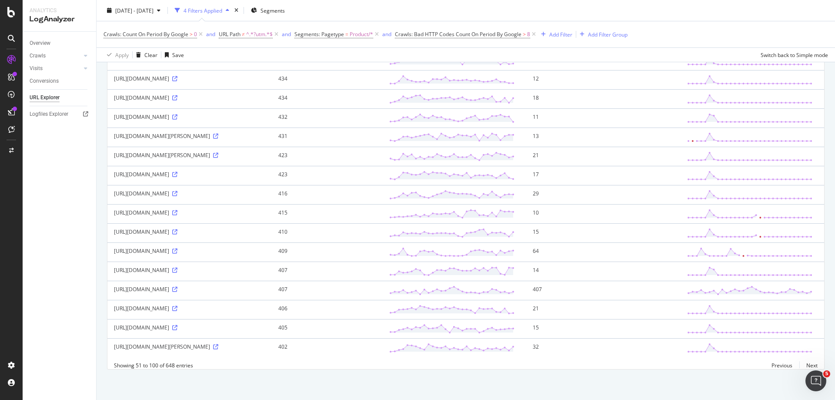
scroll to position [932, 0]
click at [801, 364] on link "Next" at bounding box center [808, 365] width 18 height 13
click at [172, 287] on icon at bounding box center [174, 289] width 5 height 5
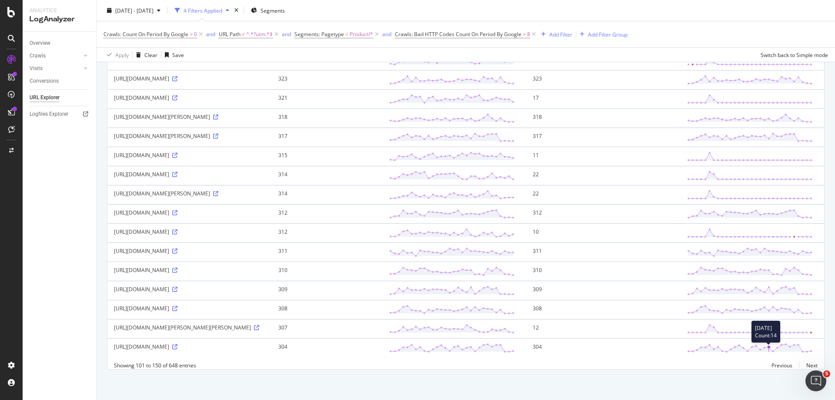
scroll to position [972, 0]
click at [805, 366] on link "Next" at bounding box center [808, 365] width 18 height 13
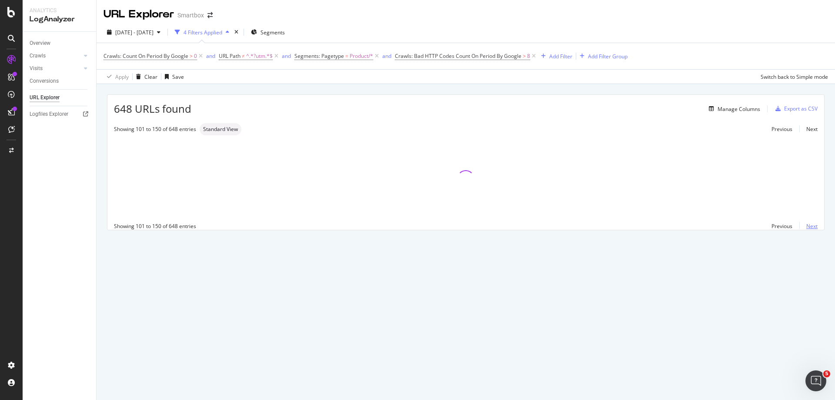
scroll to position [0, 0]
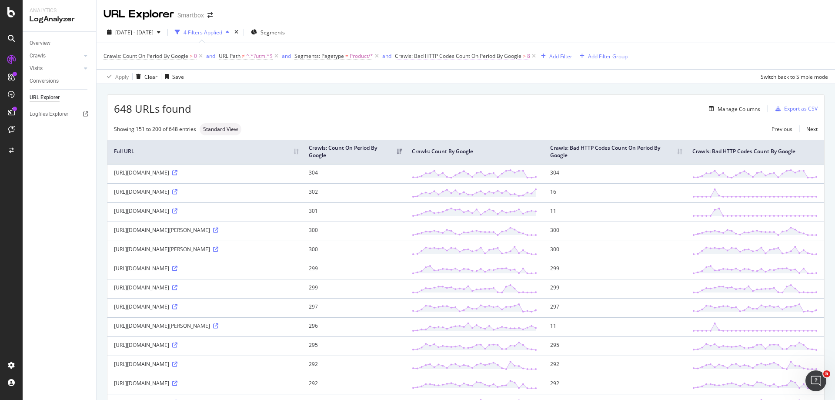
click at [490, 58] on span "Crawls: Bad HTTP Codes Count On Period By Google" at bounding box center [458, 55] width 127 height 7
click at [430, 76] on icon at bounding box center [432, 76] width 6 height 5
click at [438, 76] on div "By Google" at bounding box center [464, 77] width 120 height 14
click at [414, 76] on span "By Google" at bounding box center [416, 76] width 25 height 7
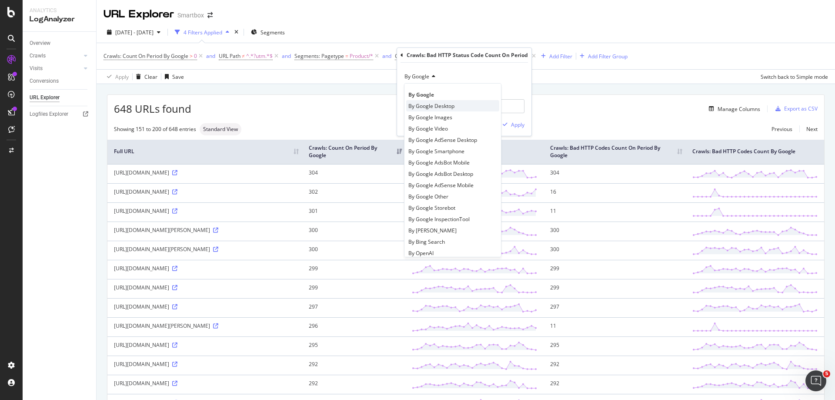
click at [465, 111] on div "By Google Desktop" at bounding box center [452, 105] width 93 height 11
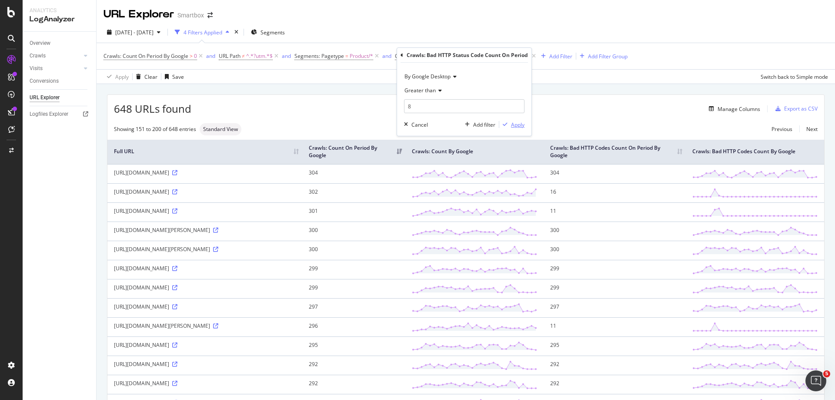
click at [518, 125] on div "Apply" at bounding box center [517, 124] width 13 height 7
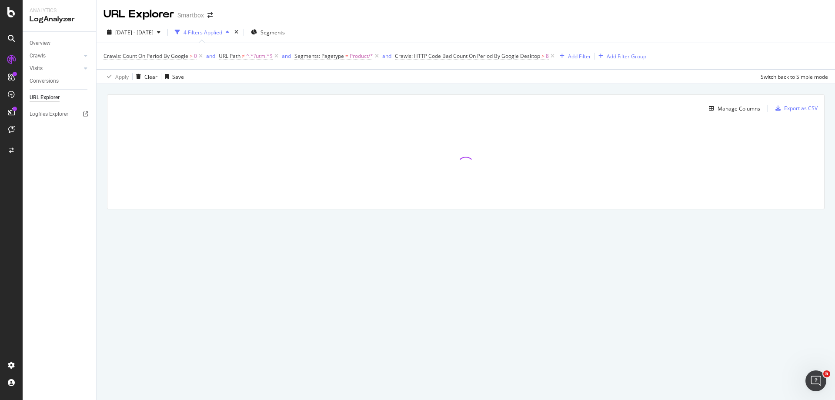
drag, startPoint x: 745, startPoint y: 269, endPoint x: 514, endPoint y: 22, distance: 338.1
click at [514, 22] on div "2025 Jul. 12th - Aug. 10th 4 Filters Applied Segments Crawls: Count On Period B…" at bounding box center [466, 53] width 738 height 62
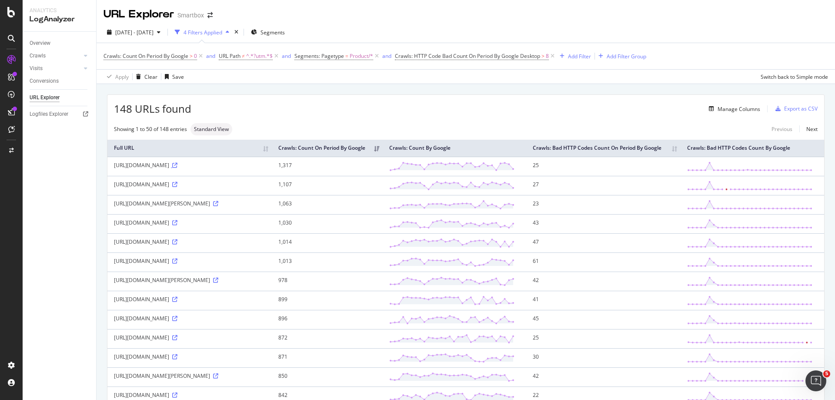
click at [177, 168] on icon at bounding box center [174, 165] width 5 height 5
click at [172, 244] on icon at bounding box center [174, 241] width 5 height 5
click at [498, 54] on span "Crawls: HTTP Code Bad Count On Period By Google Desktop" at bounding box center [467, 55] width 145 height 7
click at [449, 75] on span "By Google Desktop" at bounding box center [427, 76] width 46 height 7
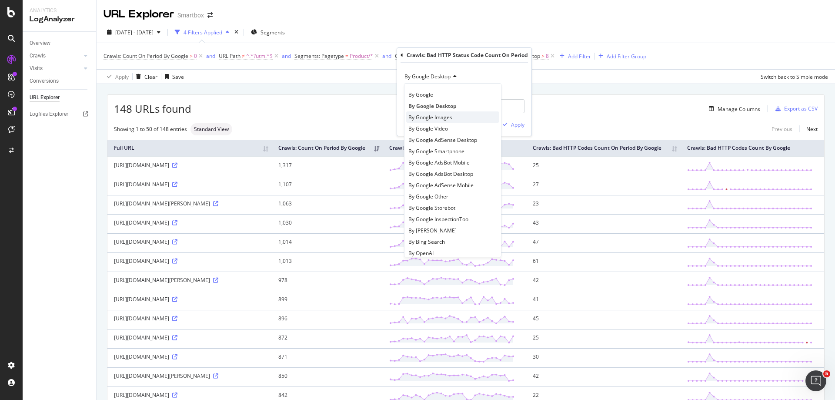
click at [453, 115] on div "By Google Images" at bounding box center [452, 116] width 93 height 11
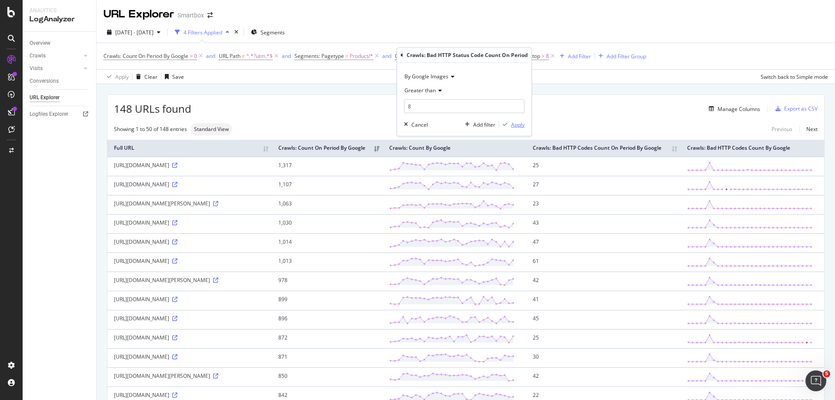
click at [511, 124] on div "Apply" at bounding box center [517, 124] width 13 height 7
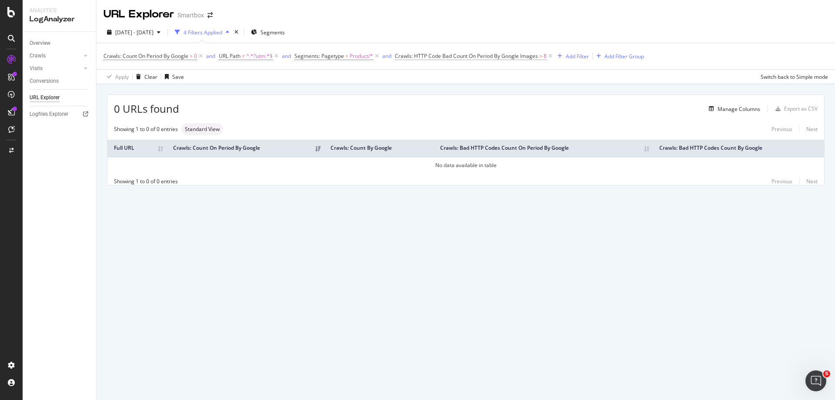
click at [508, 59] on span "Crawls: HTTP Code Bad Count On Period By Google Images" at bounding box center [466, 55] width 143 height 7
click at [442, 78] on span "By Google Images" at bounding box center [426, 76] width 44 height 7
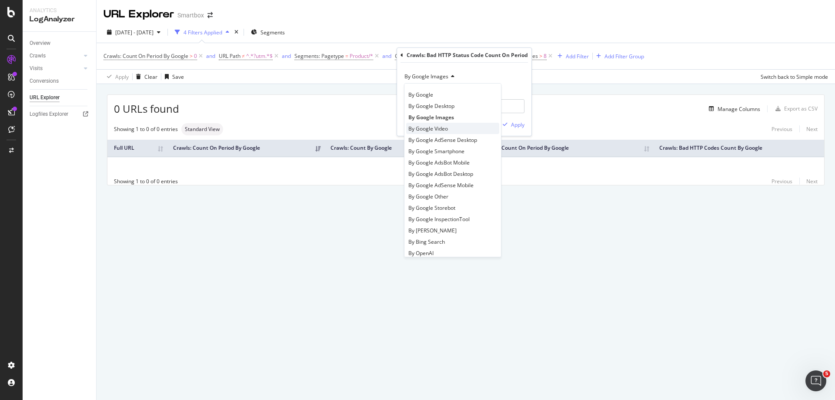
click at [458, 129] on div "By Google Video" at bounding box center [452, 128] width 93 height 11
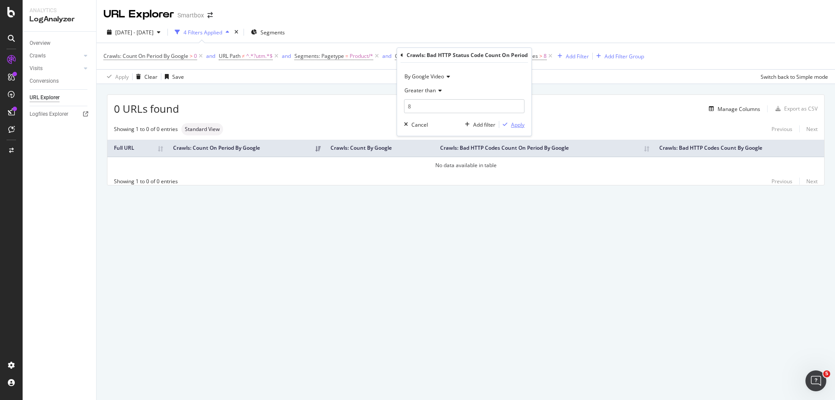
click at [504, 125] on icon "button" at bounding box center [505, 124] width 5 height 5
click at [495, 56] on span "Crawls: HTTP Code Bad Count On Period By Google Video" at bounding box center [464, 55] width 139 height 7
click at [432, 76] on span "By Google Video" at bounding box center [424, 76] width 40 height 7
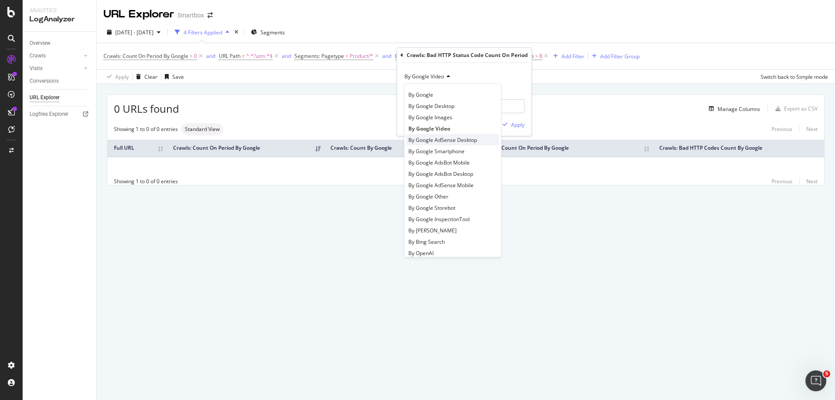
click at [458, 143] on span "By Google AdSense Desktop" at bounding box center [442, 139] width 69 height 7
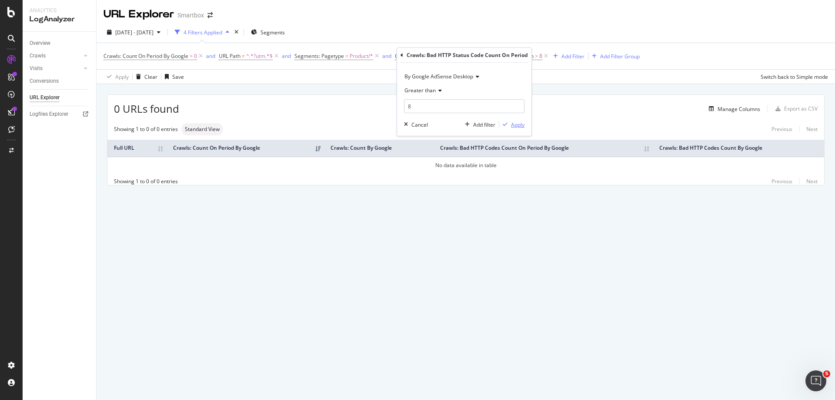
click at [508, 124] on div "button" at bounding box center [505, 124] width 12 height 5
click at [496, 58] on span "Crawls: HTTP Code Bad Count On Period By Google AdSense Desktop" at bounding box center [479, 55] width 168 height 7
click at [469, 79] on span "By Google AdSense Desktop" at bounding box center [438, 76] width 69 height 7
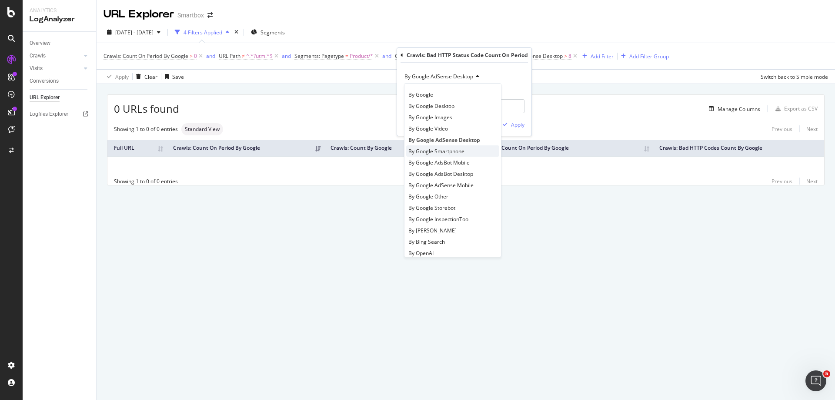
click at [464, 150] on span "By Google Smartphone" at bounding box center [436, 150] width 56 height 7
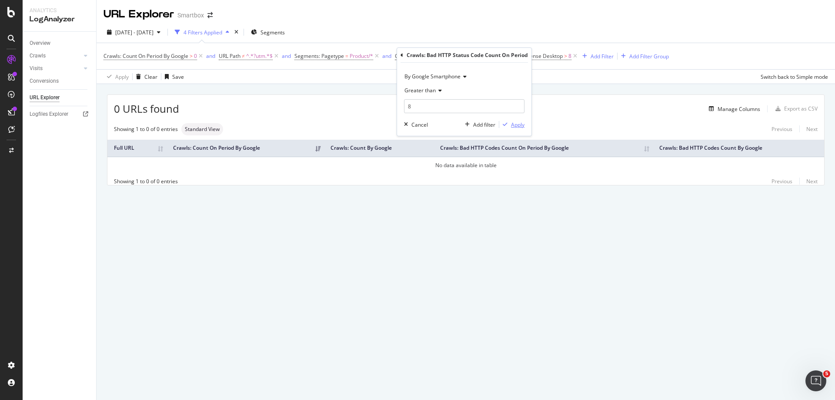
click at [524, 128] on div "Apply" at bounding box center [511, 124] width 25 height 8
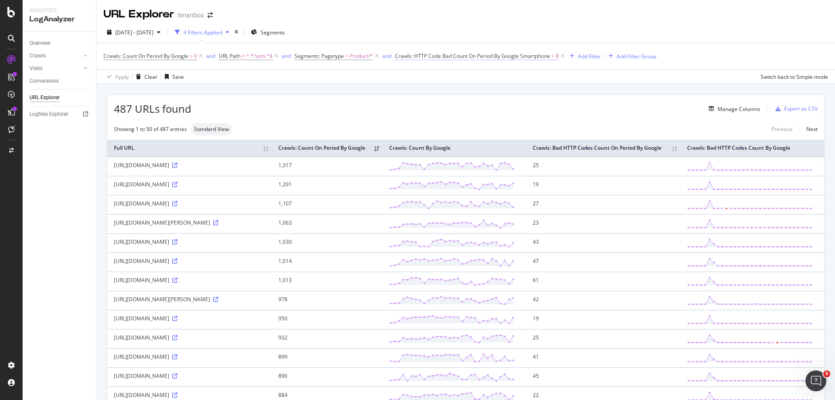
click at [518, 55] on span "Crawls: HTTP Code Bad Count On Period By Google Smartphone" at bounding box center [472, 55] width 155 height 7
click at [454, 77] on span "By Google Smartphone" at bounding box center [432, 76] width 56 height 7
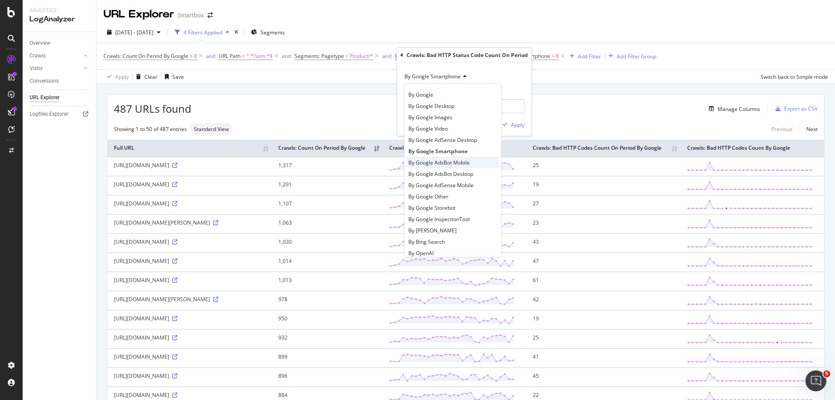
click at [465, 167] on div "By Google AdsBot Mobile" at bounding box center [452, 162] width 93 height 11
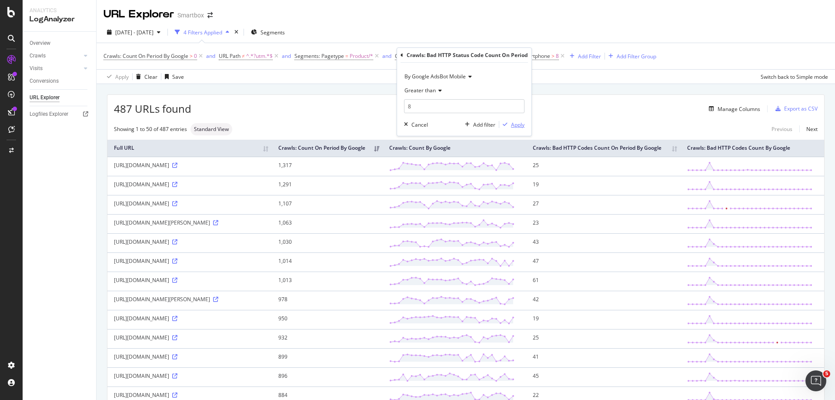
click at [513, 120] on button "Apply" at bounding box center [511, 124] width 25 height 9
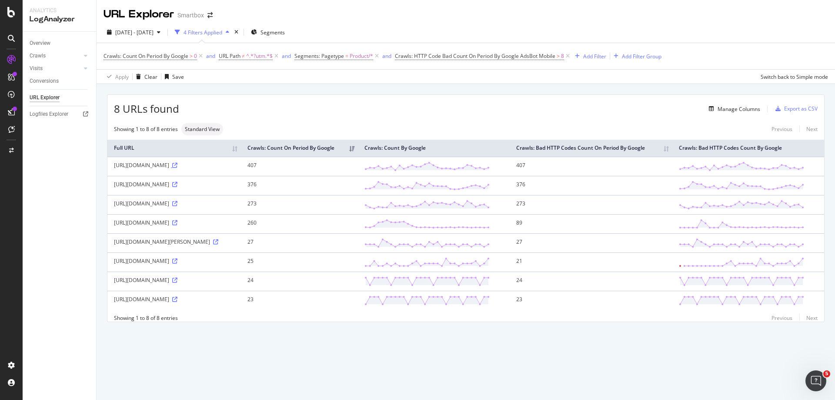
click at [177, 168] on icon at bounding box center [174, 165] width 5 height 5
click at [516, 56] on span "Crawls: HTTP Code Bad Count On Period By Google AdsBot Mobile" at bounding box center [475, 55] width 160 height 7
click at [466, 79] on icon at bounding box center [469, 76] width 6 height 5
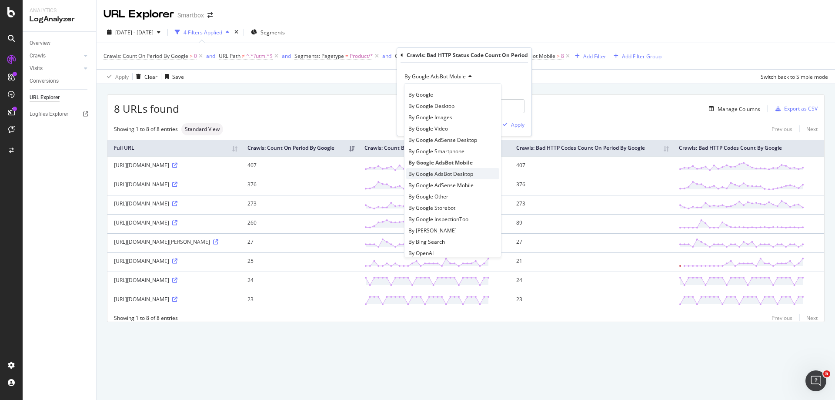
click at [478, 174] on div "By Google AdsBot Desktop" at bounding box center [452, 173] width 93 height 11
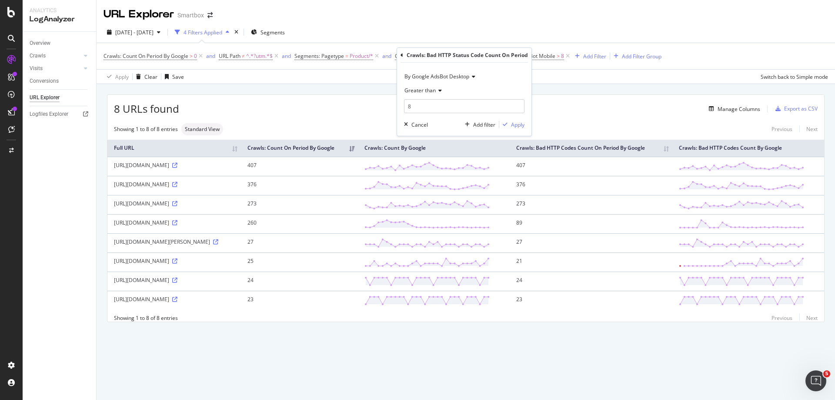
click at [470, 78] on icon at bounding box center [472, 76] width 6 height 5
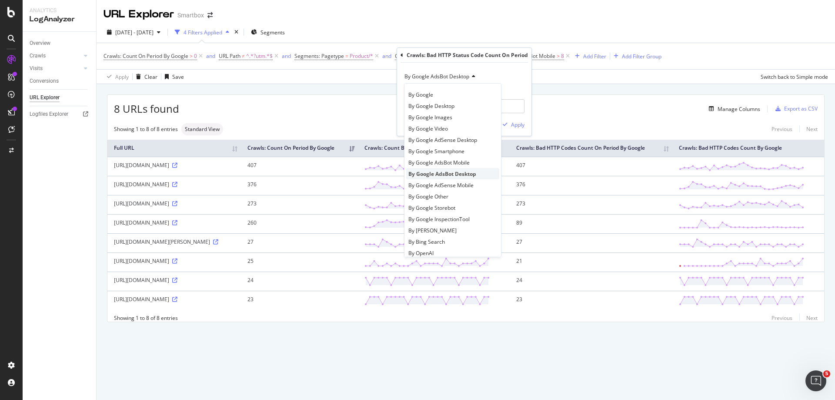
click at [476, 174] on span "By Google AdsBot Desktop" at bounding box center [442, 173] width 68 height 7
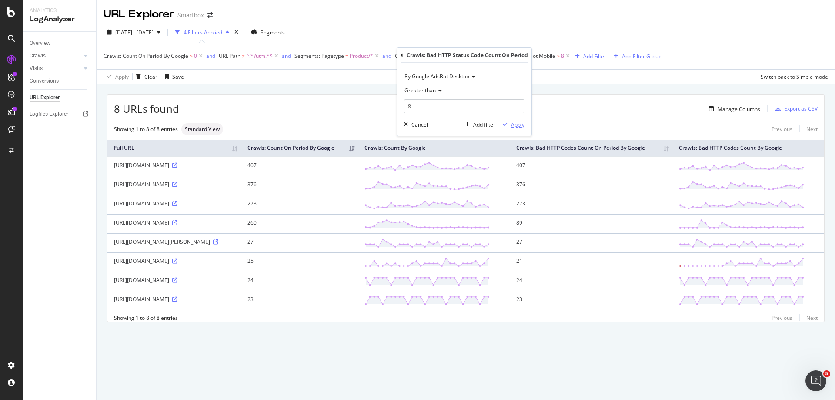
click at [514, 123] on div "Apply" at bounding box center [517, 124] width 13 height 7
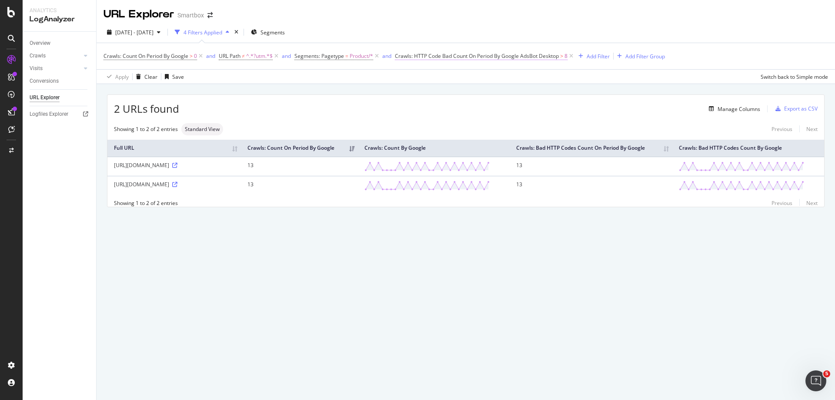
click at [521, 57] on span "Crawls: HTTP Code Bad Count On Period By Google AdsBot Desktop" at bounding box center [477, 55] width 164 height 7
click at [468, 75] on span "By Google AdsBot Desktop" at bounding box center [436, 76] width 65 height 7
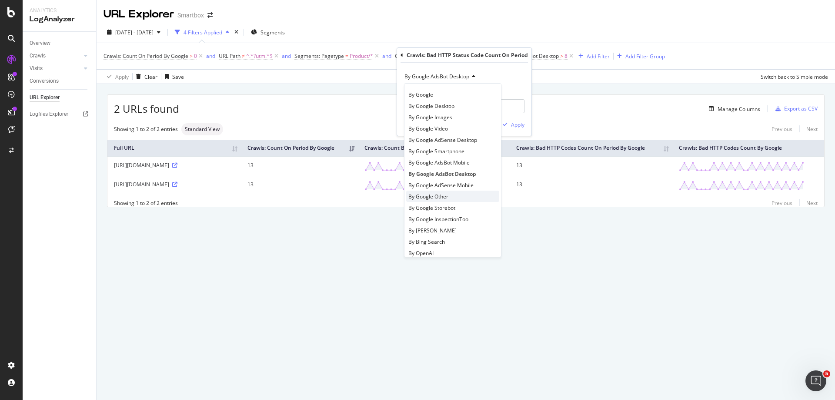
click at [462, 194] on div "By Google Other" at bounding box center [452, 195] width 93 height 11
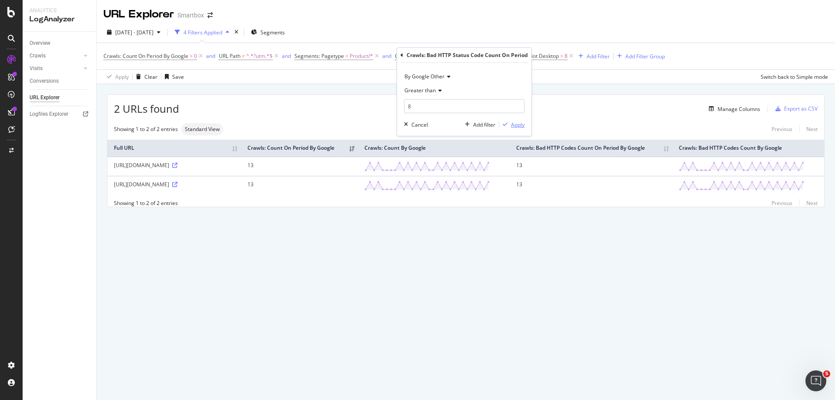
click at [509, 126] on div "button" at bounding box center [505, 124] width 12 height 5
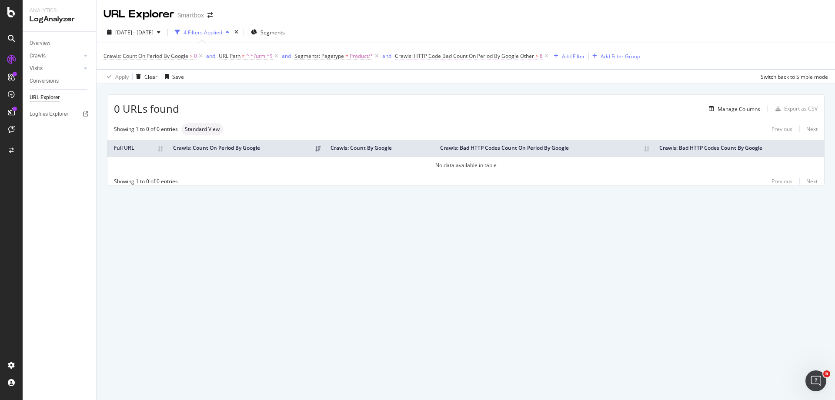
click at [491, 59] on span "Crawls: HTTP Code Bad Count On Period By Google Other" at bounding box center [464, 55] width 139 height 7
click at [435, 77] on span "By Google Other" at bounding box center [424, 76] width 40 height 7
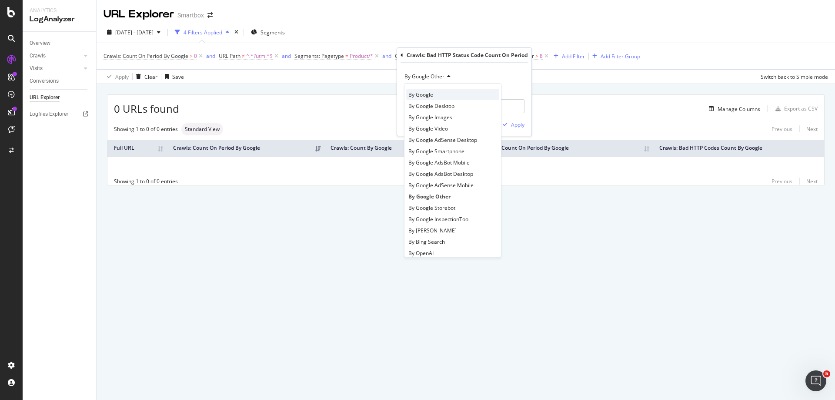
click at [444, 99] on div "By Google" at bounding box center [452, 94] width 93 height 11
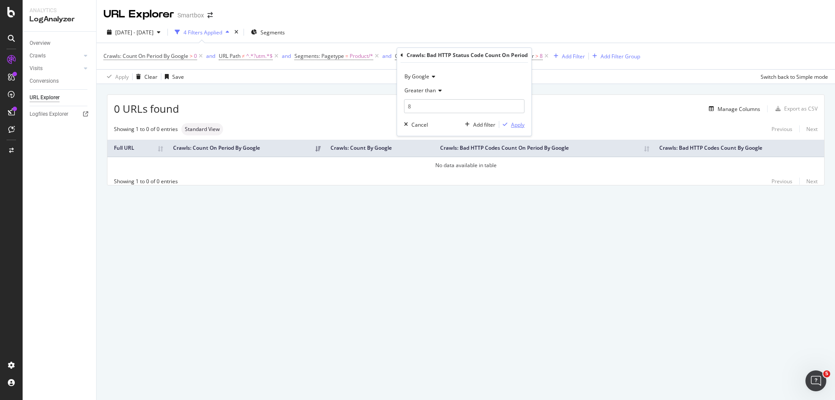
click at [506, 126] on icon "button" at bounding box center [505, 124] width 5 height 5
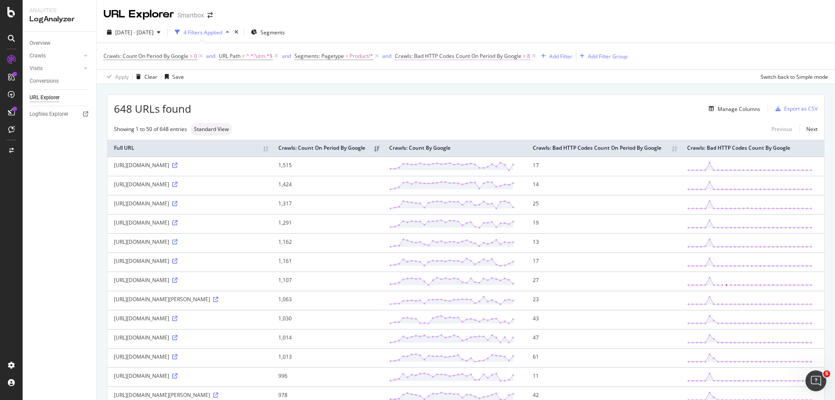
click at [514, 57] on span "Crawls: Bad HTTP Codes Count On Period By Google" at bounding box center [458, 55] width 127 height 7
click at [431, 74] on icon at bounding box center [432, 76] width 6 height 5
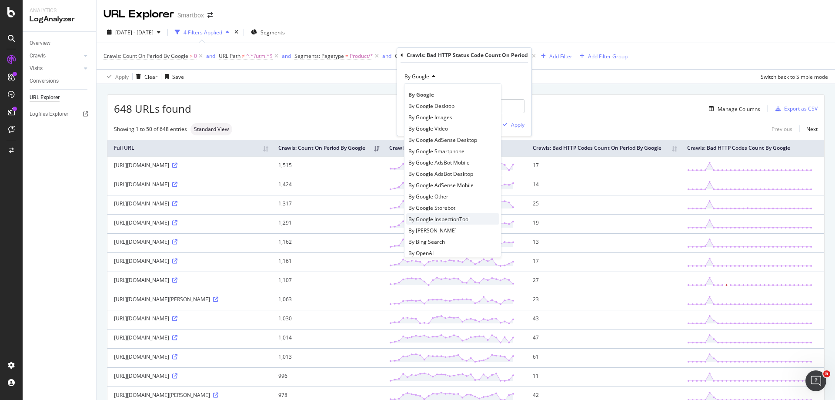
click at [463, 221] on span "By Google InspectionTool" at bounding box center [438, 218] width 61 height 7
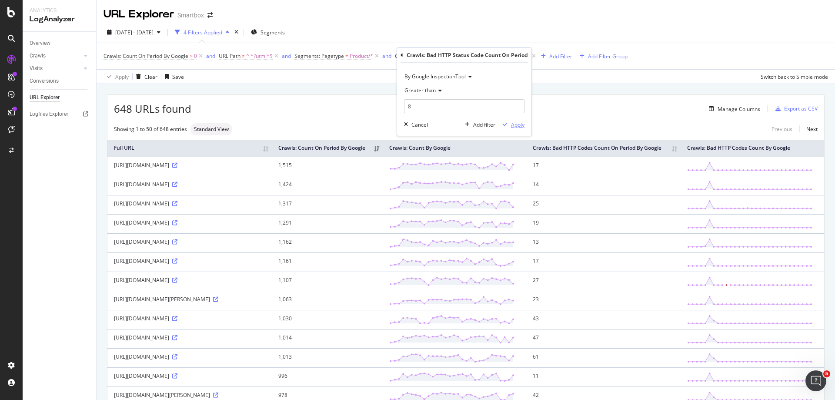
click at [518, 124] on div "Apply" at bounding box center [517, 124] width 13 height 7
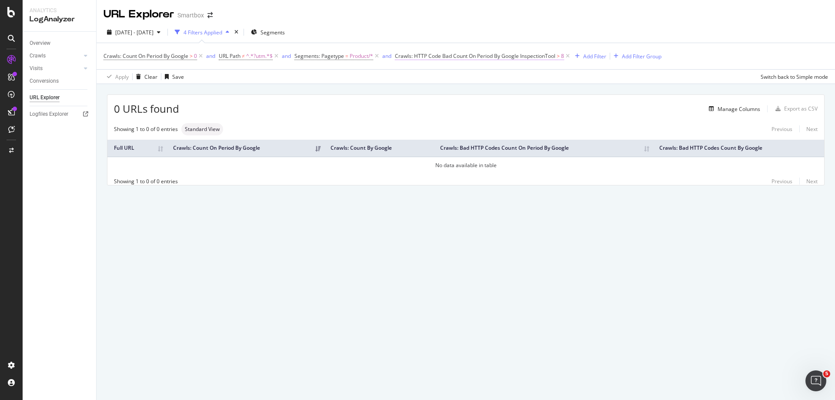
click at [518, 57] on span "Crawls: HTTP Code Bad Count On Period By Google InspectionTool" at bounding box center [475, 55] width 160 height 7
click at [458, 79] on span "By Google InspectionTool" at bounding box center [434, 76] width 61 height 7
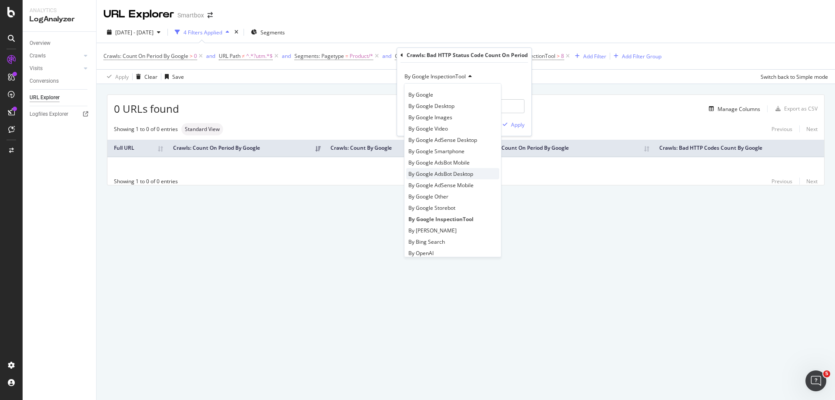
click at [473, 178] on div "By Google AdsBot Desktop" at bounding box center [452, 173] width 93 height 11
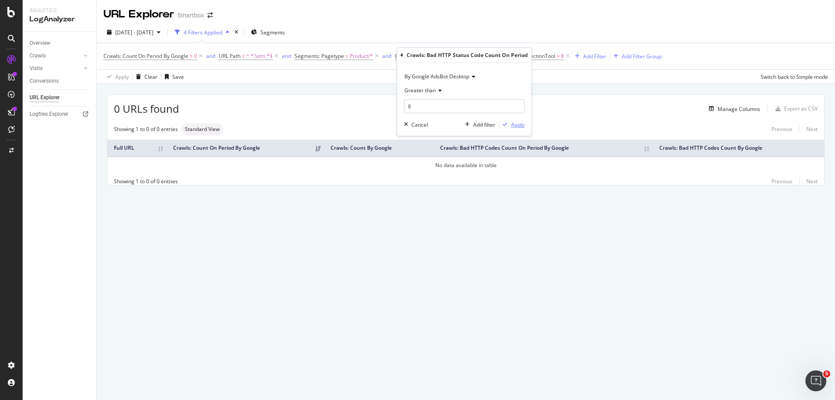
click at [513, 129] on button "Apply" at bounding box center [511, 124] width 25 height 9
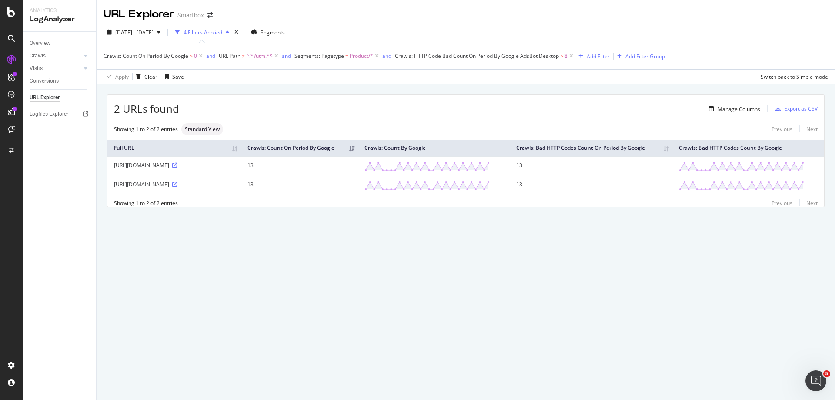
click at [531, 53] on span "Crawls: HTTP Code Bad Count On Period By Google AdsBot Desktop" at bounding box center [477, 55] width 164 height 7
click at [468, 80] on span "By Google AdsBot Desktop" at bounding box center [436, 76] width 65 height 7
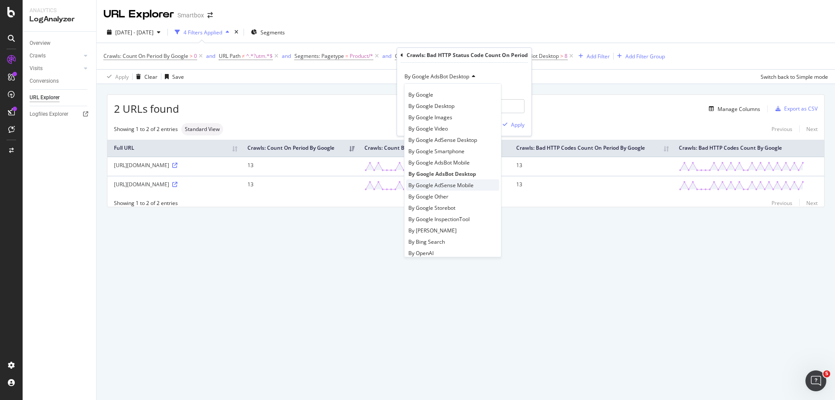
click at [438, 187] on span "By Google AdSense Mobile" at bounding box center [440, 184] width 65 height 7
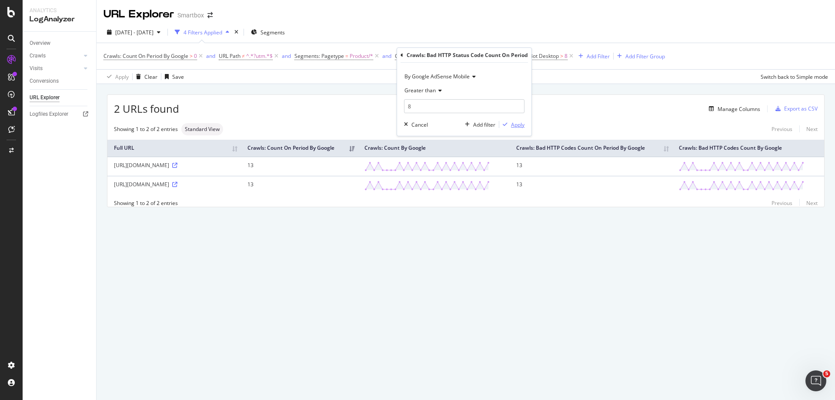
click at [515, 127] on div "Apply" at bounding box center [517, 124] width 13 height 7
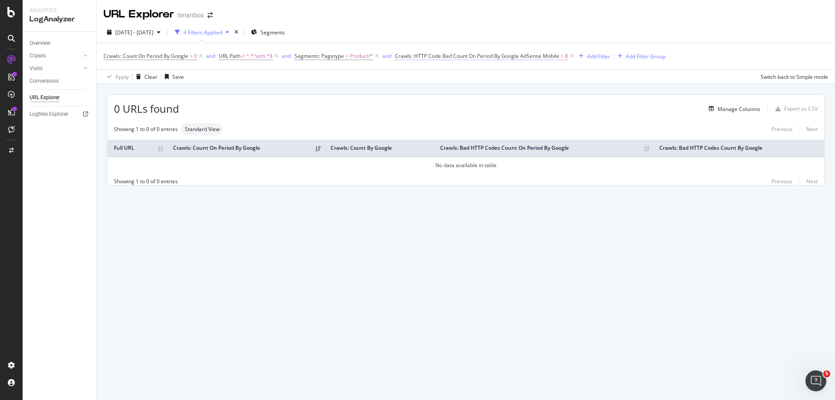
click at [464, 57] on span "Crawls: HTTP Code Bad Count On Period By Google AdSense Mobile" at bounding box center [477, 55] width 164 height 7
click at [461, 78] on span "By Google AdSense Mobile" at bounding box center [436, 76] width 65 height 7
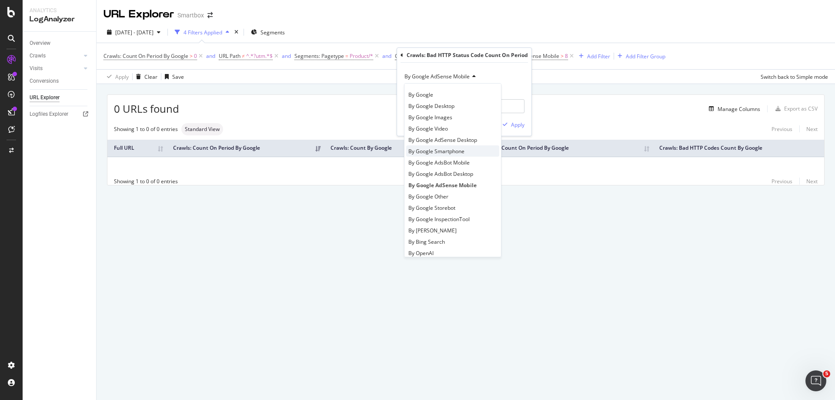
click at [458, 150] on span "By Google Smartphone" at bounding box center [436, 150] width 56 height 7
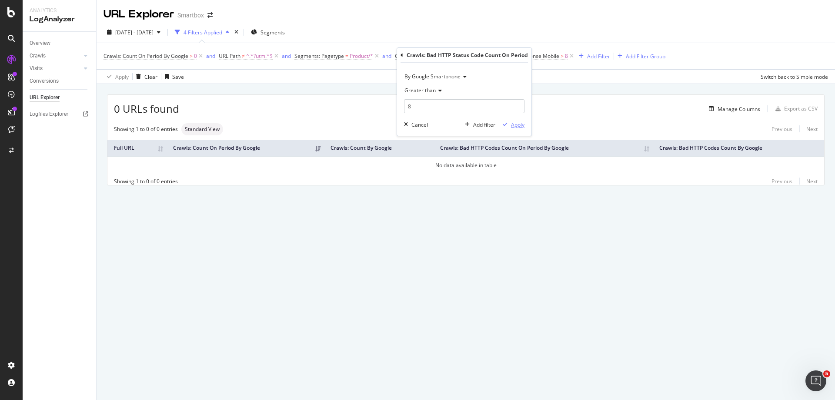
click at [516, 123] on div "Apply" at bounding box center [517, 124] width 13 height 7
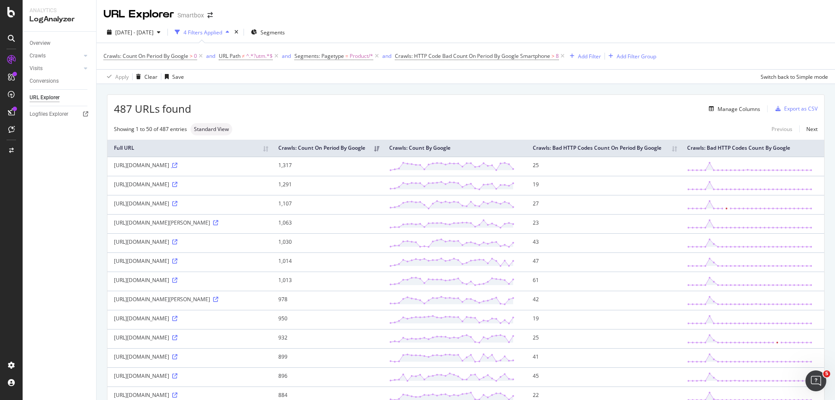
click at [177, 168] on icon at bounding box center [174, 165] width 5 height 5
click at [177, 187] on icon at bounding box center [174, 184] width 5 height 5
click at [172, 206] on icon at bounding box center [174, 203] width 5 height 5
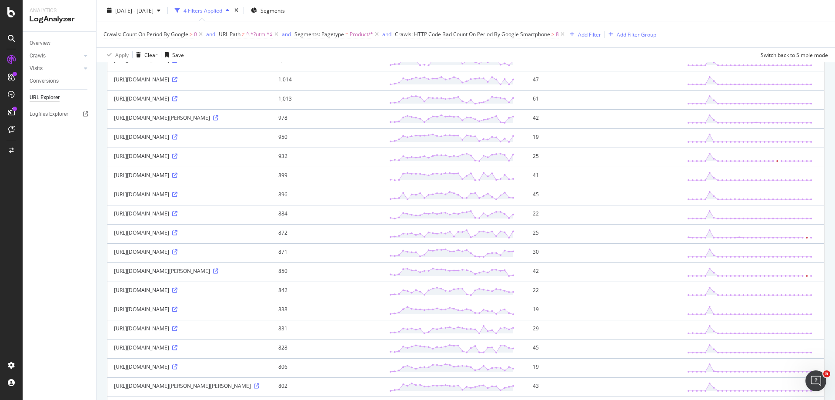
scroll to position [130, 0]
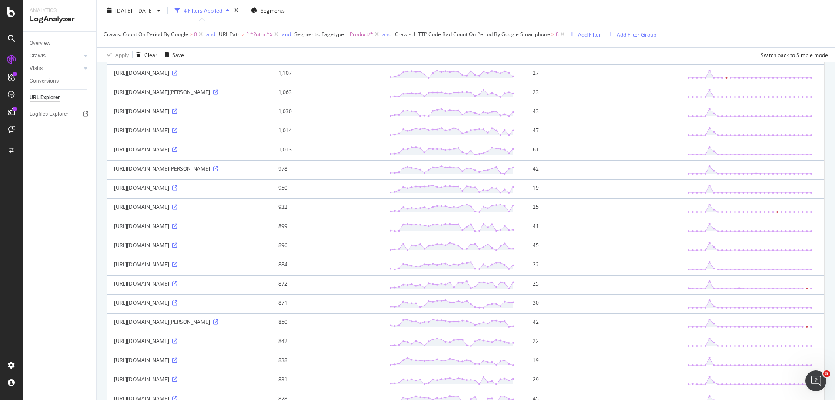
click at [171, 153] on link at bounding box center [174, 149] width 7 height 7
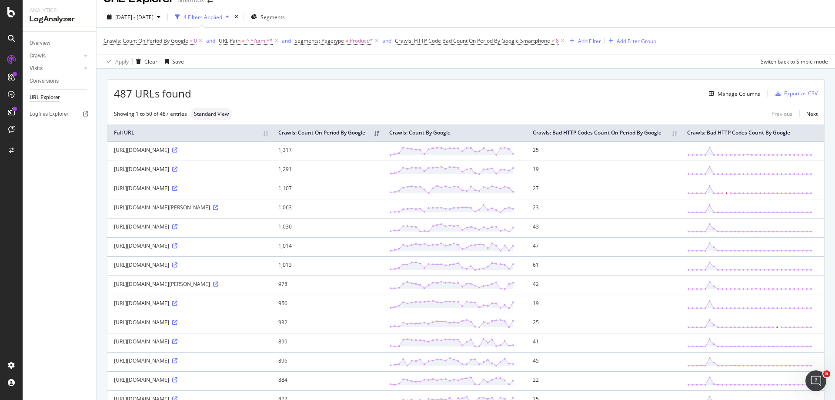
scroll to position [0, 0]
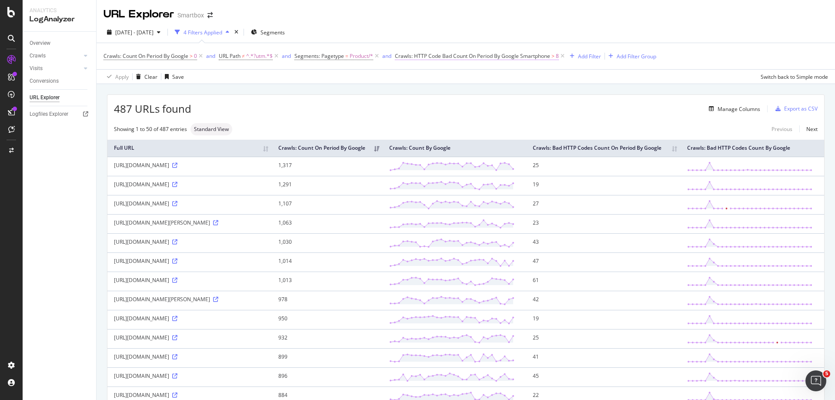
click at [535, 54] on span "Crawls: HTTP Code Bad Count On Period By Google Smartphone" at bounding box center [472, 55] width 155 height 7
click at [457, 76] on span "By Google Smartphone" at bounding box center [432, 76] width 56 height 7
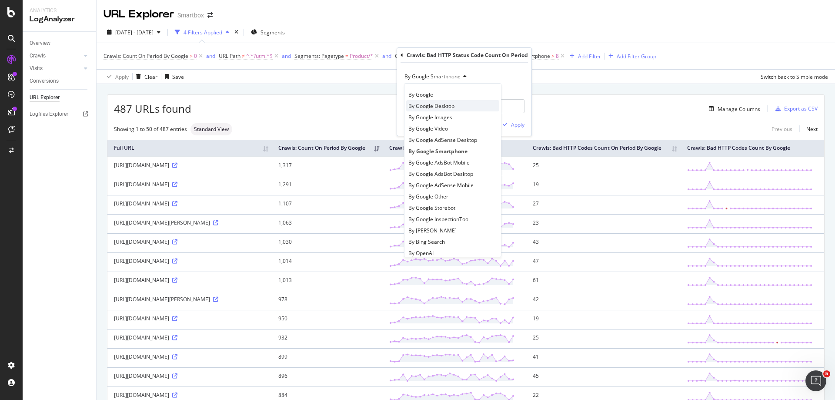
click at [454, 106] on span "By Google Desktop" at bounding box center [431, 105] width 46 height 7
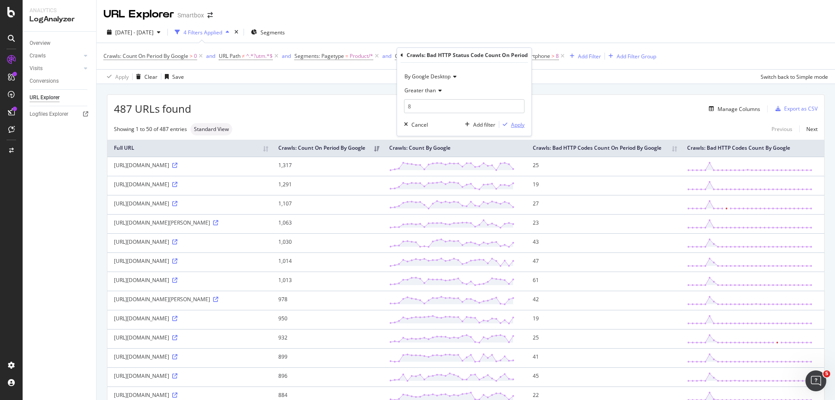
click at [514, 126] on div "Apply" at bounding box center [517, 124] width 13 height 7
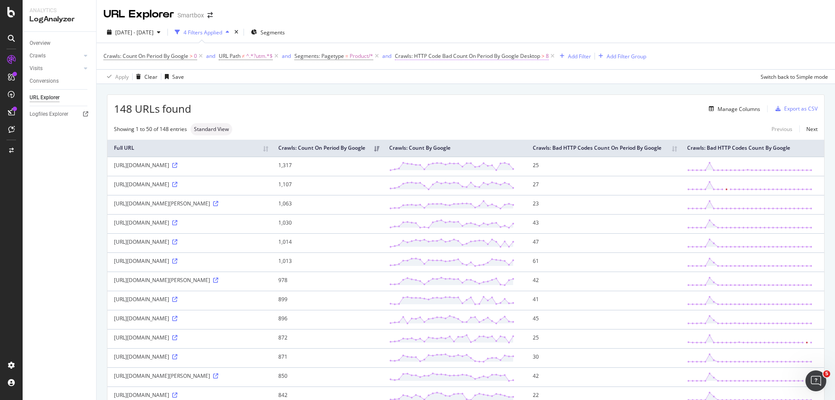
click at [519, 56] on span "Crawls: HTTP Code Bad Count On Period By Google Desktop" at bounding box center [467, 55] width 145 height 7
click at [458, 73] on div "By Google Desktop" at bounding box center [464, 77] width 120 height 14
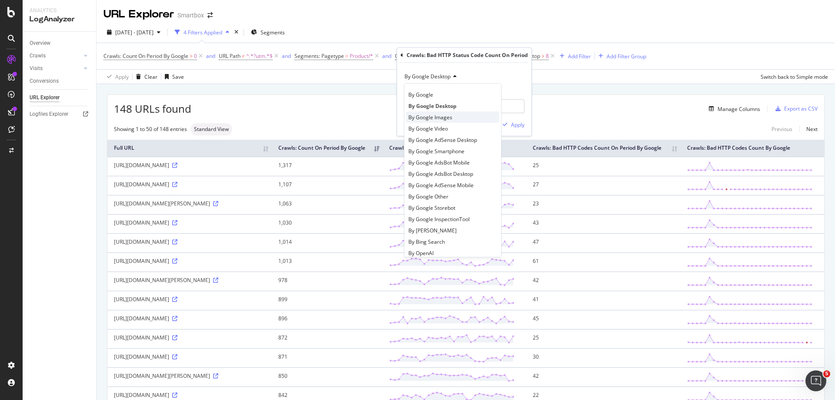
click at [450, 118] on span "By Google Images" at bounding box center [430, 117] width 44 height 7
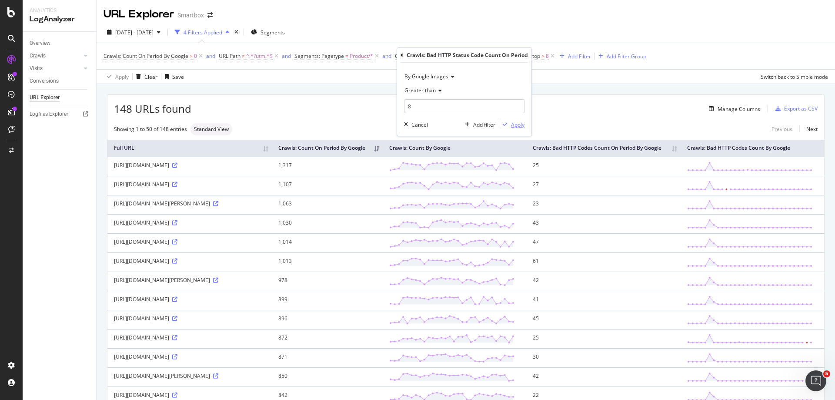
click at [508, 124] on div "button" at bounding box center [505, 124] width 12 height 5
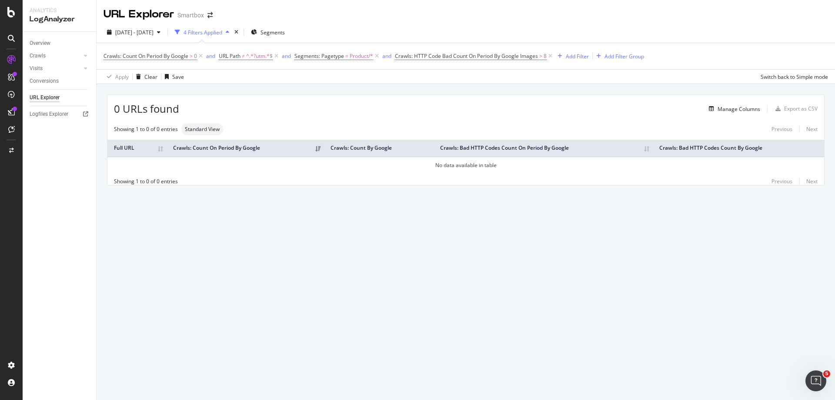
click at [515, 52] on span "Crawls: HTTP Code Bad Count On Period By Google Images > 8" at bounding box center [474, 56] width 159 height 12
click at [515, 57] on span "Crawls: HTTP Code Bad Count On Period By Google Images" at bounding box center [466, 55] width 143 height 7
click at [444, 76] on span "By Google Images" at bounding box center [426, 76] width 44 height 7
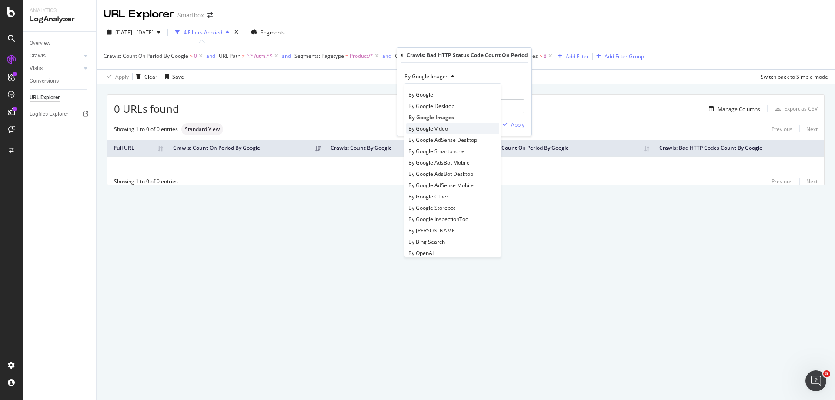
click at [464, 127] on div "By Google Video" at bounding box center [452, 128] width 93 height 11
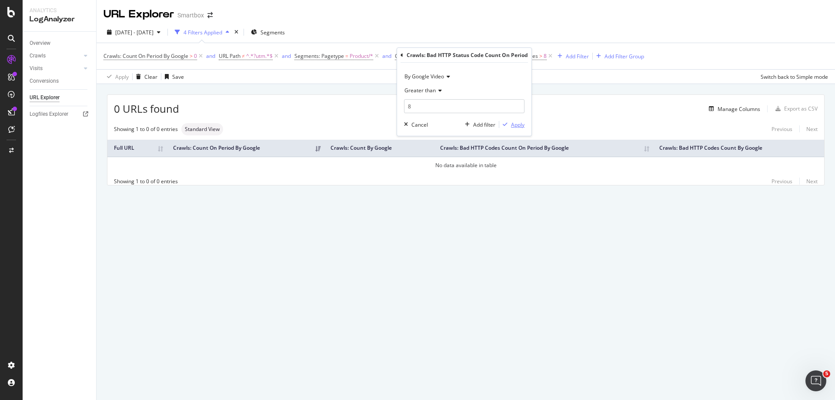
click at [508, 125] on div "button" at bounding box center [505, 124] width 12 height 5
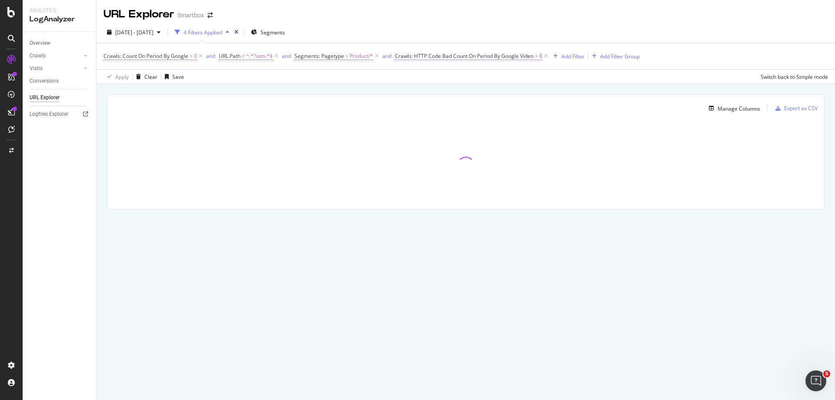
click at [493, 55] on span "Crawls: HTTP Code Bad Count On Period By Google Video" at bounding box center [464, 55] width 139 height 7
click at [702, 53] on div "Crawls: Count On Period By Google > 0 and URL Path ≠ ^.*?utm.*$ and Segments: P…" at bounding box center [466, 56] width 725 height 26
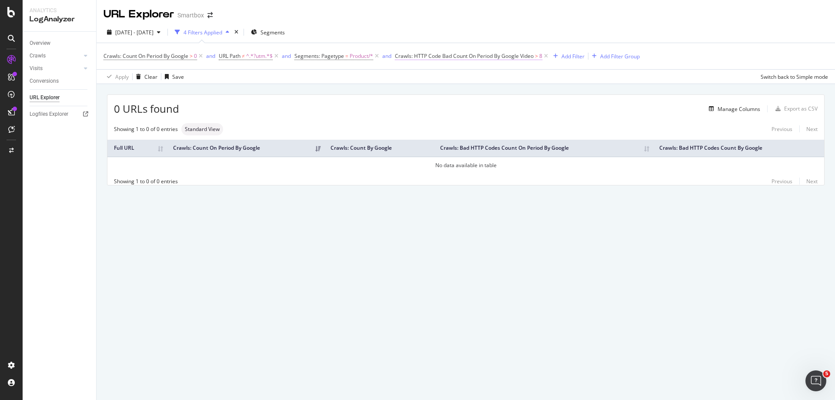
click at [468, 58] on span "Crawls: HTTP Code Bad Count On Period By Google Video" at bounding box center [464, 55] width 139 height 7
click at [439, 79] on span "By Google Video" at bounding box center [424, 76] width 40 height 7
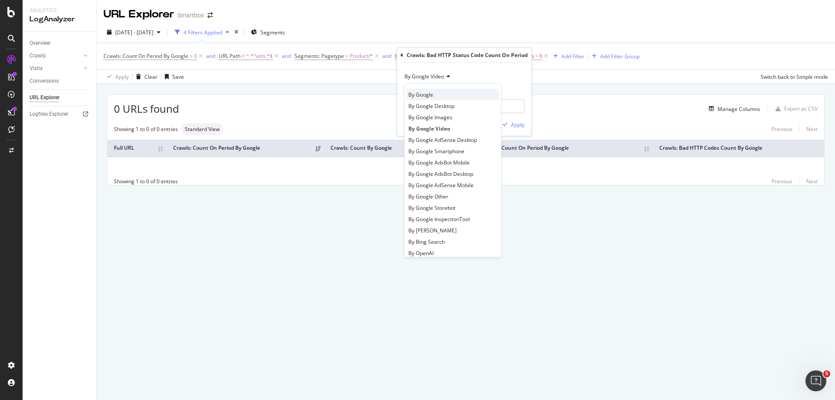
click at [449, 94] on div "By Google" at bounding box center [452, 94] width 93 height 11
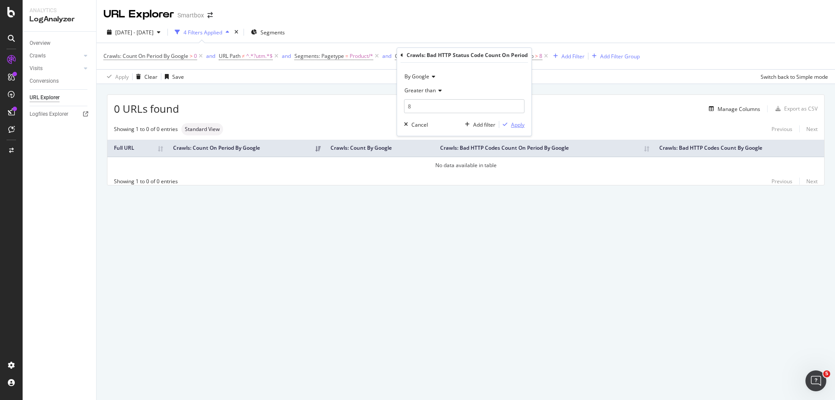
click at [507, 126] on icon "button" at bounding box center [505, 124] width 5 height 5
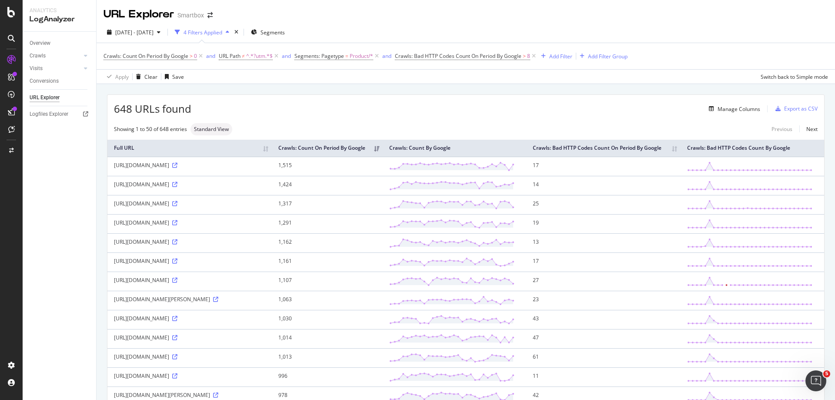
drag, startPoint x: 659, startPoint y: 1, endPoint x: 522, endPoint y: 28, distance: 139.6
click at [448, 28] on div "2025 Jul. 12th - Aug. 10th 4 Filters Applied Segments" at bounding box center [466, 33] width 738 height 17
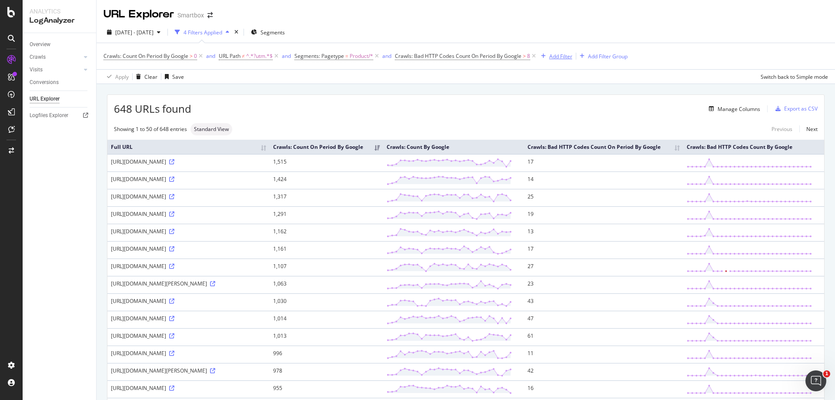
click at [552, 57] on div "Add Filter" at bounding box center [560, 56] width 23 height 7
click at [568, 57] on div "Add Filter" at bounding box center [560, 56] width 23 height 7
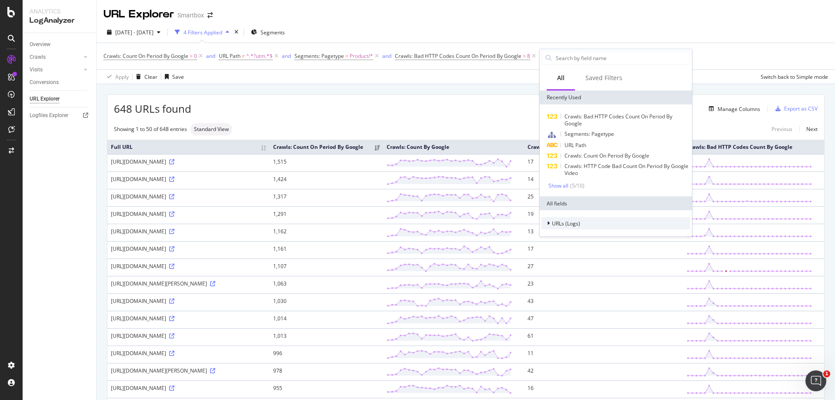
click at [571, 227] on div "URLs (Logs)" at bounding box center [560, 223] width 39 height 9
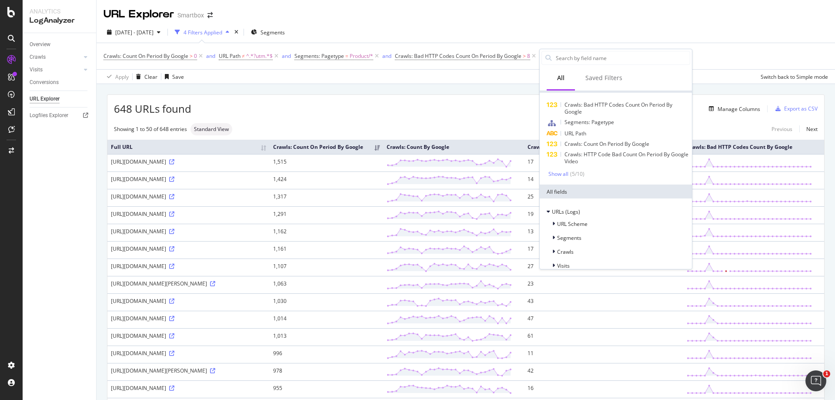
scroll to position [21, 0]
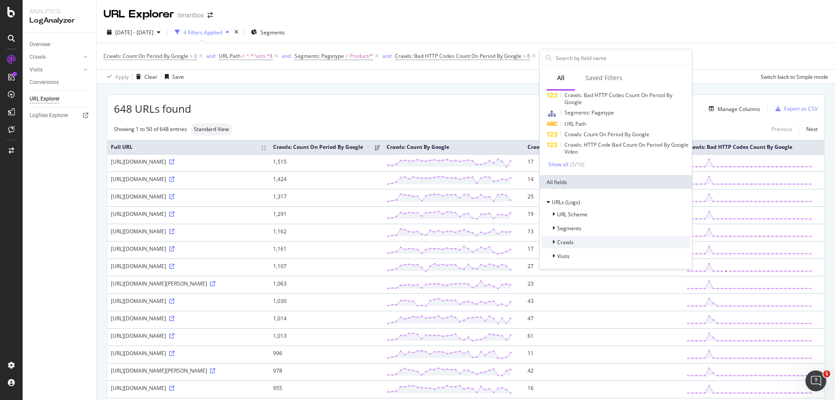
click at [575, 246] on div "Crawls" at bounding box center [615, 242] width 149 height 12
click at [580, 240] on div "Crawls" at bounding box center [615, 242] width 149 height 12
click at [579, 256] on div "Visits" at bounding box center [615, 256] width 149 height 12
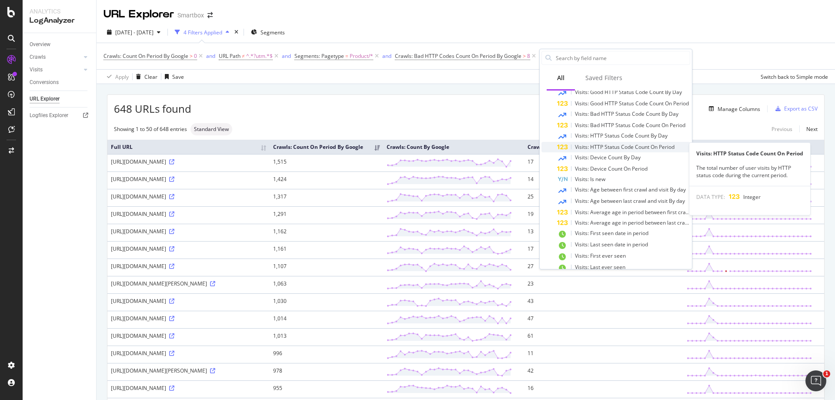
scroll to position [195, 0]
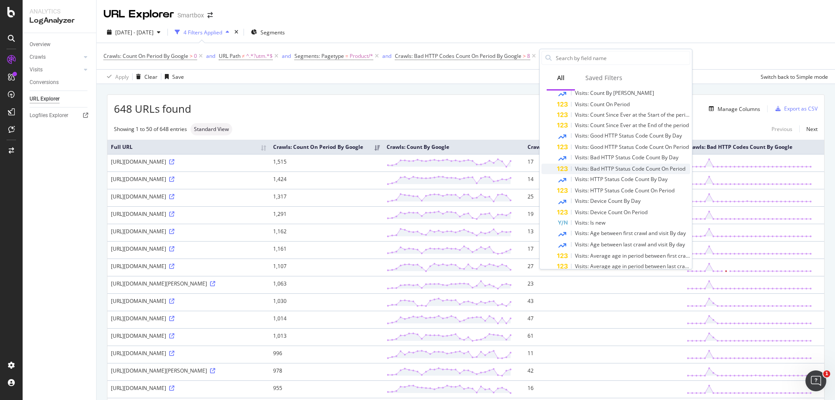
click at [615, 169] on span "Visits: Bad HTTP Status Code Count On Period" at bounding box center [630, 168] width 110 height 7
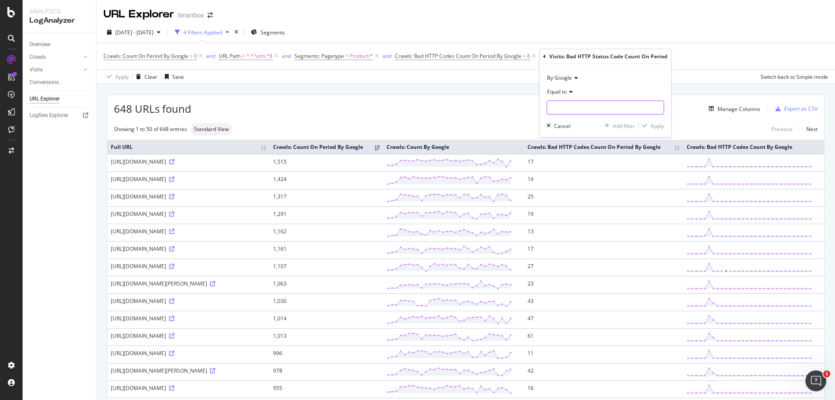
click at [608, 114] on div "By Google Equal to Cancel Add filter Apply" at bounding box center [605, 100] width 131 height 73
click at [568, 87] on div "Equal to" at bounding box center [605, 92] width 117 height 14
click at [572, 77] on icon at bounding box center [575, 77] width 6 height 5
click at [599, 71] on div "By Google" at bounding box center [605, 78] width 117 height 14
click at [561, 87] on div "Equal to" at bounding box center [605, 92] width 117 height 14
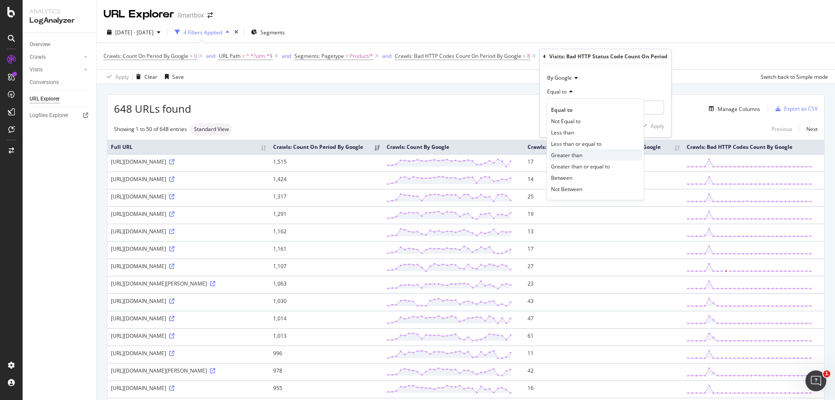
click at [580, 157] on span "Greater than" at bounding box center [566, 154] width 31 height 7
click at [586, 112] on input "number" at bounding box center [605, 107] width 117 height 14
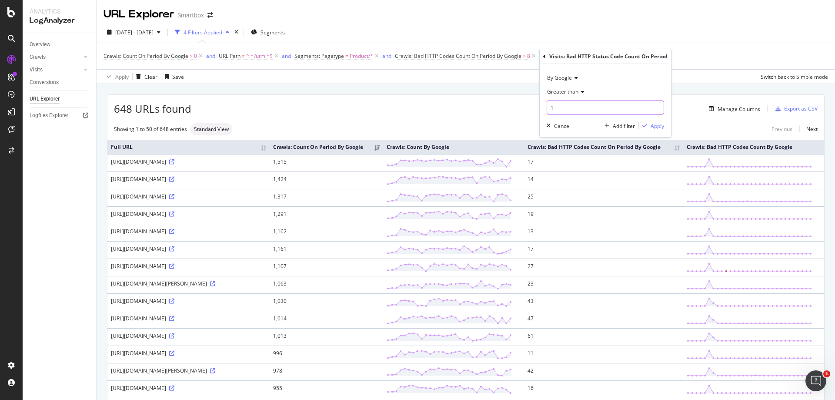
type input "1"
click at [648, 86] on div "Greater than" at bounding box center [605, 92] width 117 height 14
click at [653, 76] on div "By Google" at bounding box center [605, 78] width 117 height 14
click at [663, 73] on div "By Google" at bounding box center [605, 78] width 117 height 14
click at [561, 107] on input "1" at bounding box center [605, 107] width 117 height 14
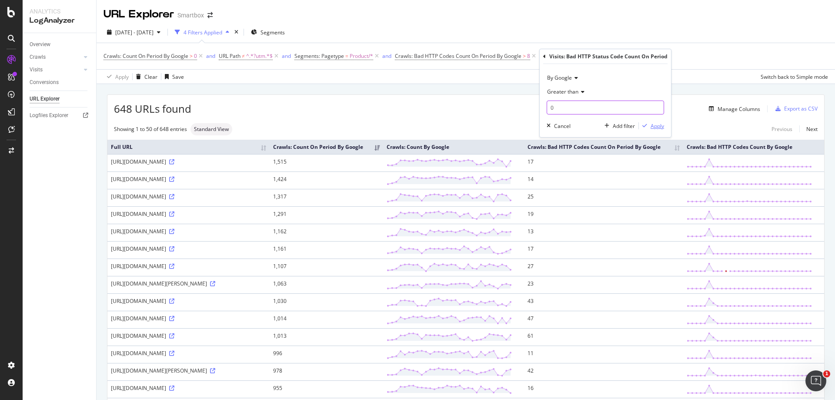
type input "0"
click at [648, 127] on div "button" at bounding box center [645, 125] width 12 height 5
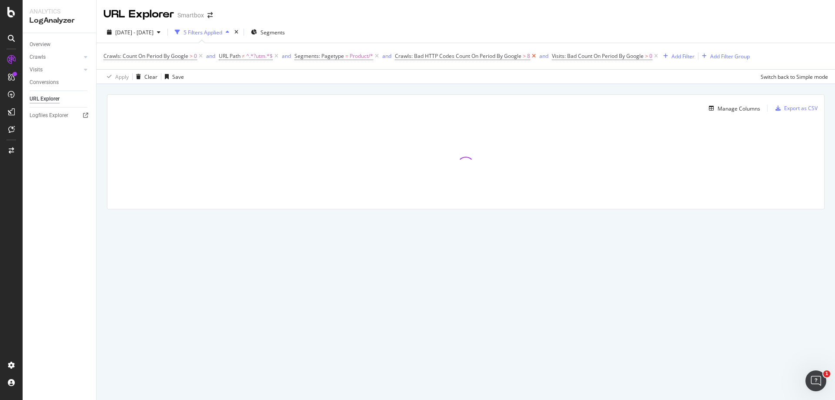
click at [534, 54] on icon at bounding box center [533, 56] width 7 height 9
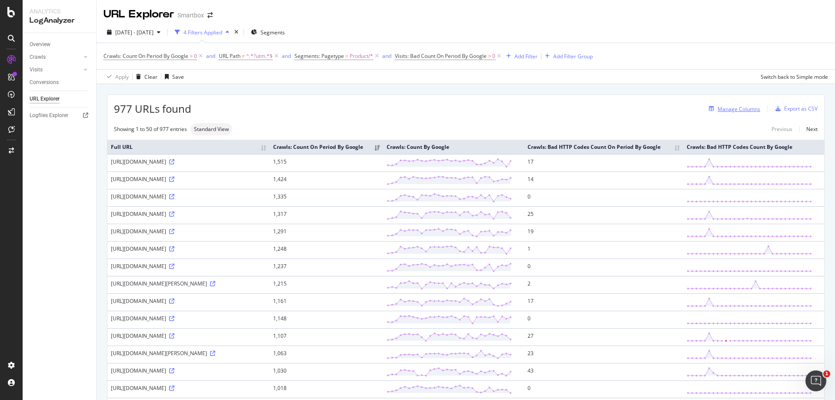
click at [718, 110] on div "Manage Columns" at bounding box center [739, 108] width 43 height 7
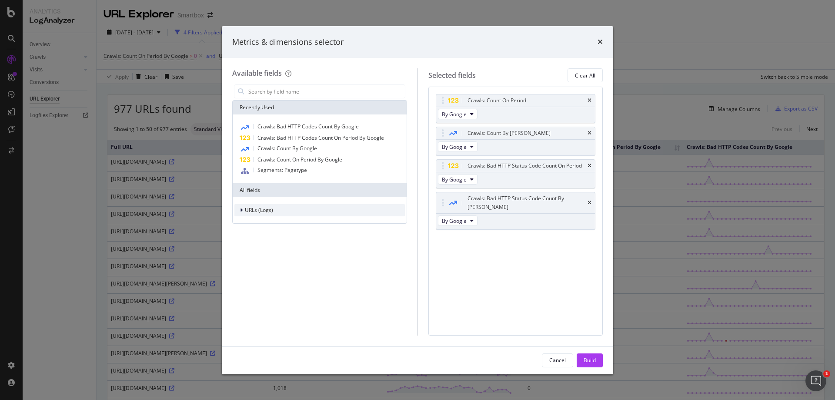
click at [259, 209] on span "URLs (Logs)" at bounding box center [259, 209] width 28 height 7
click at [271, 264] on div "Visits" at bounding box center [319, 264] width 170 height 12
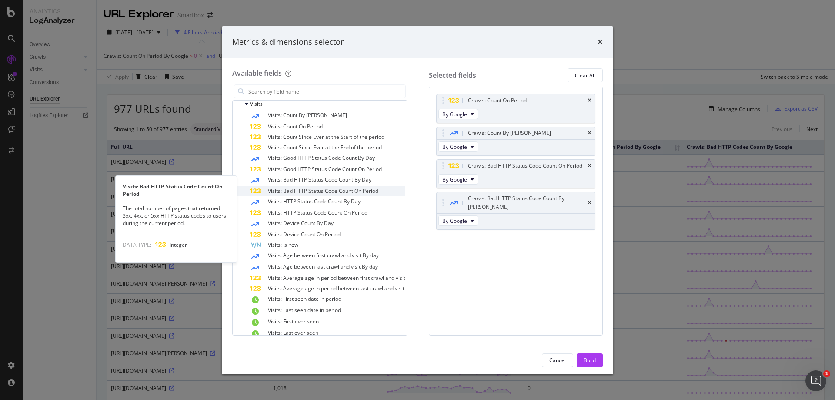
scroll to position [171, 0]
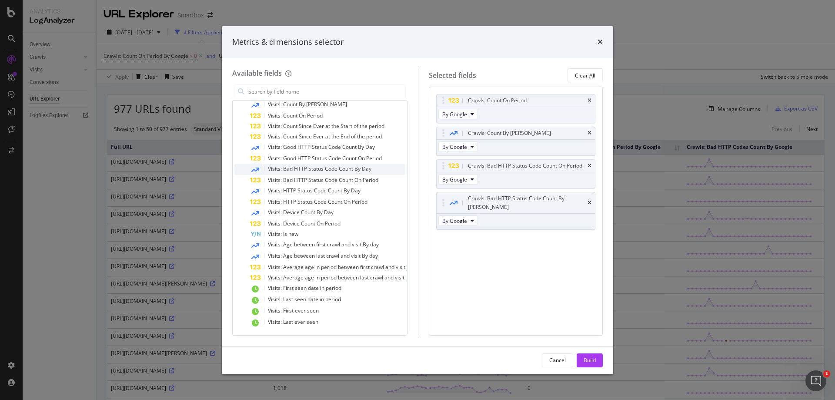
click at [340, 174] on div "Visits: Bad HTTP Status Code Count By Day" at bounding box center [327, 169] width 155 height 11
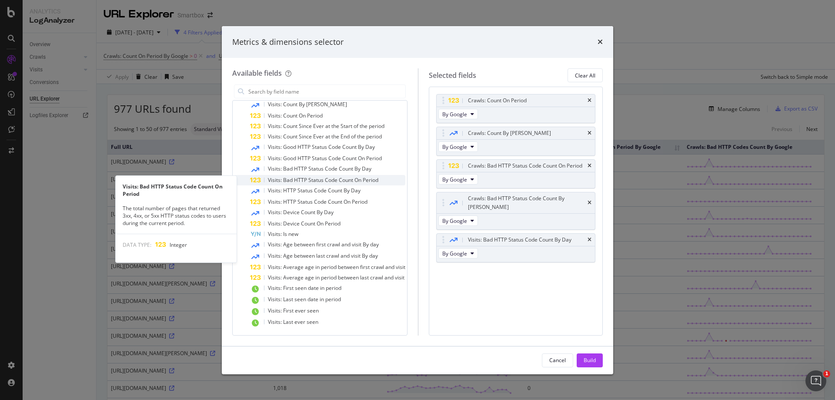
click at [337, 184] on div "Visits: Bad HTTP Status Code Count On Period" at bounding box center [327, 180] width 155 height 10
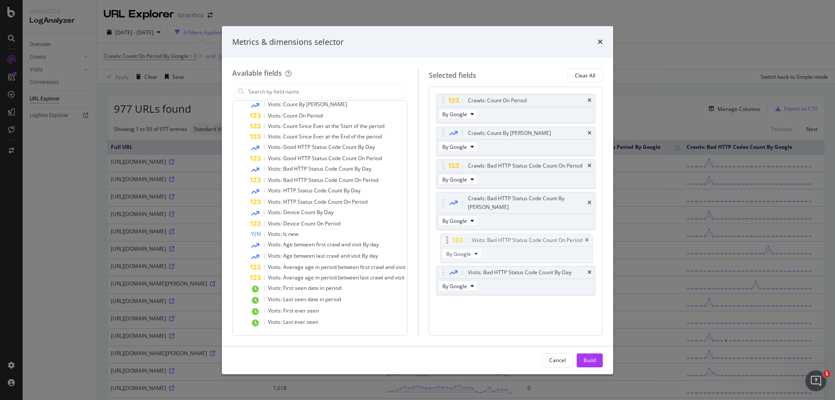
drag, startPoint x: 514, startPoint y: 273, endPoint x: 511, endPoint y: 239, distance: 33.6
click at [511, 239] on body "Analytics LogAnalyzer Overview Crawls Daily Distribution Segments Distribution …" at bounding box center [417, 200] width 835 height 400
click at [591, 205] on icon "times" at bounding box center [590, 202] width 4 height 5
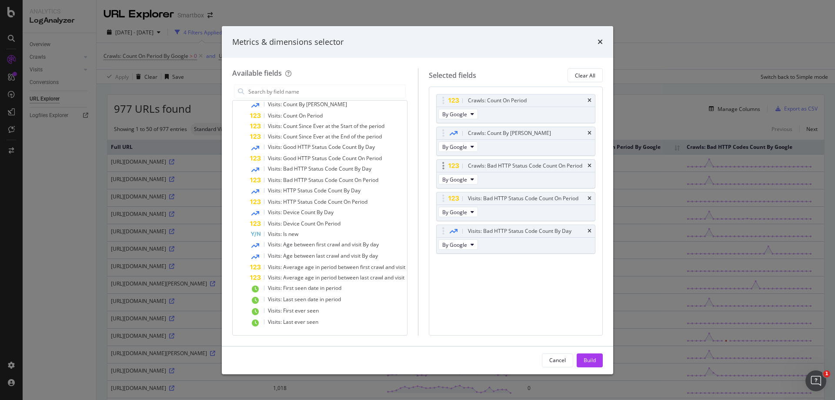
click at [587, 168] on div "Crawls: Bad HTTP Status Code Count On Period" at bounding box center [516, 166] width 158 height 12
click at [588, 168] on icon "times" at bounding box center [590, 165] width 4 height 5
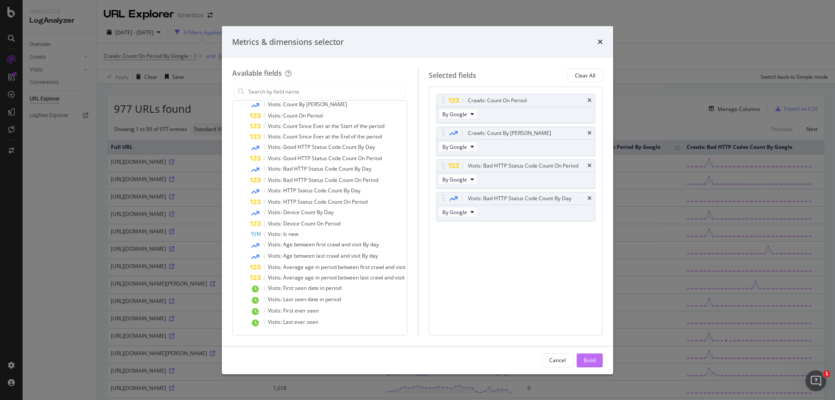
click at [585, 360] on div "Build" at bounding box center [590, 359] width 12 height 7
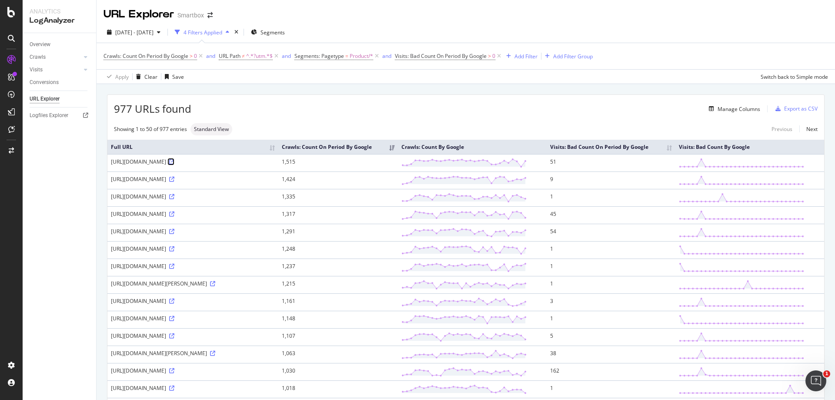
click at [174, 164] on icon at bounding box center [171, 161] width 5 height 5
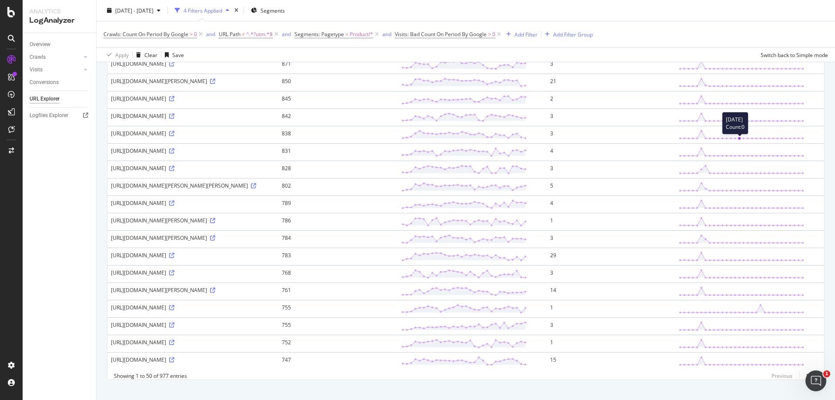
scroll to position [748, 0]
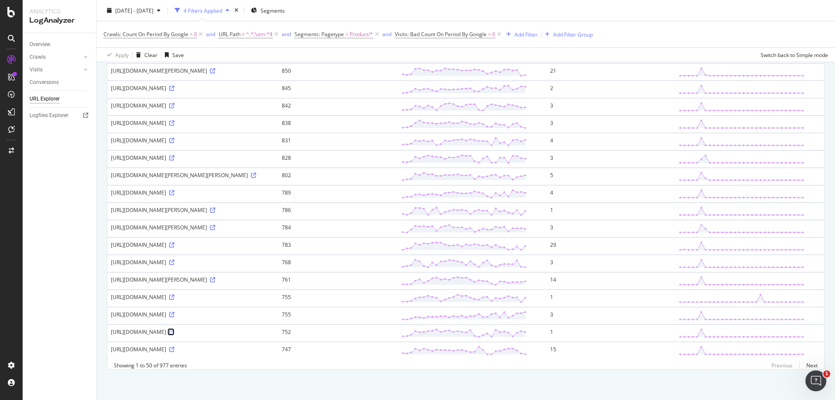
click at [174, 329] on icon at bounding box center [171, 331] width 5 height 5
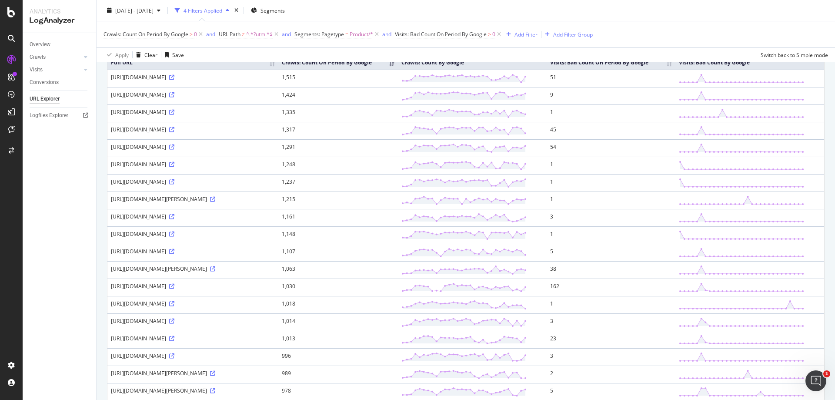
scroll to position [0, 0]
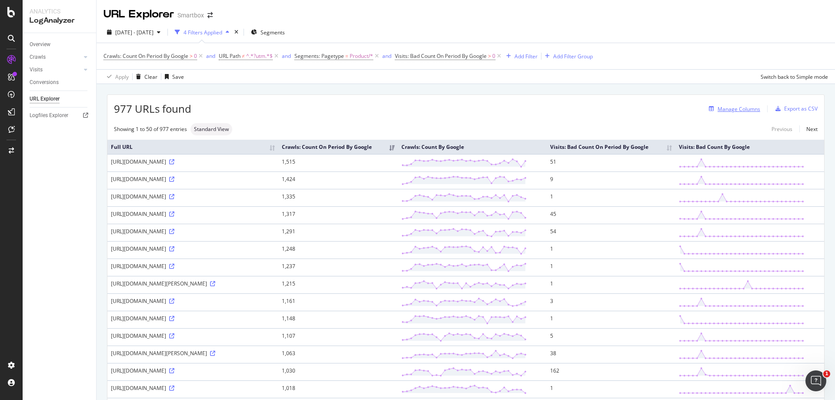
click at [718, 113] on div "Manage Columns" at bounding box center [732, 109] width 55 height 10
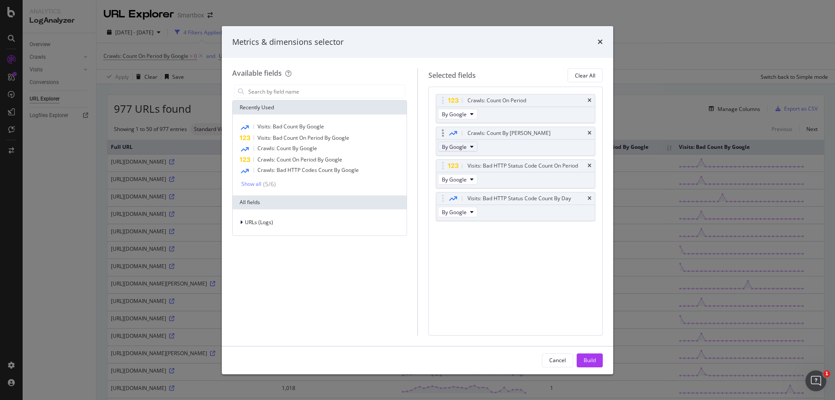
click at [465, 147] on span "By Google" at bounding box center [454, 146] width 25 height 7
click at [665, 90] on div "Metrics & dimensions selector Available fields Recently Used Visits: Bad Count …" at bounding box center [417, 200] width 835 height 400
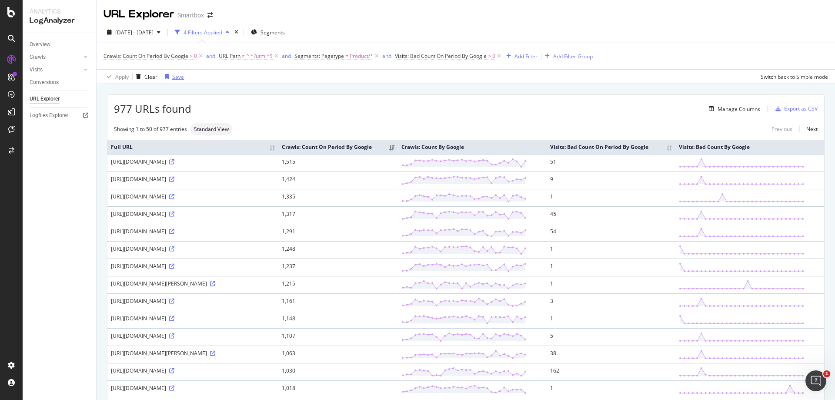
click at [171, 79] on div "button" at bounding box center [166, 76] width 11 height 5
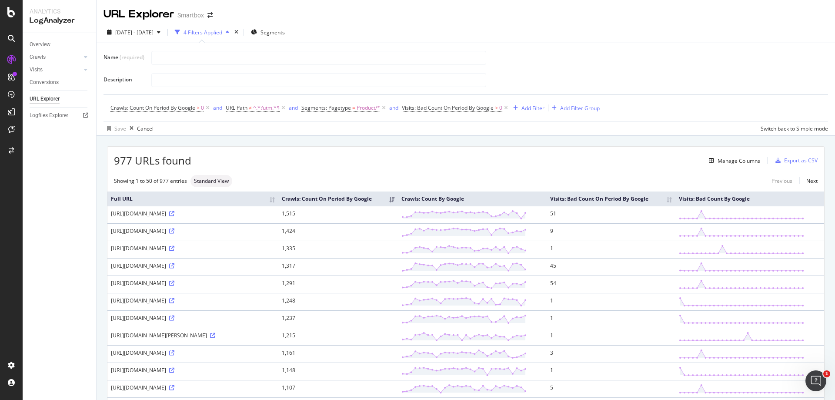
click at [61, 155] on div "Overview Crawls Daily Distribution Segments Distribution HTTP Codes Resources V…" at bounding box center [59, 216] width 73 height 367
